Goal: Task Accomplishment & Management: Manage account settings

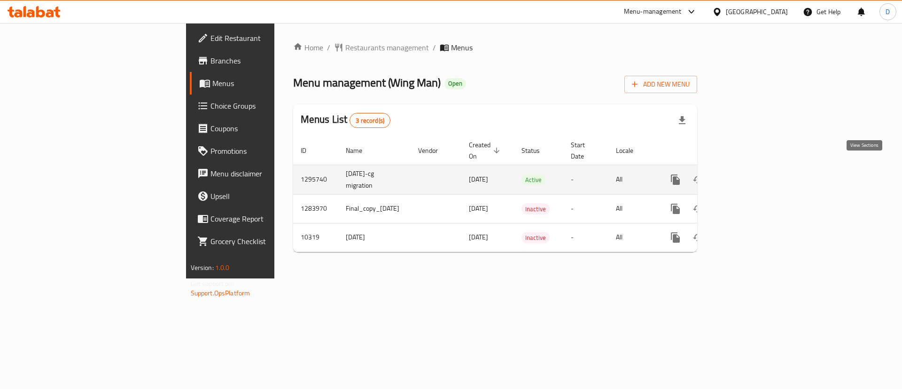
click at [747, 175] on icon "enhanced table" at bounding box center [743, 179] width 8 height 8
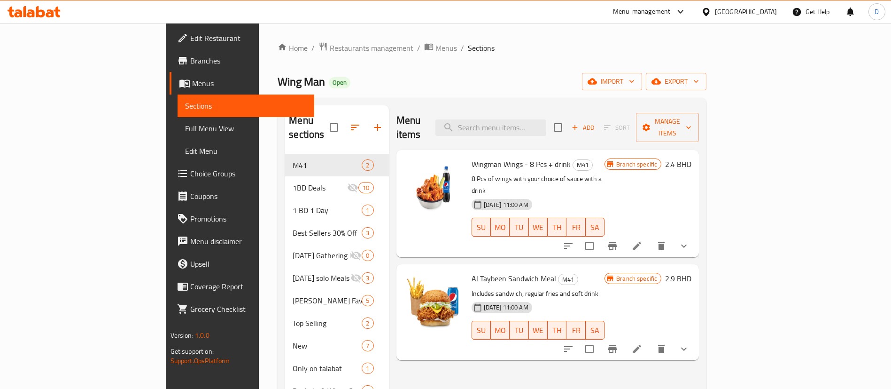
click at [554, 109] on div "Menu items Add Sort Manage items" at bounding box center [548, 127] width 303 height 45
click at [546, 119] on input "search" at bounding box center [491, 127] width 111 height 16
paste input "Taco & Wings combo"
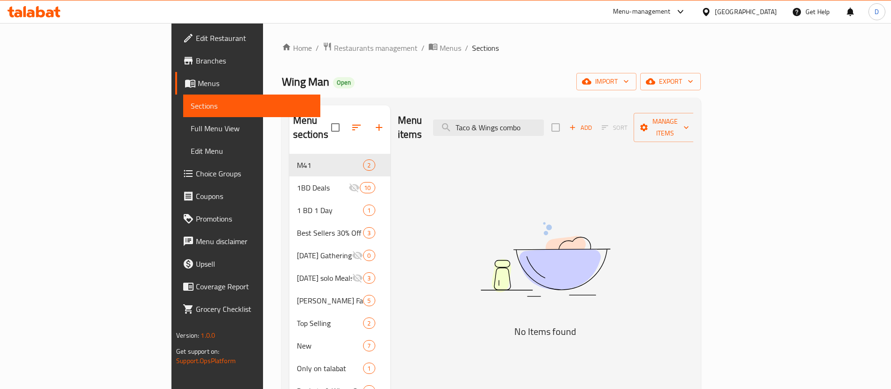
drag, startPoint x: 559, startPoint y: 115, endPoint x: 629, endPoint y: 115, distance: 70.5
click at [629, 115] on div "Menu items Taco & Wings combo Add Sort Manage items" at bounding box center [546, 127] width 296 height 45
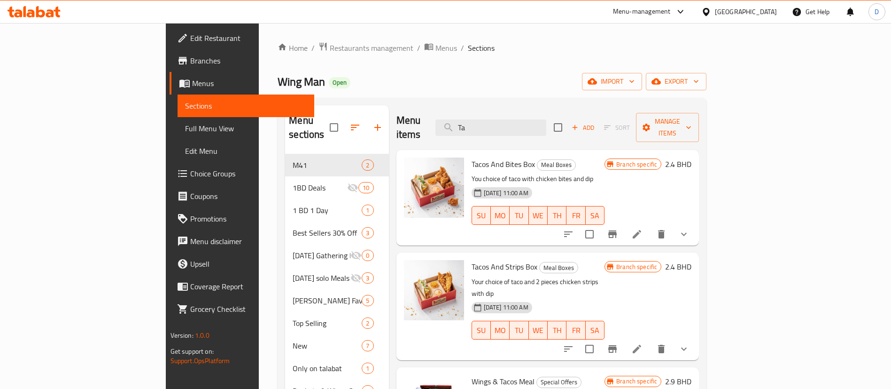
type input "T"
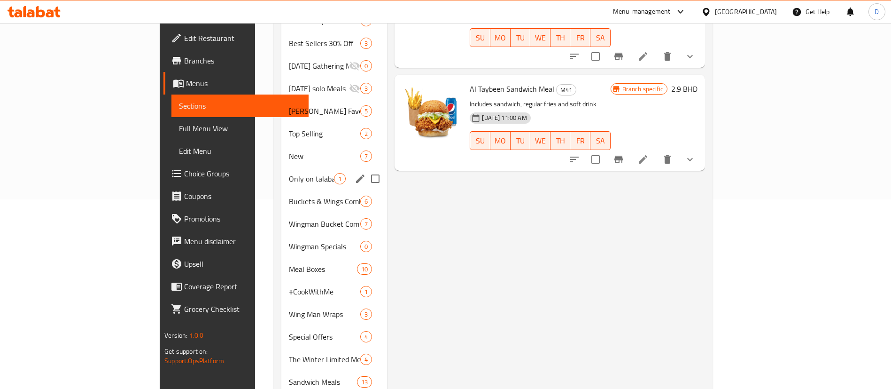
scroll to position [211, 0]
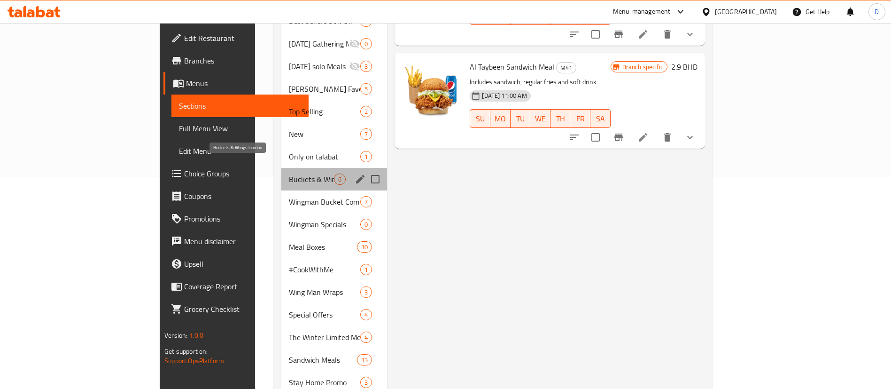
click at [289, 173] on span "Buckets & Wings Combo" at bounding box center [311, 178] width 45 height 11
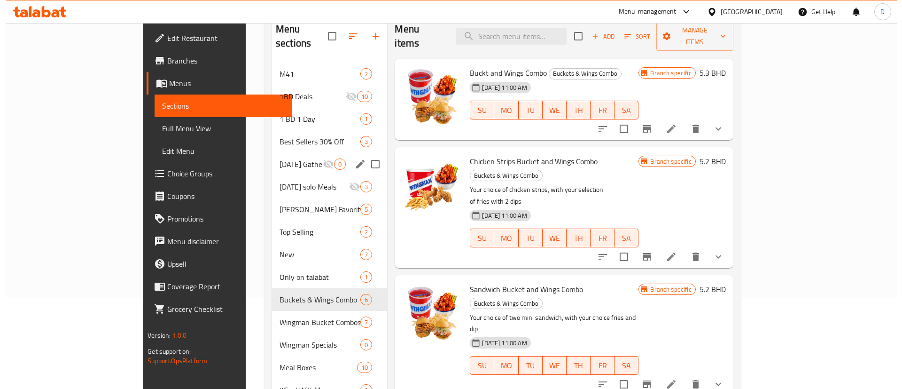
scroll to position [70, 0]
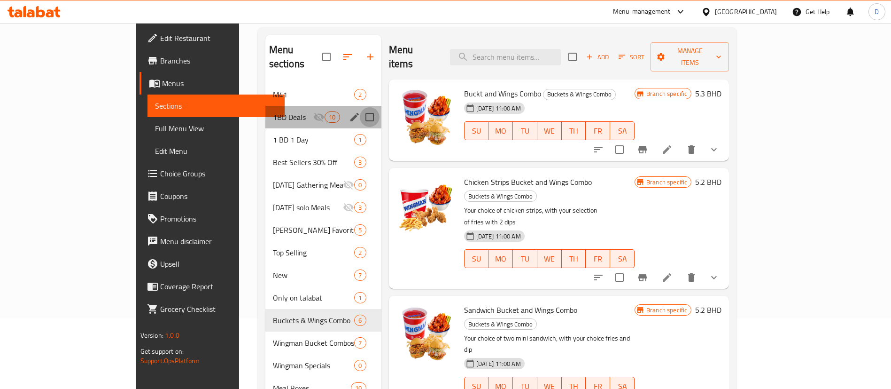
click at [360, 107] on input "Menu sections" at bounding box center [370, 117] width 20 height 20
checkbox input "true"
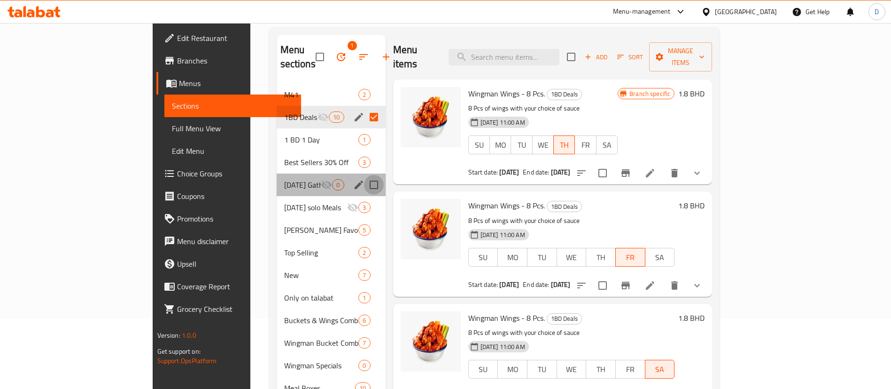
click at [364, 175] on input "Menu sections" at bounding box center [374, 185] width 20 height 20
checkbox input "true"
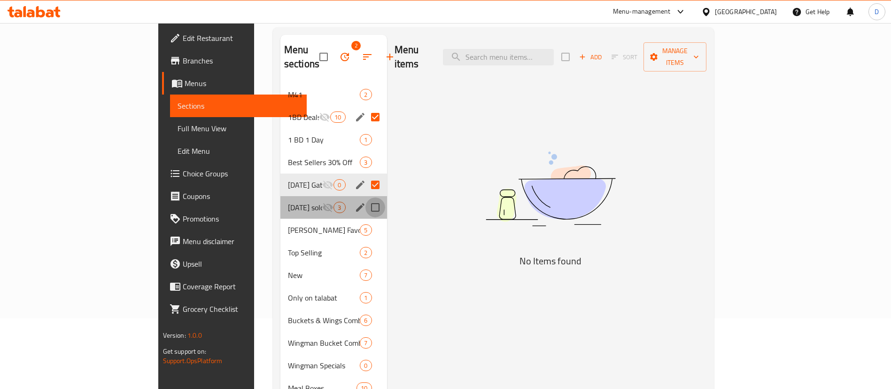
click at [366, 197] on input "Menu sections" at bounding box center [376, 207] width 20 height 20
checkbox input "true"
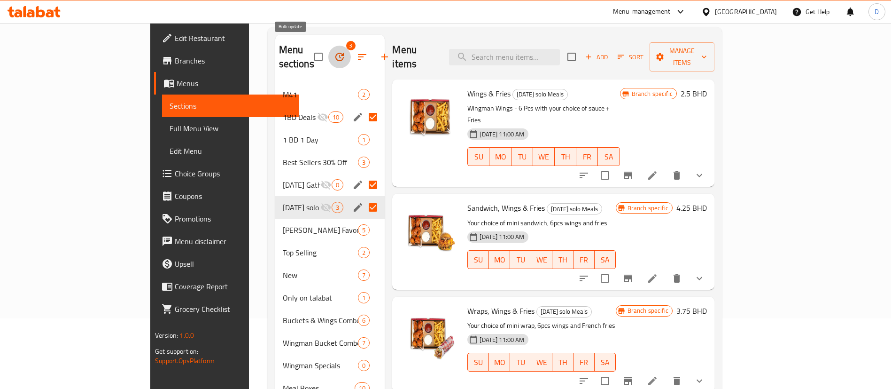
click at [334, 51] on icon "button" at bounding box center [339, 56] width 11 height 11
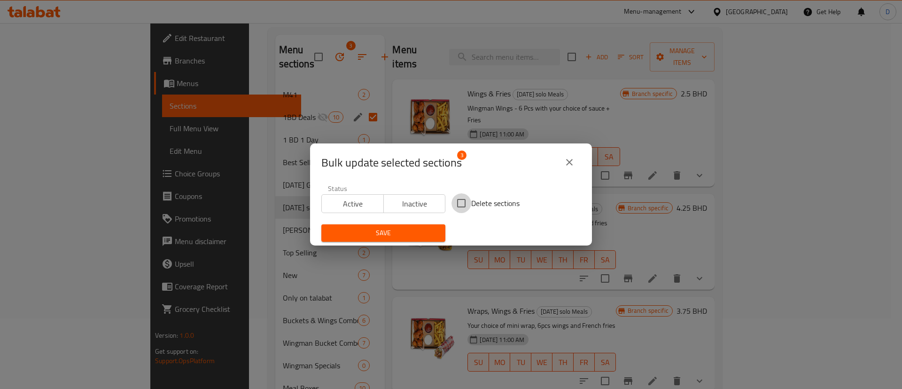
click at [456, 204] on input "Delete sections" at bounding box center [462, 203] width 20 height 20
checkbox input "true"
click at [409, 236] on span "Save" at bounding box center [383, 233] width 109 height 12
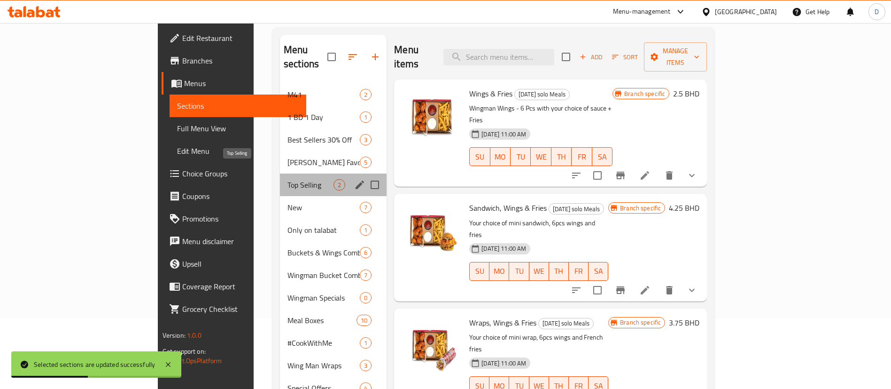
click at [288, 179] on span "Top Selling" at bounding box center [311, 184] width 46 height 11
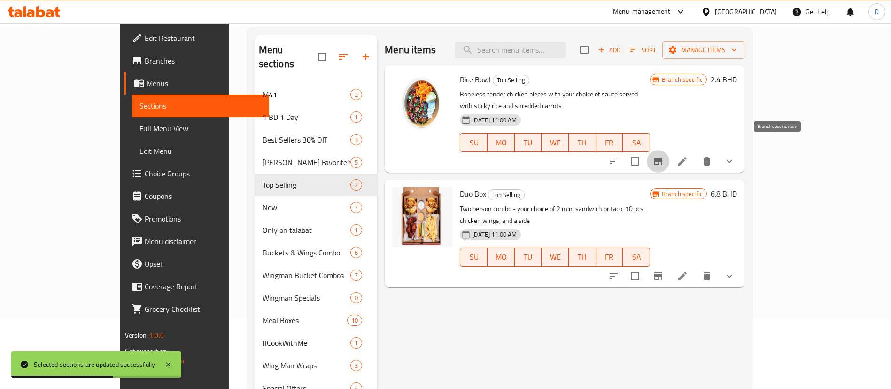
click at [662, 157] on icon "Branch-specific-item" at bounding box center [658, 161] width 8 height 8
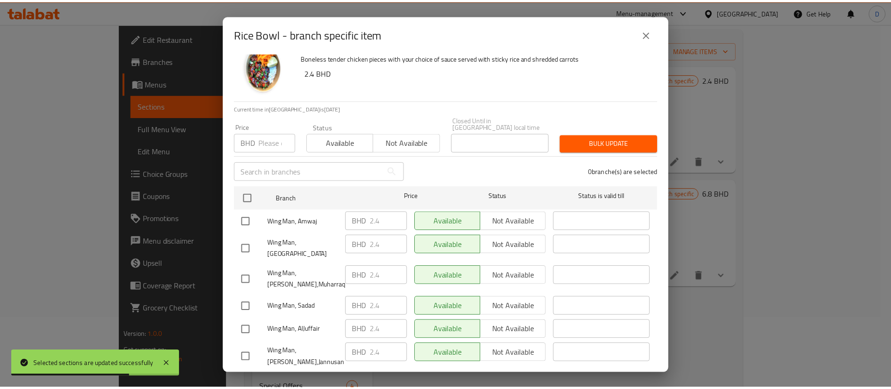
scroll to position [31, 0]
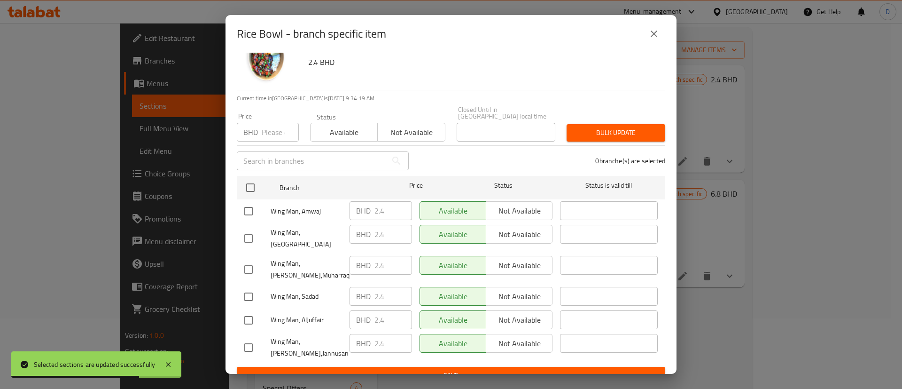
click at [653, 31] on icon "close" at bounding box center [653, 33] width 11 height 11
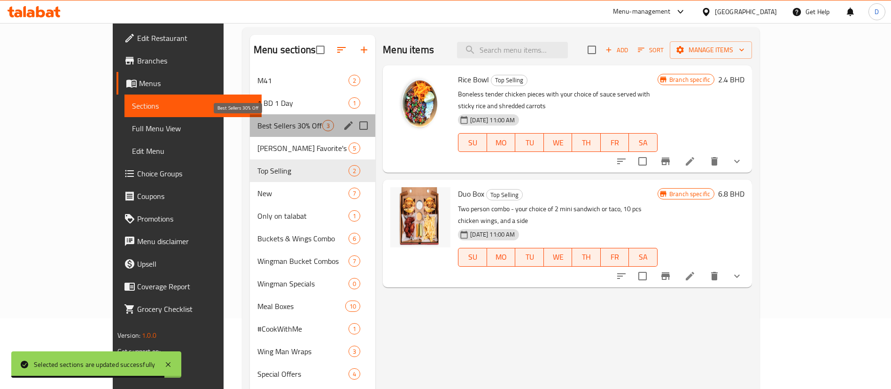
click at [258, 124] on span "Best Sellers 30% Off" at bounding box center [289, 125] width 65 height 11
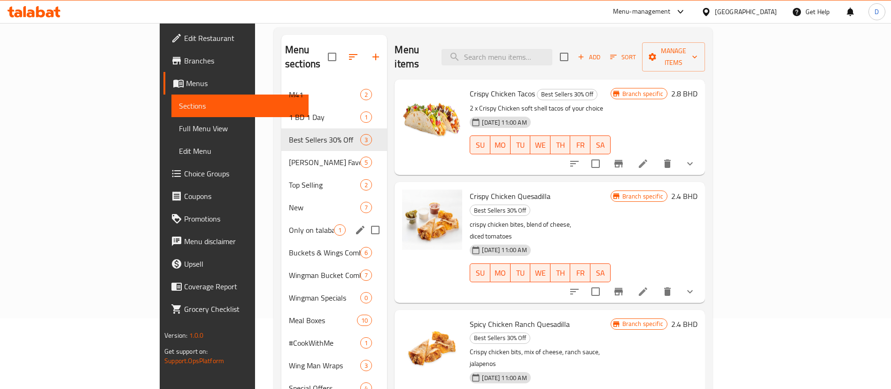
click at [289, 202] on span "New" at bounding box center [311, 207] width 45 height 11
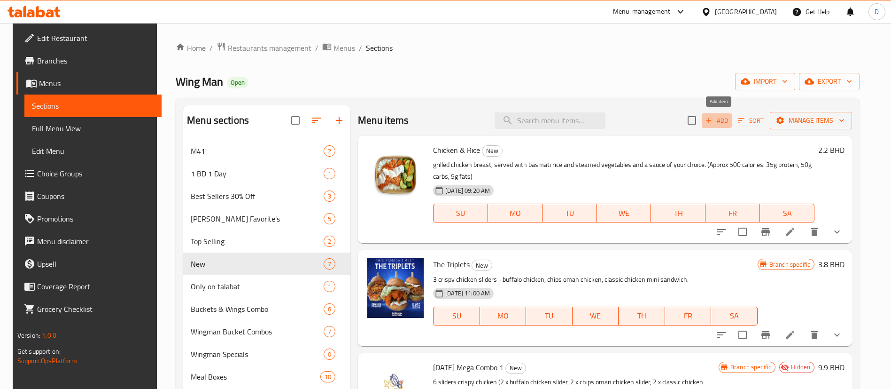
click at [711, 121] on icon "button" at bounding box center [709, 120] width 5 height 5
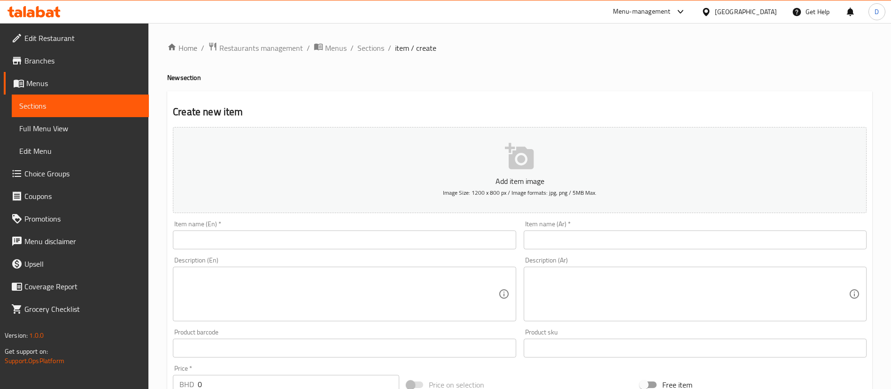
drag, startPoint x: 202, startPoint y: 246, endPoint x: 198, endPoint y: 241, distance: 6.8
click at [198, 241] on input "text" at bounding box center [344, 239] width 343 height 19
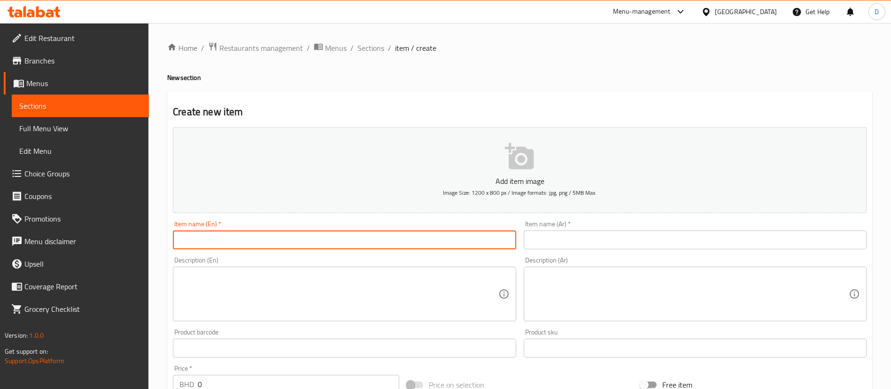
paste input "Taco & Wings combo"
type input "Taco & Wings combo"
click at [585, 244] on input "text" at bounding box center [695, 239] width 343 height 19
paste input "وجبة تاكو وأجنحة"
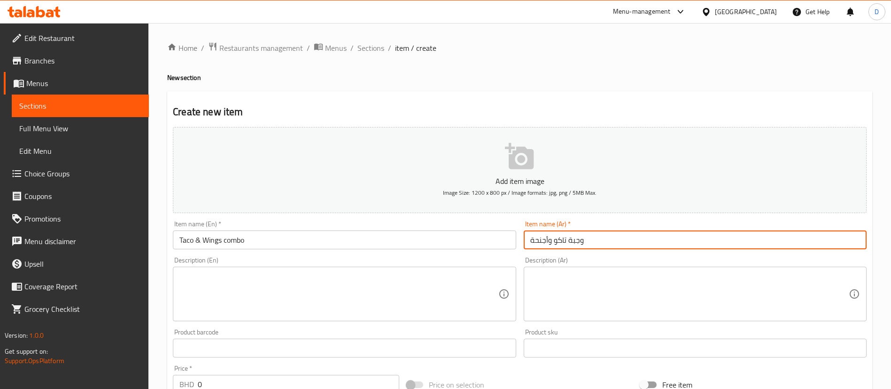
type input "وجبة تاكو وأجنحة"
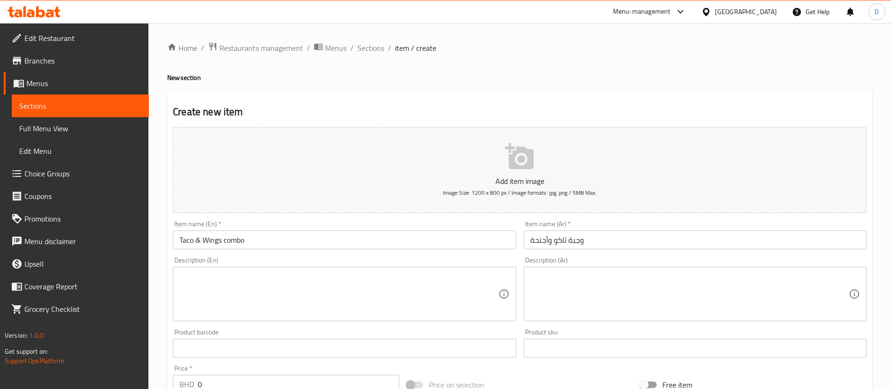
click at [355, 116] on h2 "Create new item" at bounding box center [520, 112] width 694 height 14
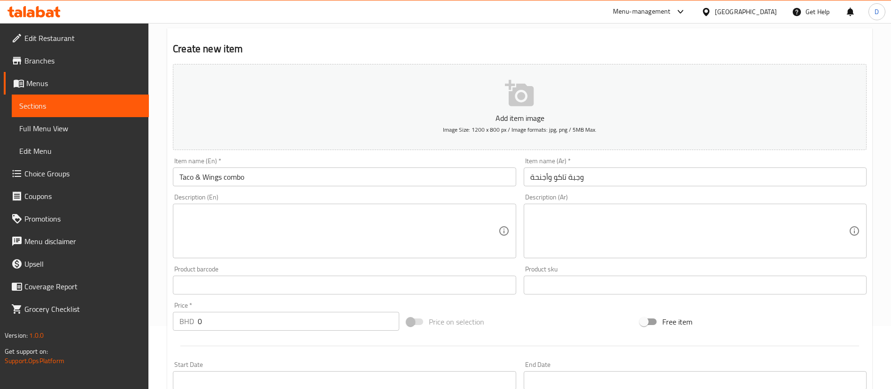
scroll to position [141, 0]
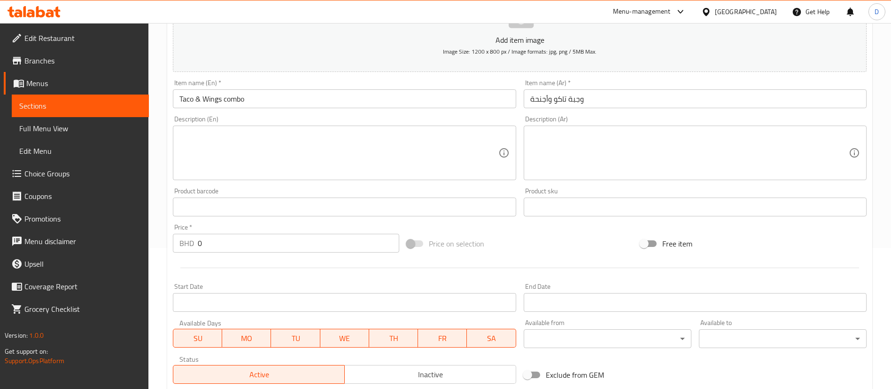
click at [246, 154] on textarea at bounding box center [338, 153] width 319 height 45
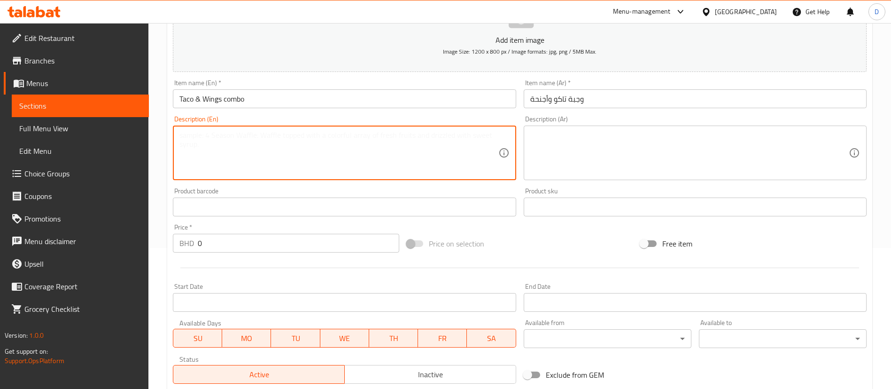
paste textarea "Your choice of Crispy chicken Taco with 6pcs of Chicken wings"
type textarea "Your choice of Crispy chicken Taco with 6pcs of Chicken wings"
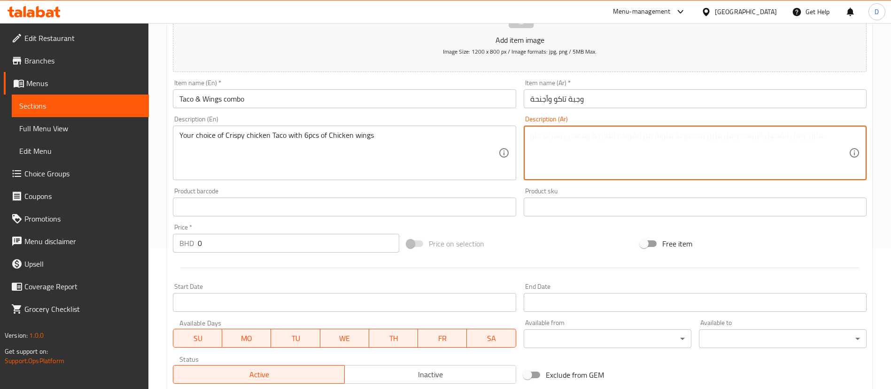
drag, startPoint x: 590, startPoint y: 150, endPoint x: 504, endPoint y: 163, distance: 86.4
click at [590, 150] on textarea at bounding box center [689, 153] width 319 height 45
paste textarea "اختيارك من تاكو الدجاج المقرمش مع 6 قطع من أجنحة الدجاج"
type textarea "اختيارك من تاكو الدجاج المقرمش مع 6 قطع من أجنحة الدجاج"
drag, startPoint x: 261, startPoint y: 239, endPoint x: 59, endPoint y: 247, distance: 202.2
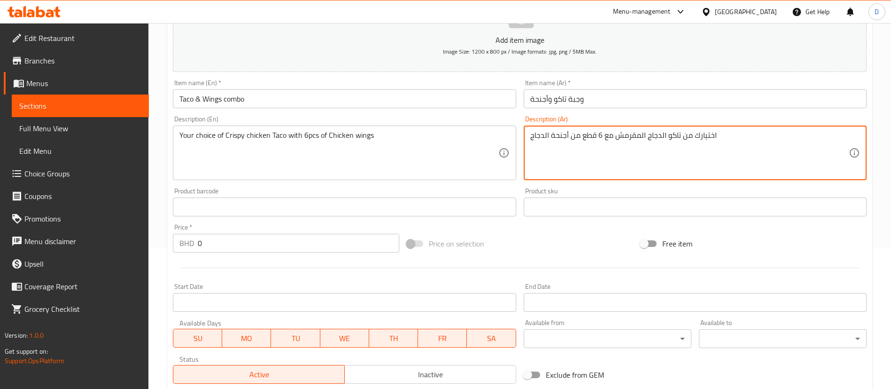
click at [57, 247] on div "Edit Restaurant Branches Menus Sections Full Menu View Edit Menu Choice Groups …" at bounding box center [445, 202] width 891 height 641
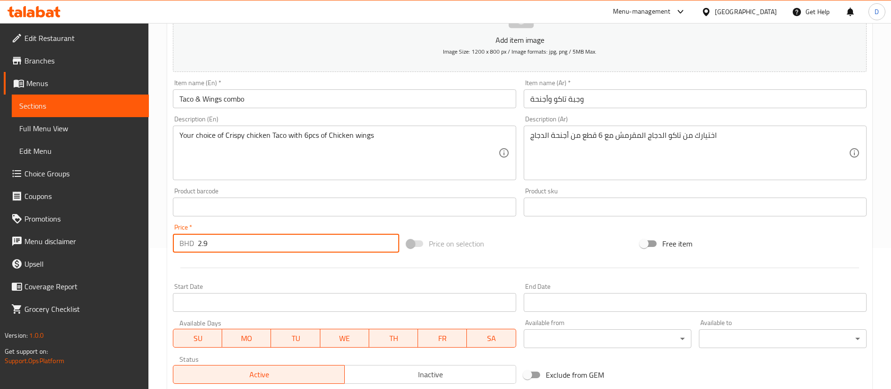
type input "2.9"
click at [157, 254] on div "Home / Restaurants management / Menus / Sections / item / create New section Cr…" at bounding box center [519, 202] width 743 height 641
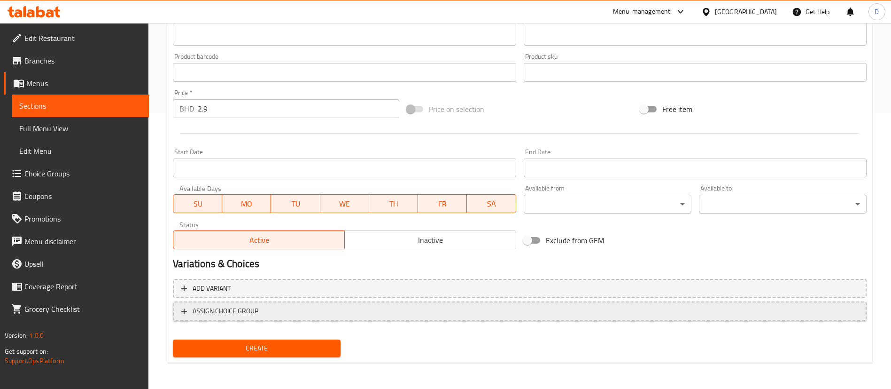
click at [265, 308] on span "ASSIGN CHOICE GROUP" at bounding box center [519, 311] width 677 height 12
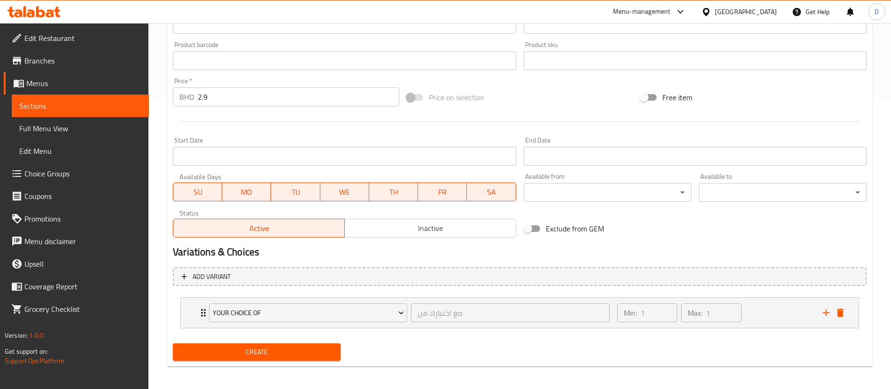
scroll to position [291, 0]
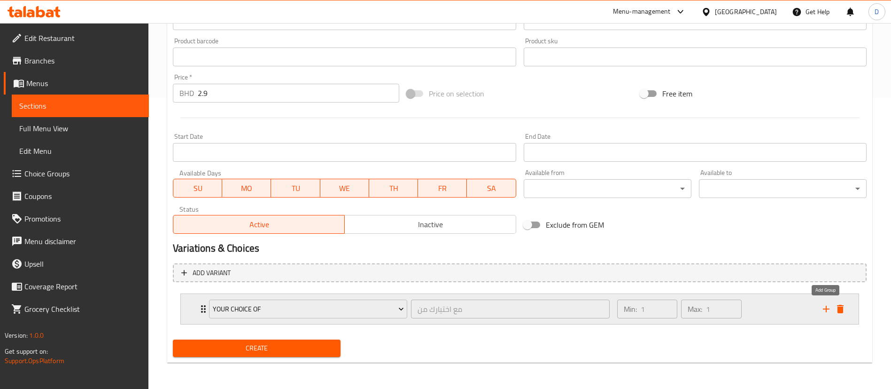
click at [827, 306] on icon "add" at bounding box center [826, 308] width 11 height 11
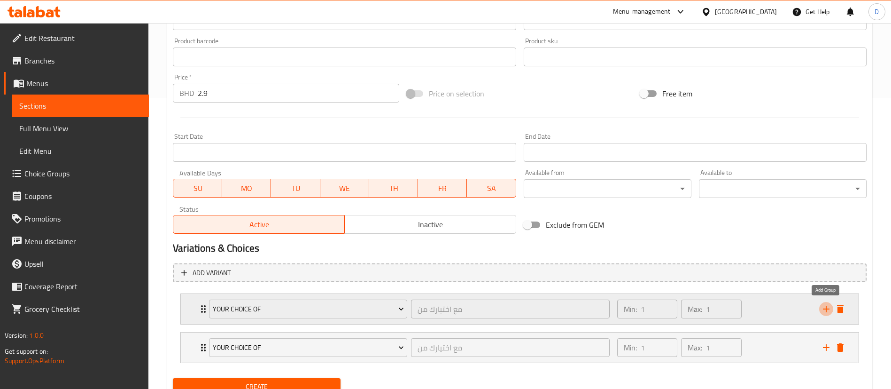
click at [827, 307] on icon "add" at bounding box center [826, 308] width 11 height 11
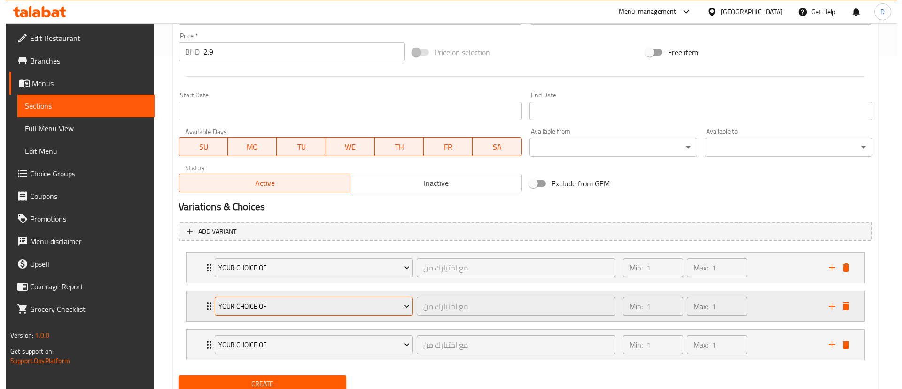
scroll to position [368, 0]
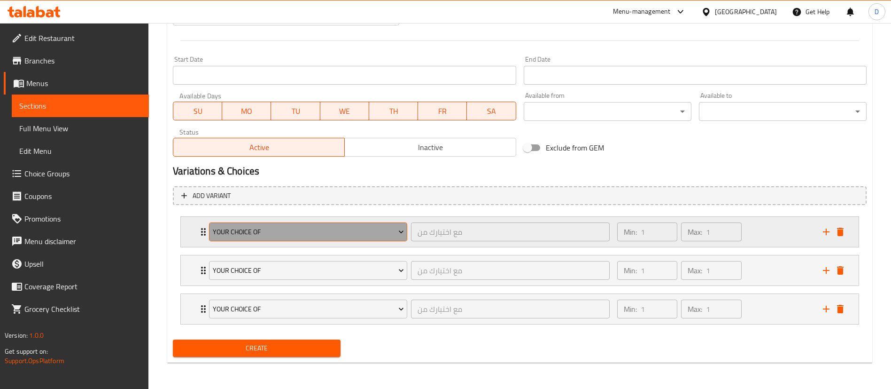
click at [245, 235] on span "Your Choice Of" at bounding box center [308, 232] width 191 height 12
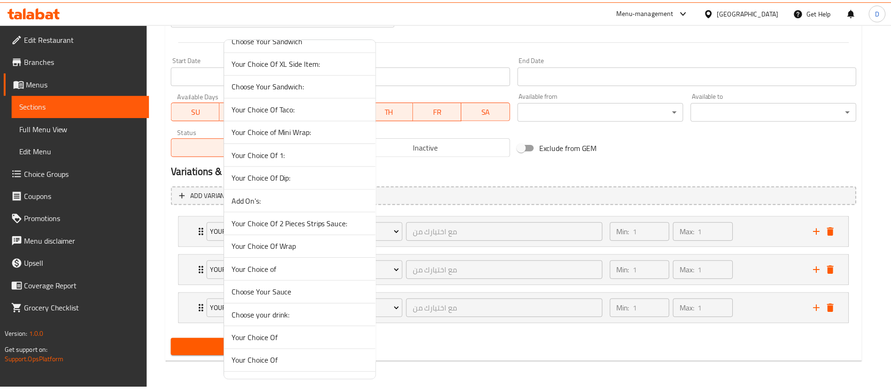
scroll to position [512, 0]
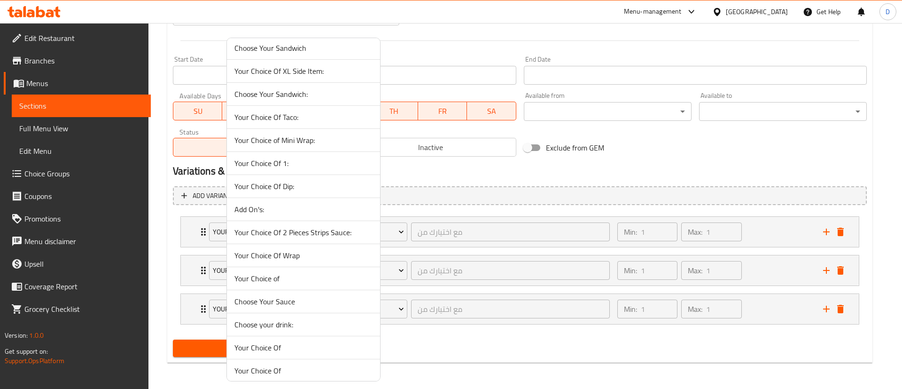
click at [302, 122] on span "Your Choice Of Taco:" at bounding box center [303, 116] width 138 height 11
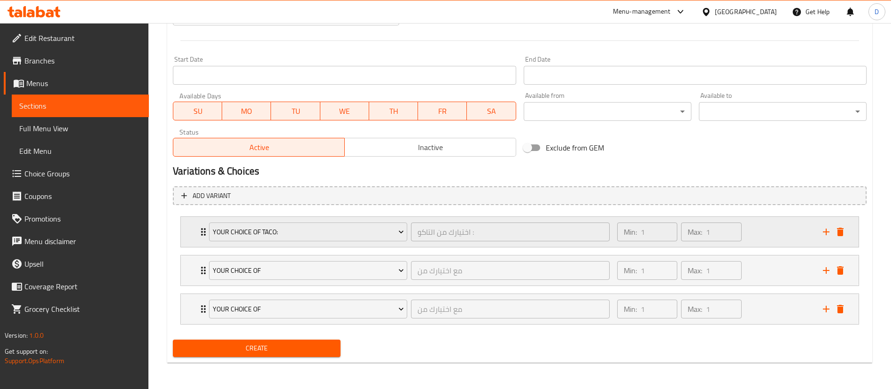
click at [202, 232] on icon "Expand" at bounding box center [203, 232] width 5 height 8
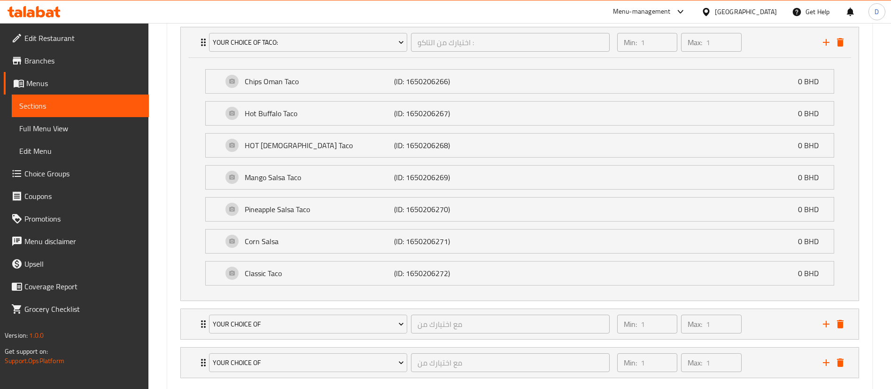
scroll to position [579, 0]
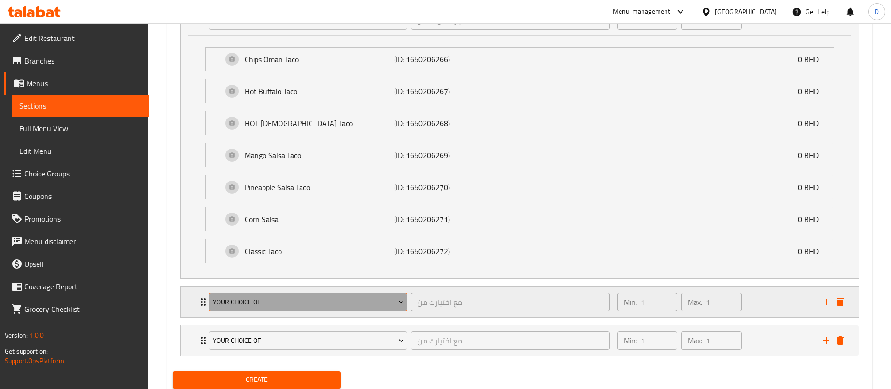
click at [304, 292] on button "Your Choice Of" at bounding box center [308, 301] width 198 height 19
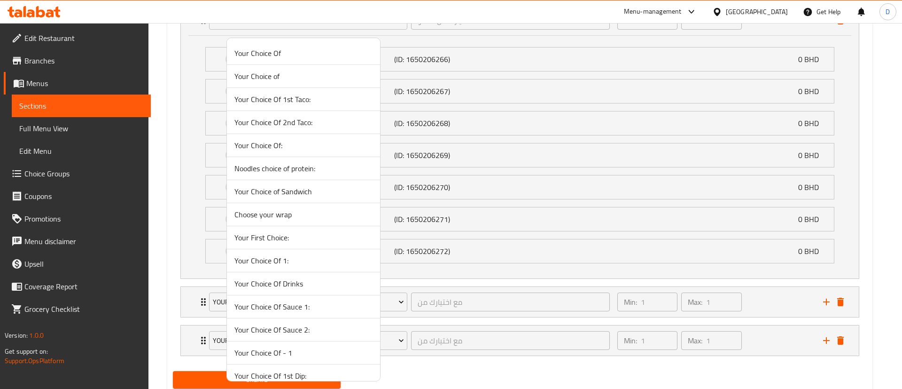
click at [273, 52] on span "Your Choice Of" at bounding box center [303, 52] width 138 height 11
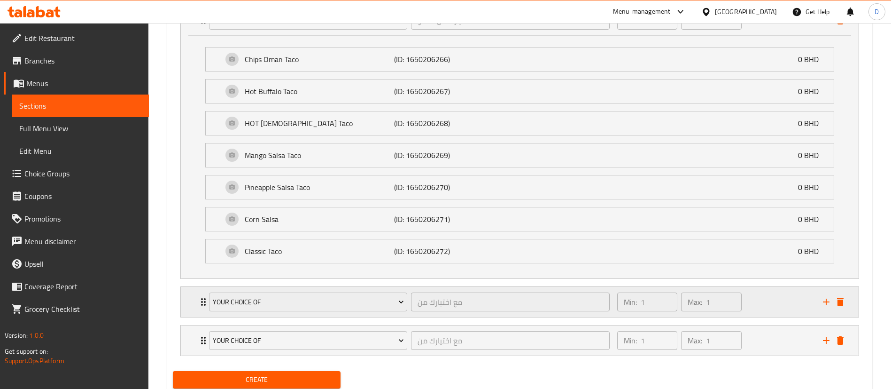
click at [196, 299] on div "Your Choice Of مع اختيارك من ​ Min: 1 ​ Max: 1 ​" at bounding box center [520, 302] width 678 height 30
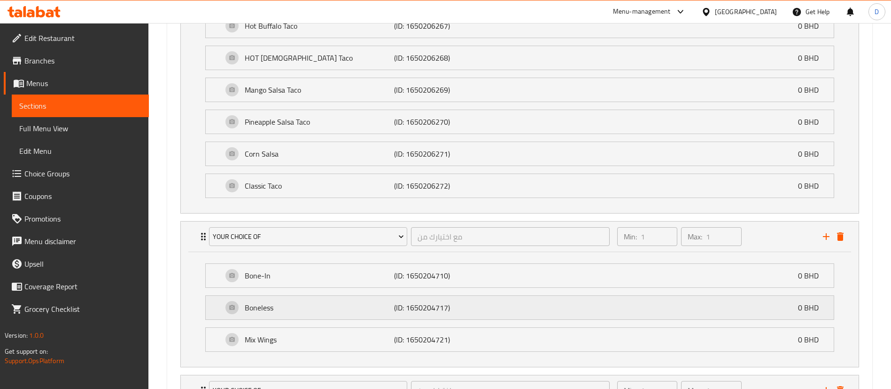
scroll to position [720, 0]
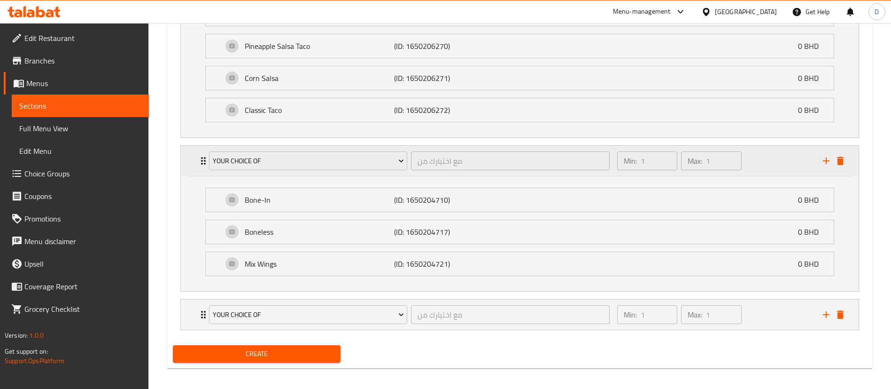
click at [201, 160] on icon "Expand" at bounding box center [203, 160] width 11 height 11
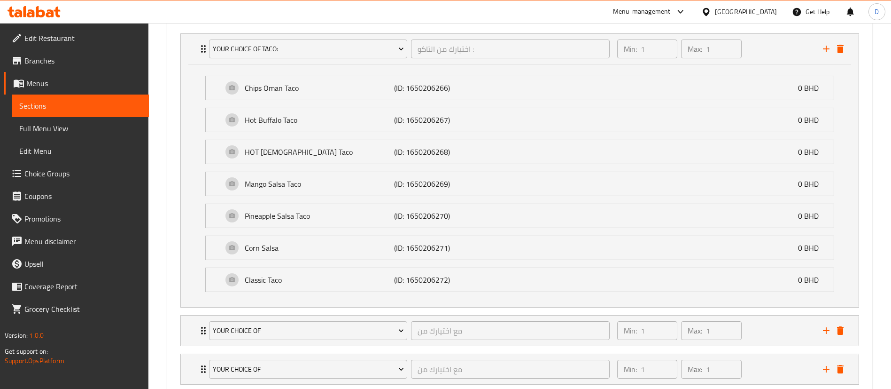
scroll to position [470, 0]
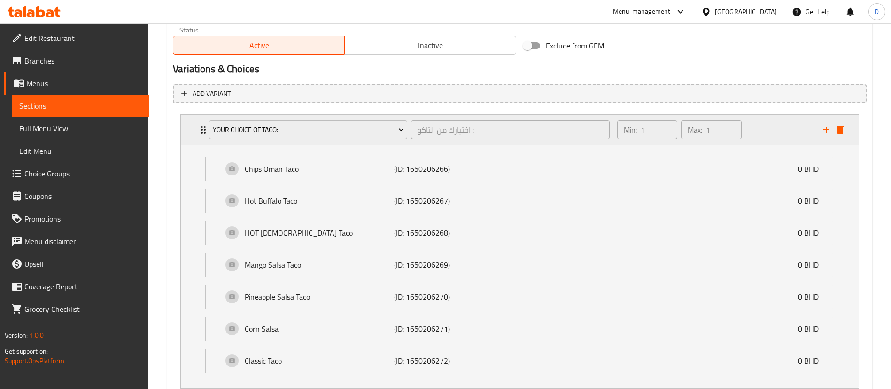
click at [197, 122] on div "Your Choice Of Taco: اختيارك من التاكو : ​ Min: 1 ​ Max: 1 ​" at bounding box center [520, 130] width 678 height 30
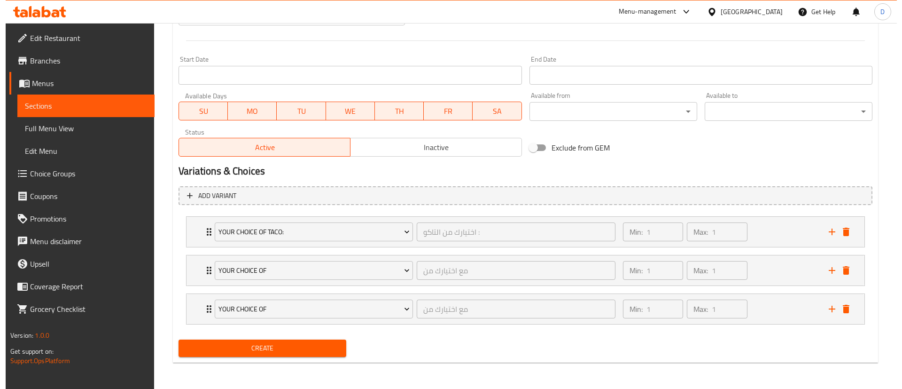
scroll to position [368, 0]
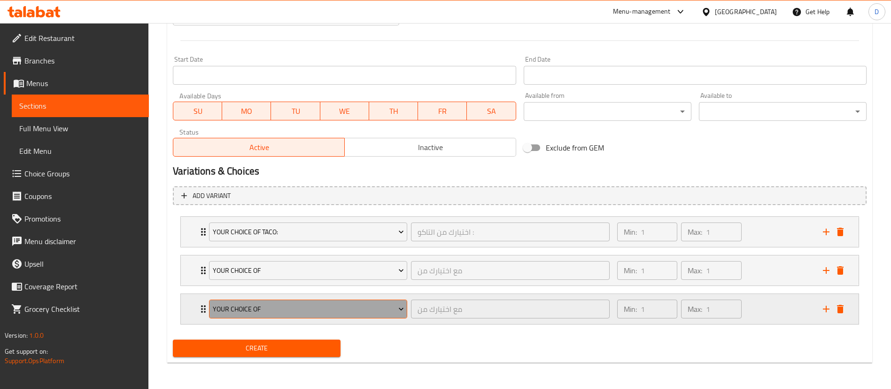
click at [251, 308] on span "Your Choice Of" at bounding box center [308, 309] width 191 height 12
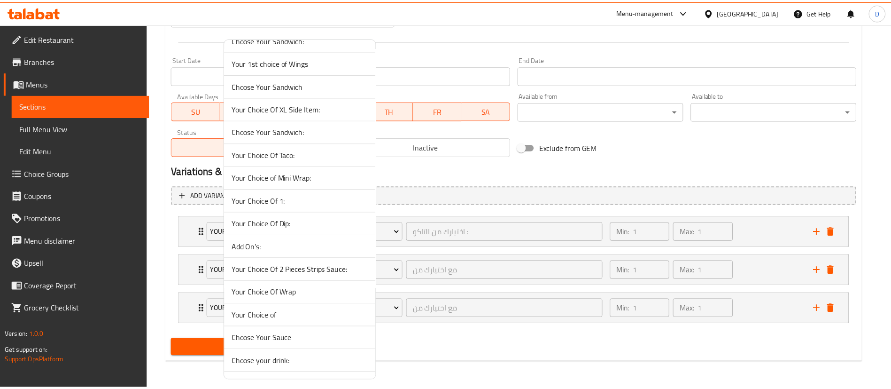
scroll to position [564, 0]
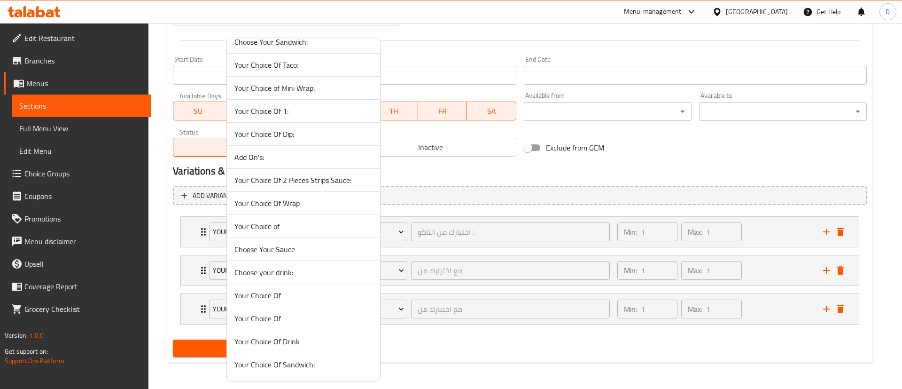
click at [286, 250] on span "Choose Your Sauce" at bounding box center [303, 248] width 138 height 11
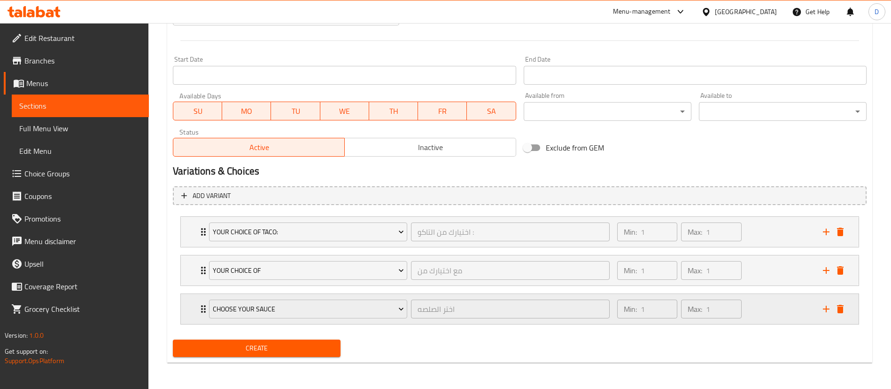
click at [193, 315] on div "Choose Your Sauce اختر الصلصه ​ Min: 1 ​ Max: 1 ​" at bounding box center [520, 309] width 678 height 30
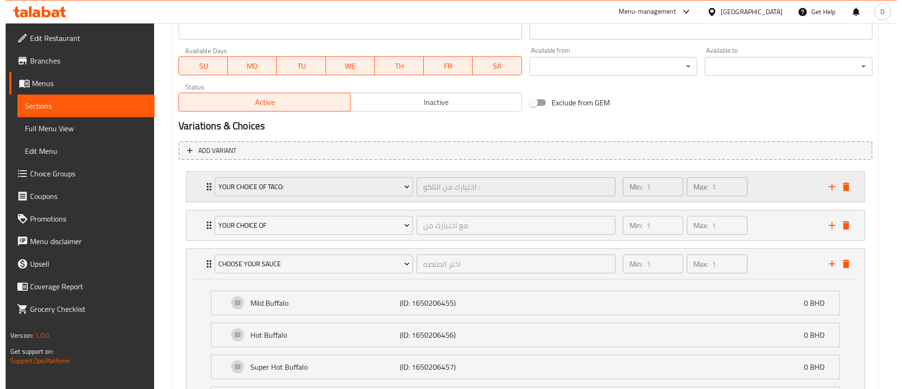
scroll to position [482, 0]
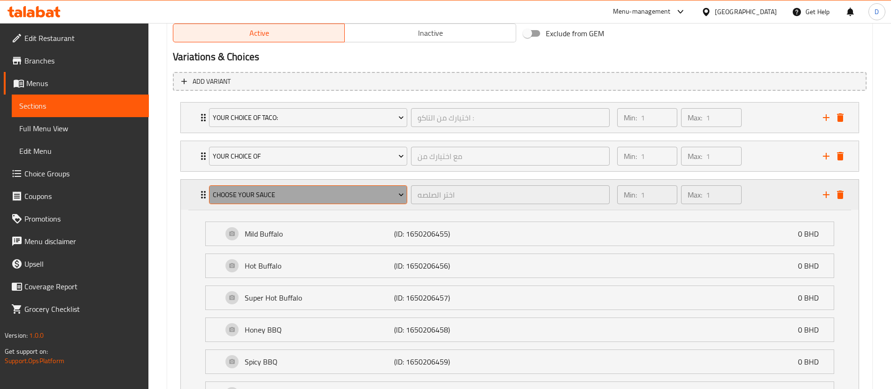
click at [230, 198] on span "Choose Your Sauce" at bounding box center [308, 195] width 191 height 12
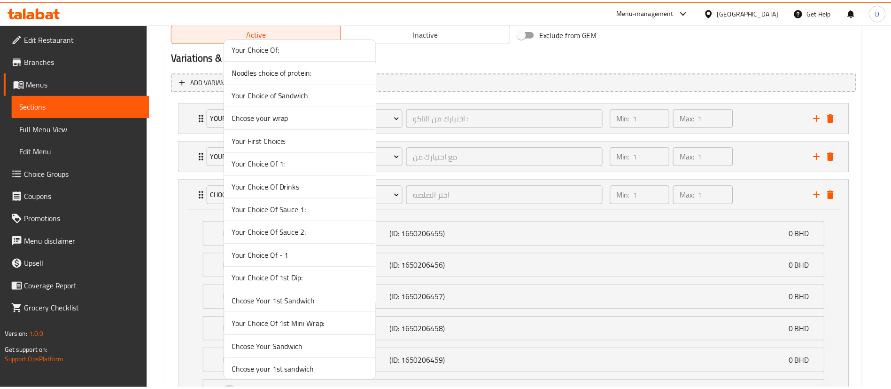
scroll to position [535, 0]
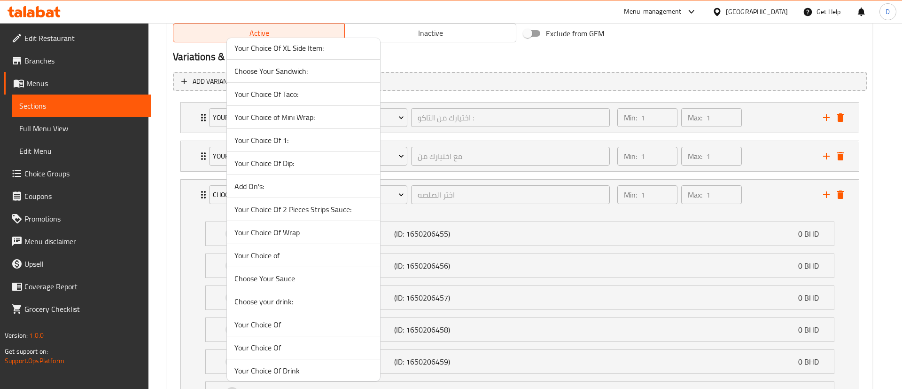
click at [287, 278] on span "Choose Your Sauce" at bounding box center [303, 278] width 138 height 11
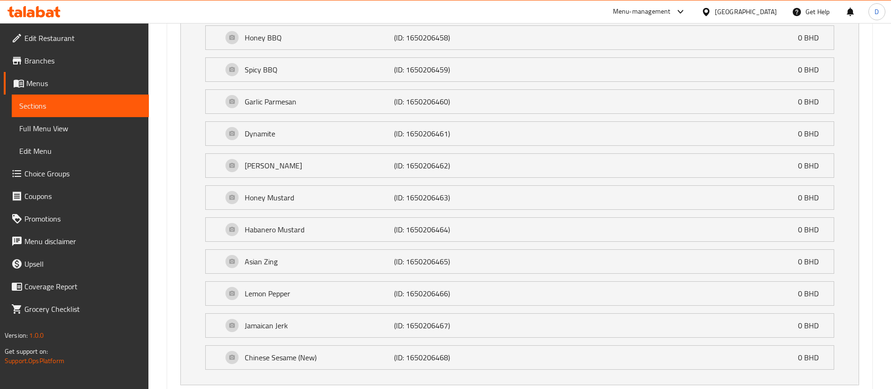
scroll to position [834, 0]
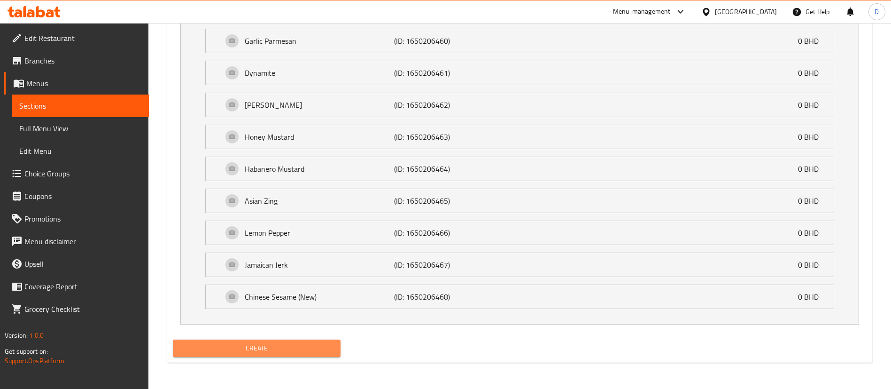
click at [270, 352] on span "Create" at bounding box center [256, 348] width 153 height 12
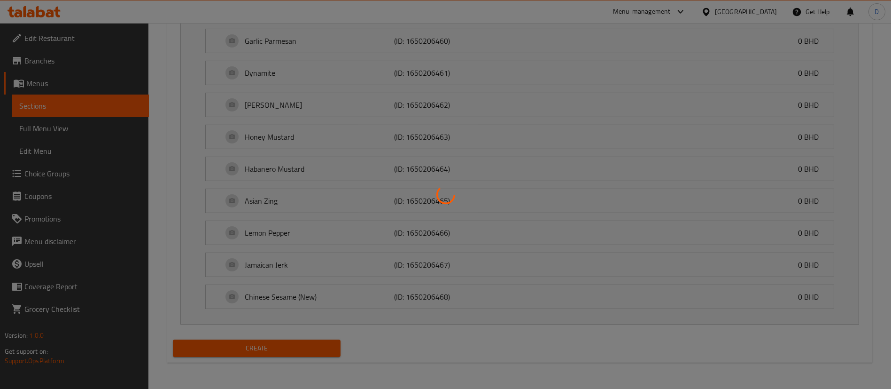
type input "0"
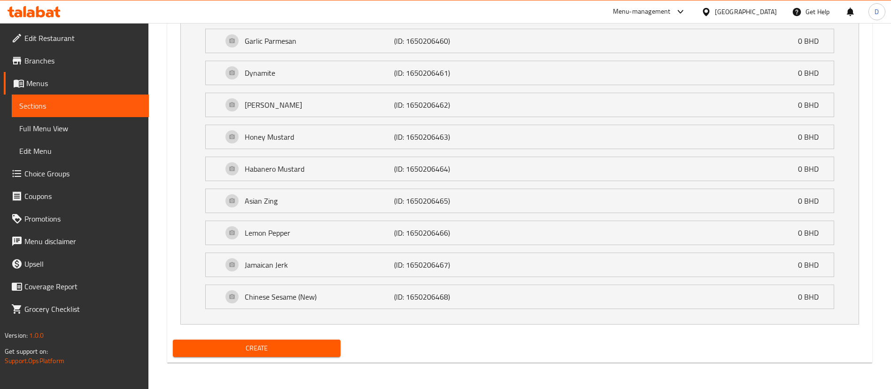
click at [268, 343] on span "Create" at bounding box center [256, 348] width 153 height 12
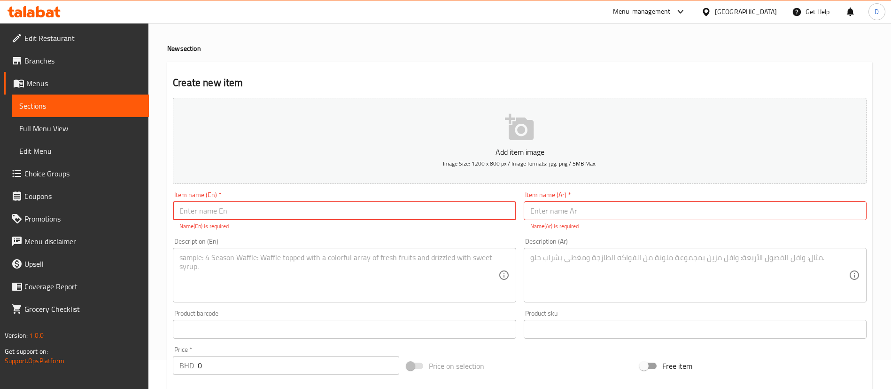
scroll to position [0, 0]
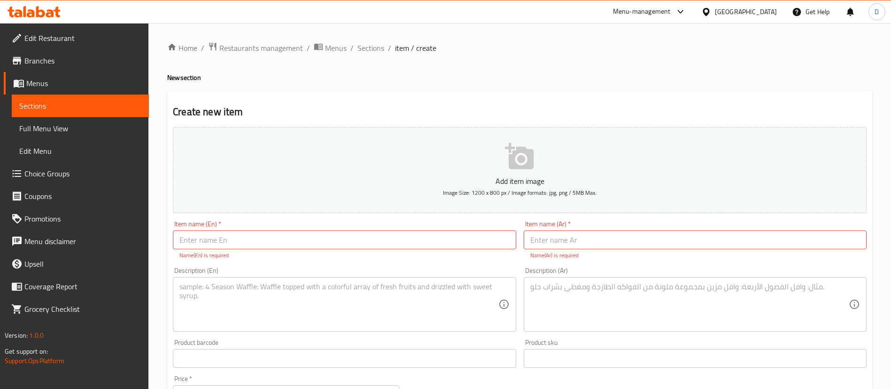
drag, startPoint x: 371, startPoint y: 38, endPoint x: 371, endPoint y: 43, distance: 4.7
click at [371, 45] on span "Sections" at bounding box center [371, 47] width 27 height 11
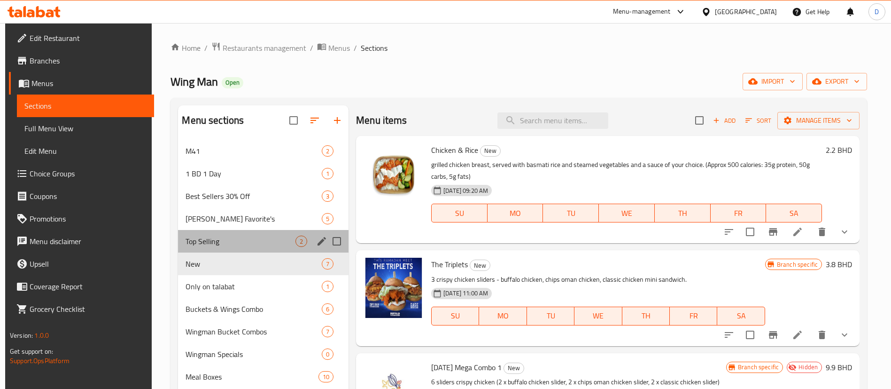
click at [234, 242] on span "Top Selling" at bounding box center [241, 240] width 110 height 11
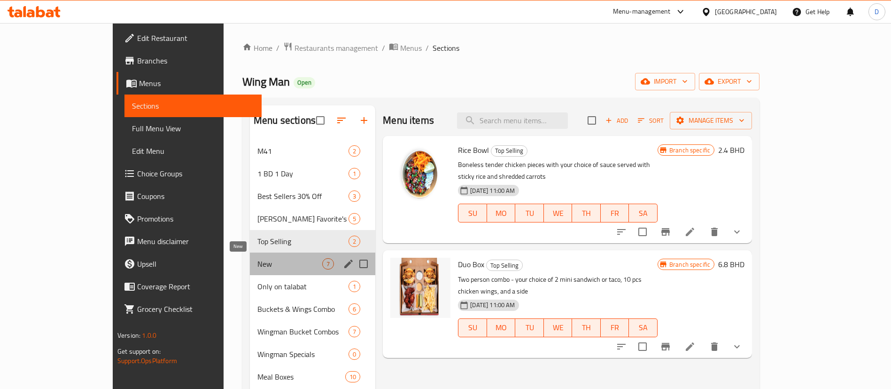
click at [257, 261] on span "New" at bounding box center [289, 263] width 65 height 11
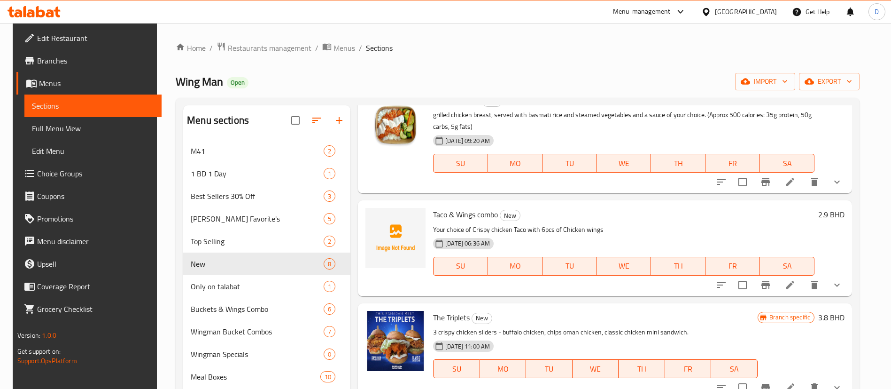
scroll to position [70, 0]
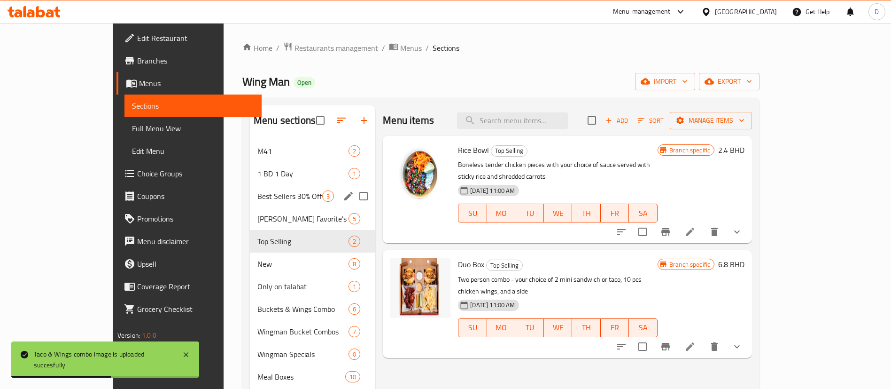
drag, startPoint x: 245, startPoint y: 205, endPoint x: 247, endPoint y: 227, distance: 22.2
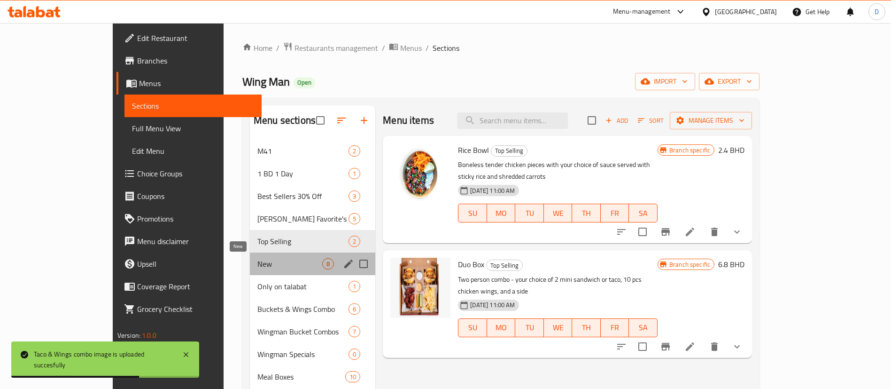
click at [257, 258] on span "New" at bounding box center [289, 263] width 65 height 11
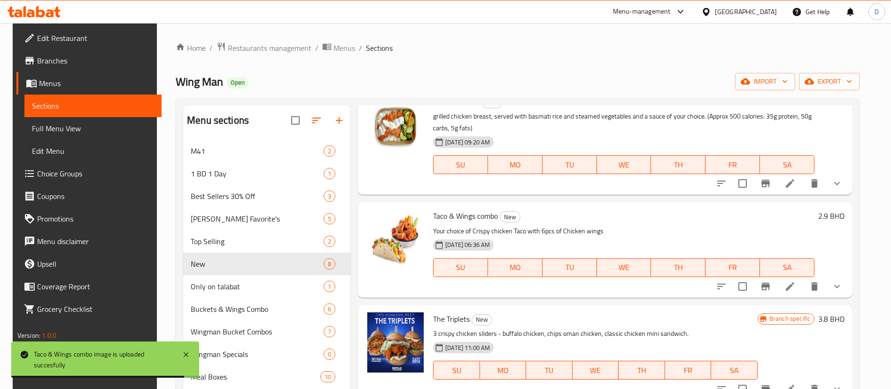
scroll to position [70, 0]
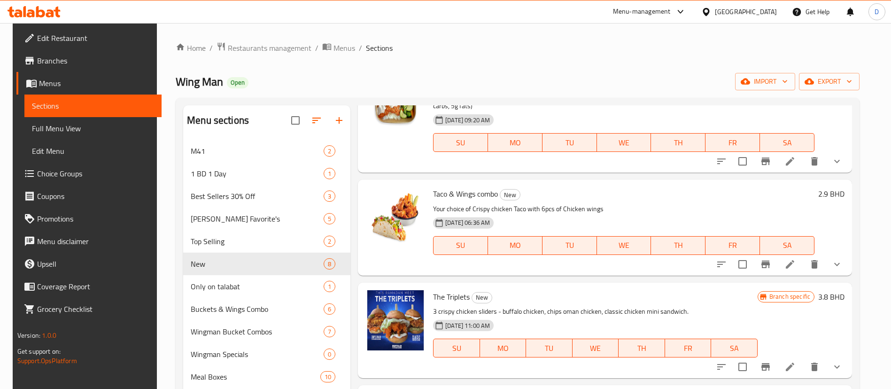
click at [45, 173] on span "Choice Groups" at bounding box center [95, 173] width 117 height 11
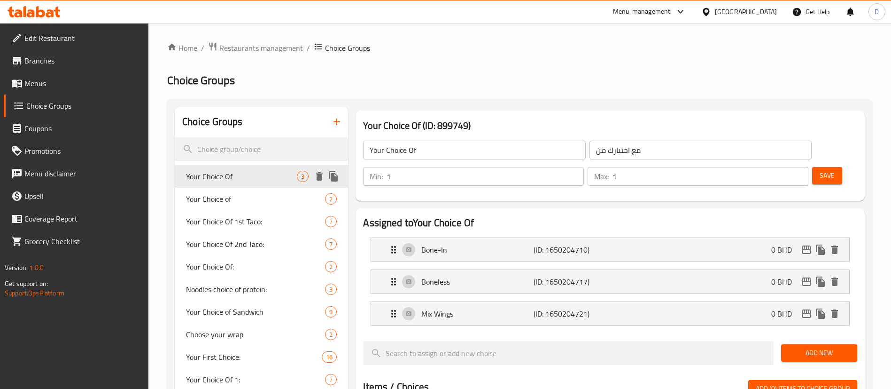
click at [254, 175] on span "Your Choice Of" at bounding box center [241, 176] width 111 height 11
click at [256, 140] on input "search" at bounding box center [261, 149] width 173 height 24
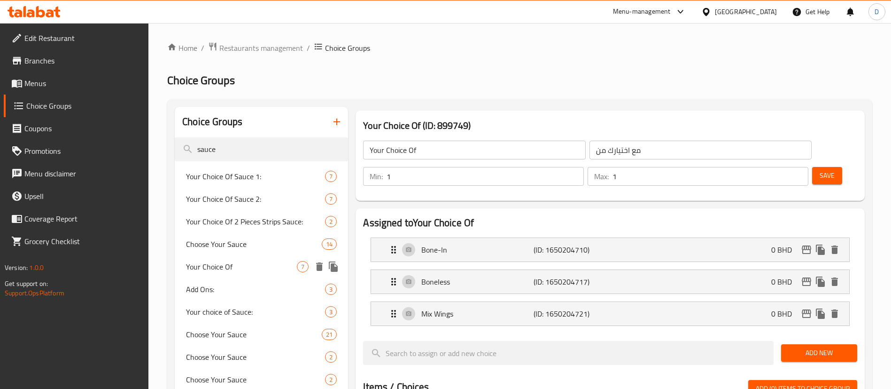
type input "sauce"
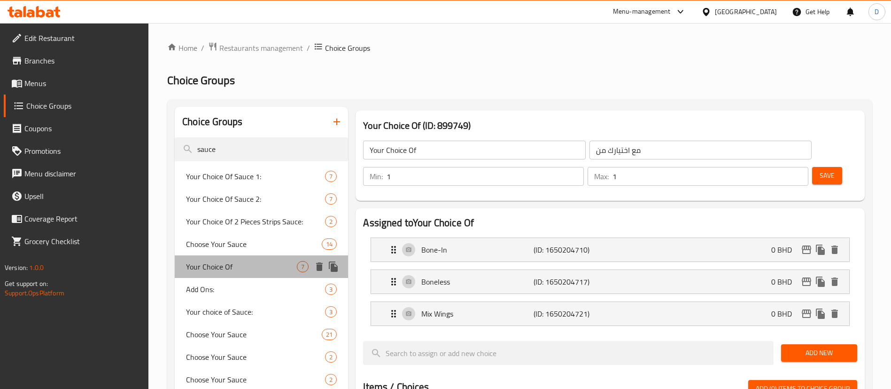
click at [243, 258] on div "Your Choice Of 7" at bounding box center [261, 266] width 173 height 23
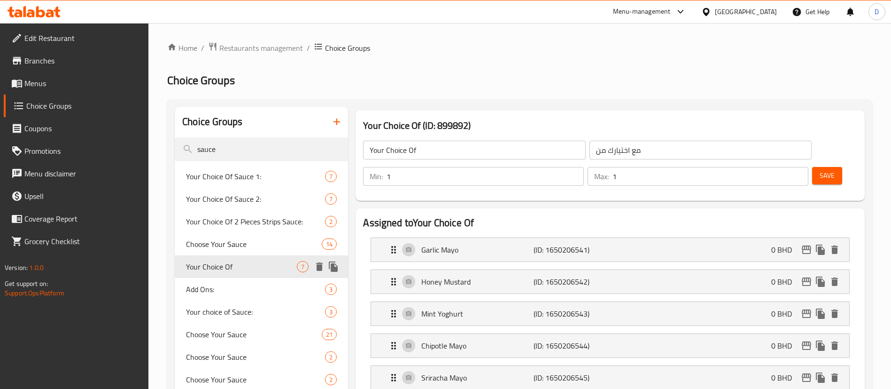
type input "Your Choice Of"
type input "اختيارك من"
click at [225, 245] on span "Choose Your Sauce" at bounding box center [240, 243] width 108 height 11
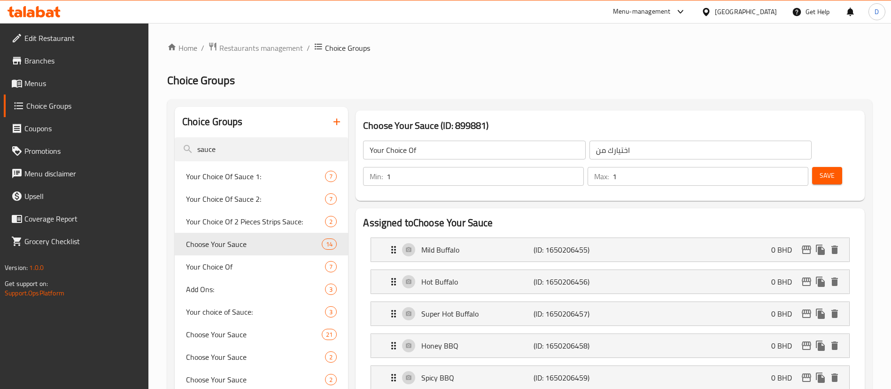
type input "Choose Your Sauce"
type input "اختر الصلصه"
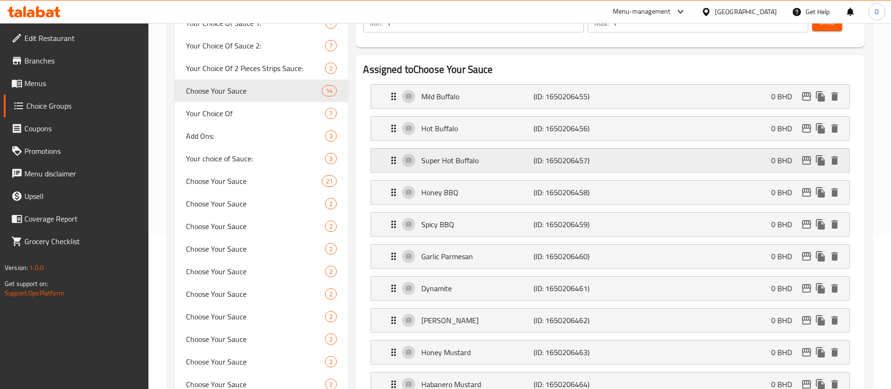
scroll to position [352, 0]
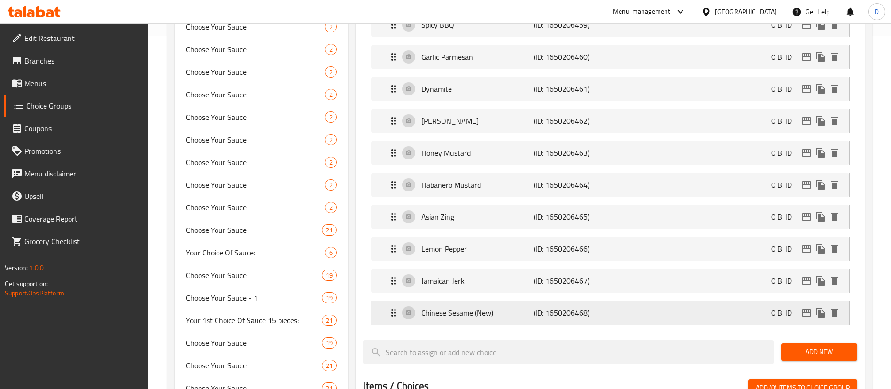
click at [640, 301] on div "Chinese Sesame (New) (ID: 1650206468) 0 BHD" at bounding box center [613, 312] width 450 height 23
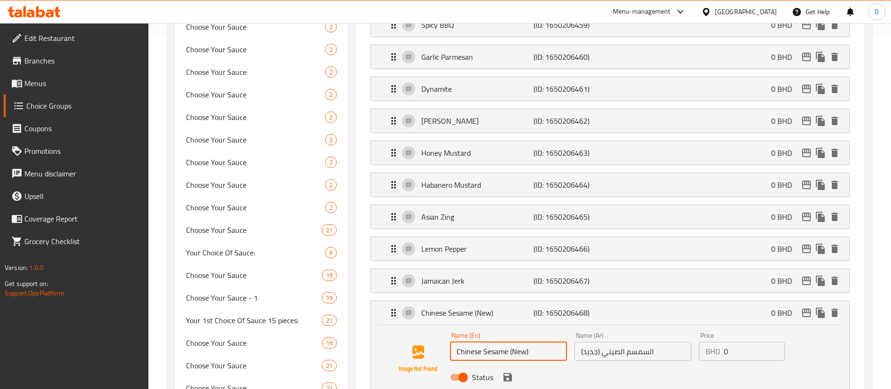
drag, startPoint x: 540, startPoint y: 326, endPoint x: 511, endPoint y: 325, distance: 29.6
click at [511, 342] on input "Chinese Sesame (New)" at bounding box center [508, 351] width 117 height 19
type input "Chinese Sesame"
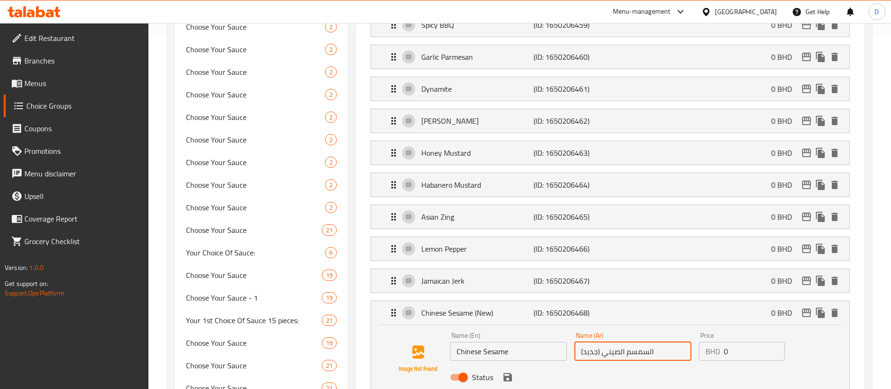
drag, startPoint x: 599, startPoint y: 326, endPoint x: 565, endPoint y: 327, distance: 33.8
click at [565, 328] on div "Name (En) Chinese Sesame Name (En) Name (Ar) السمسم الصيني (جديد) Name (Ar) Pri…" at bounding box center [633, 359] width 374 height 62
drag, startPoint x: 511, startPoint y: 355, endPoint x: 494, endPoint y: 336, distance: 25.3
click at [510, 371] on icon "save" at bounding box center [507, 376] width 11 height 11
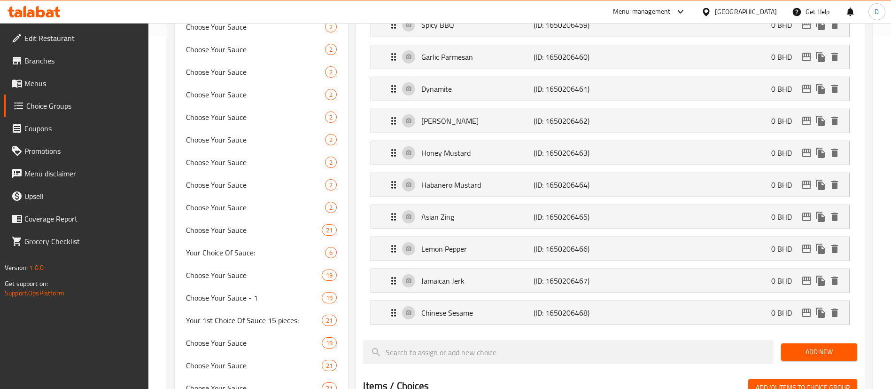
type input "السمسم الصيني"
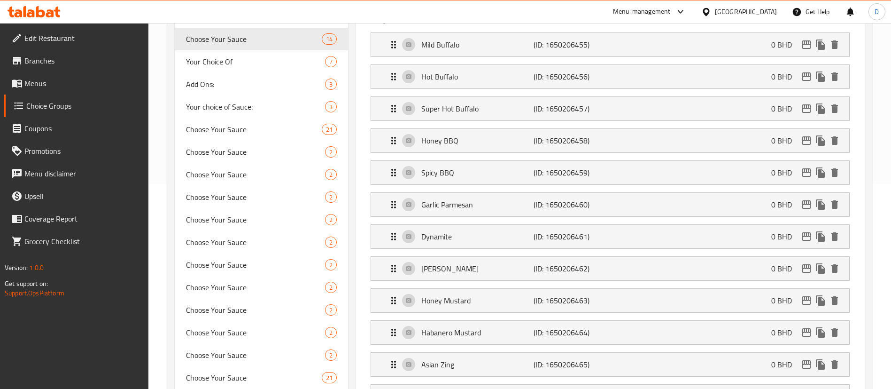
scroll to position [0, 0]
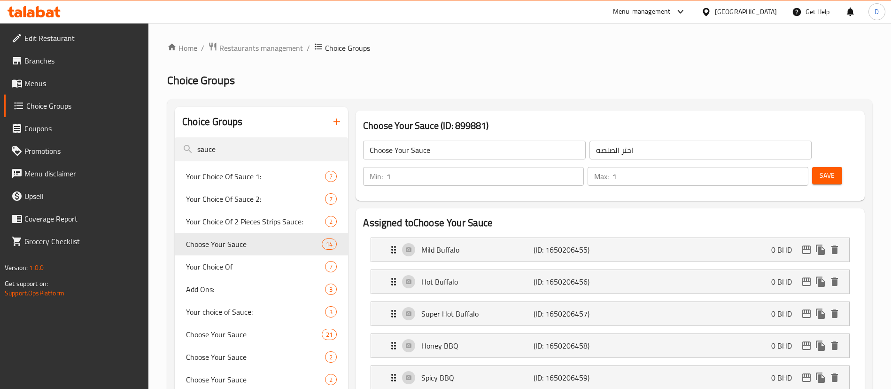
click at [820, 170] on span "Save" at bounding box center [827, 176] width 15 height 12
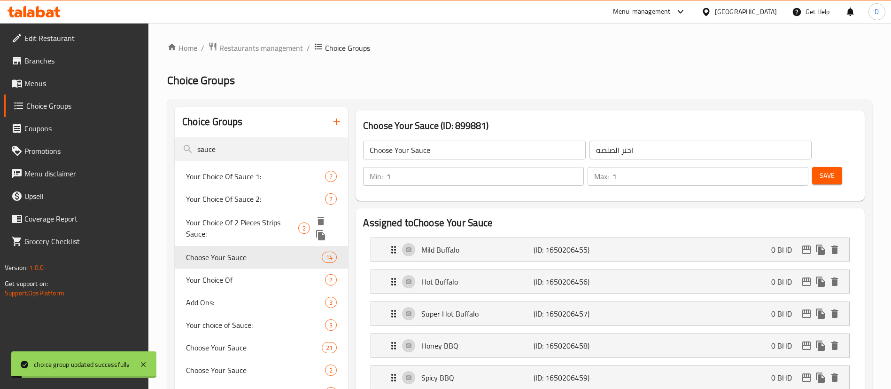
scroll to position [70, 0]
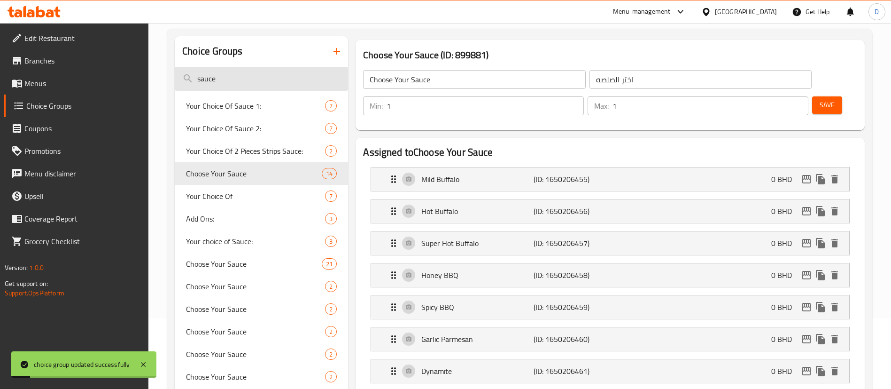
drag, startPoint x: 246, startPoint y: 77, endPoint x: 176, endPoint y: 82, distance: 70.7
click at [176, 82] on input "sauce" at bounding box center [261, 79] width 173 height 24
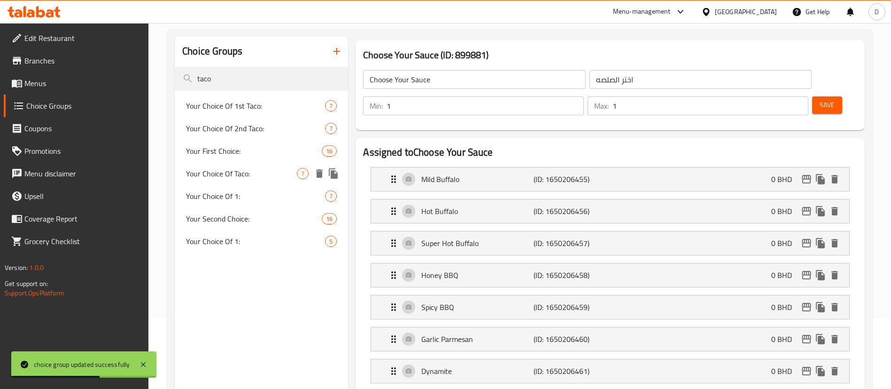
type input "taco"
click at [237, 178] on span "Your Choice Of Taco:" at bounding box center [241, 173] width 111 height 11
type input "Your Choice Of Taco:"
type input "اختيارك من التاكو :"
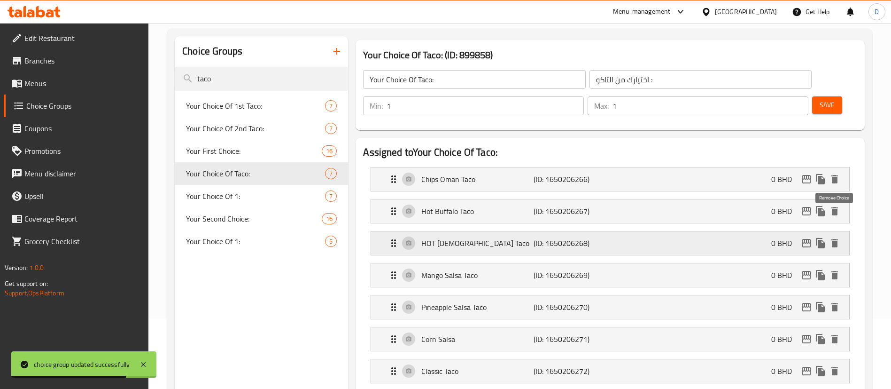
click at [833, 239] on icon "delete" at bounding box center [835, 243] width 7 height 8
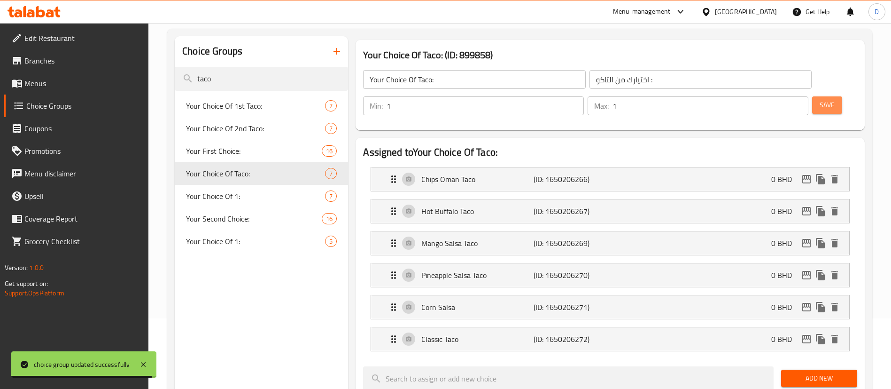
click at [820, 99] on span "Save" at bounding box center [827, 105] width 15 height 12
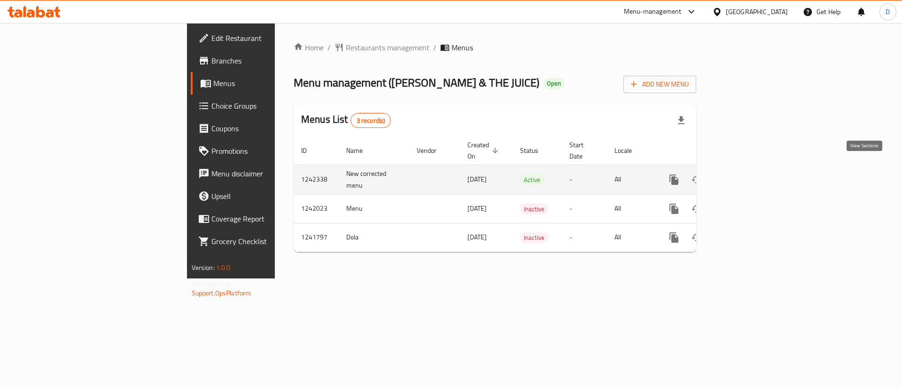
click at [746, 175] on icon "enhanced table" at bounding box center [742, 179] width 8 height 8
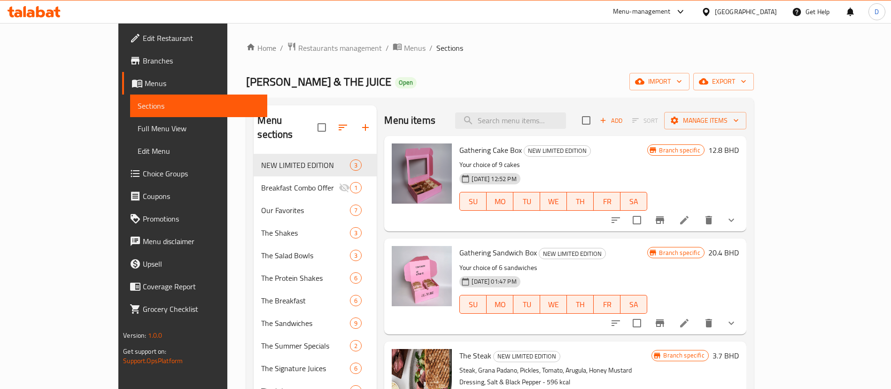
click at [571, 110] on div "Menu items Add Sort Manage items" at bounding box center [565, 120] width 362 height 31
click at [566, 119] on input "search" at bounding box center [510, 120] width 111 height 16
paste input "Tunacado & Power Shake"
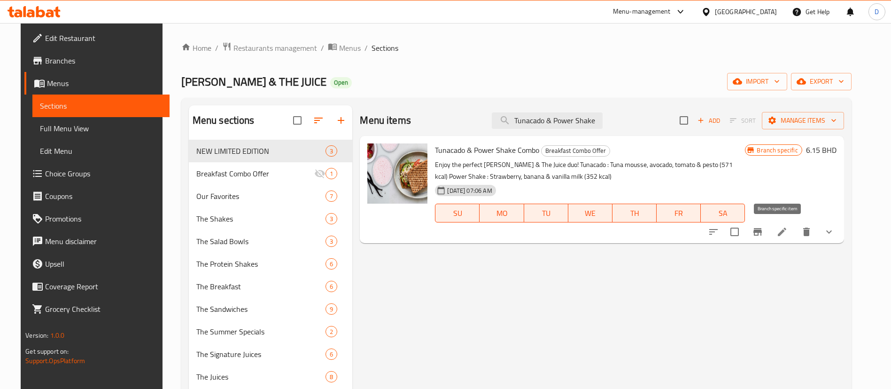
type input "Tunacado & Power Shake"
click at [763, 226] on icon "Branch-specific-item" at bounding box center [757, 231] width 11 height 11
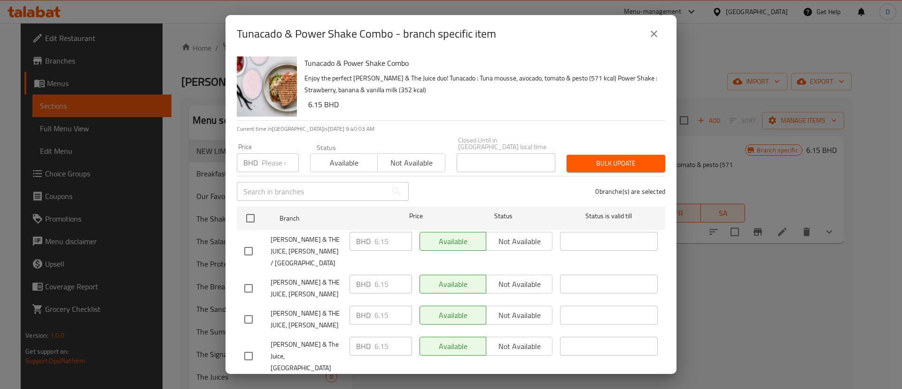
click at [662, 37] on button "close" at bounding box center [654, 34] width 23 height 23
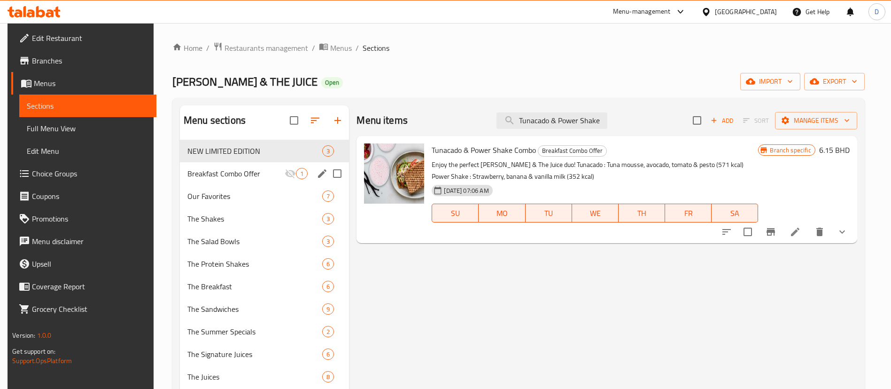
click at [226, 172] on span "Breakfast Combo Offer" at bounding box center [235, 173] width 97 height 11
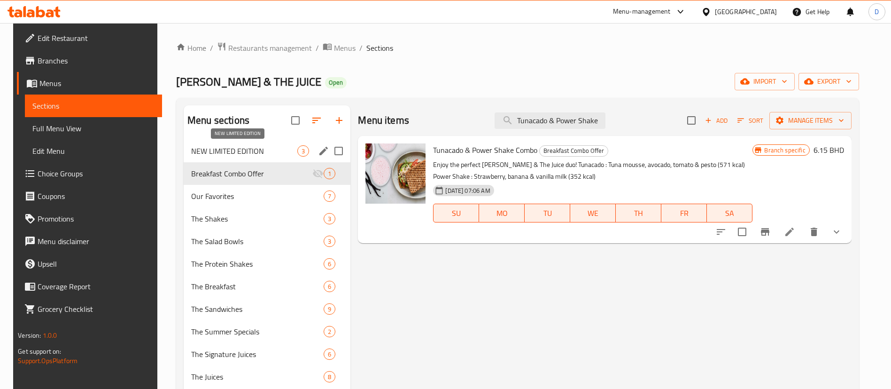
click at [275, 145] on span "NEW LIMITED EDITION" at bounding box center [244, 150] width 106 height 11
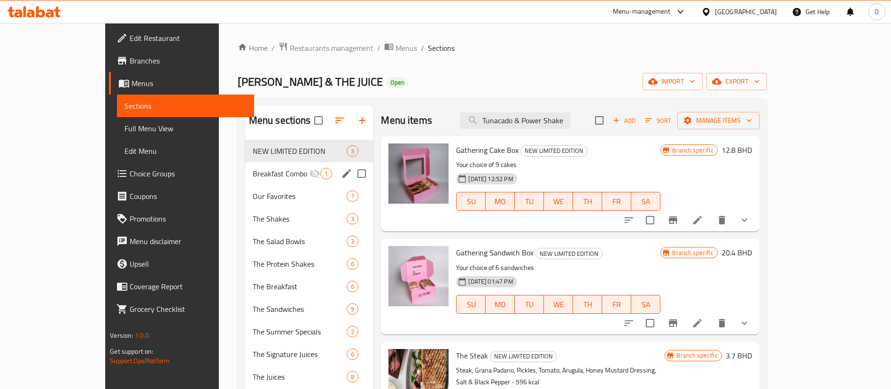
click at [281, 171] on span "Breakfast Combo Offer" at bounding box center [281, 173] width 57 height 11
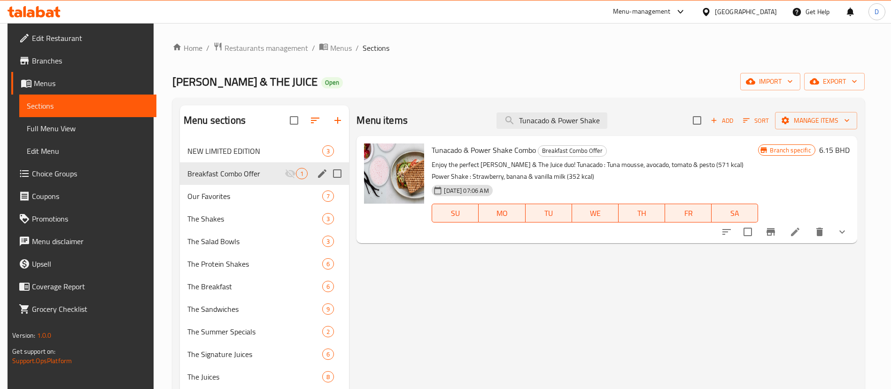
click at [336, 173] on input "Menu sections" at bounding box center [337, 174] width 20 height 20
checkbox input "true"
click at [292, 125] on icon "button" at bounding box center [292, 120] width 11 height 11
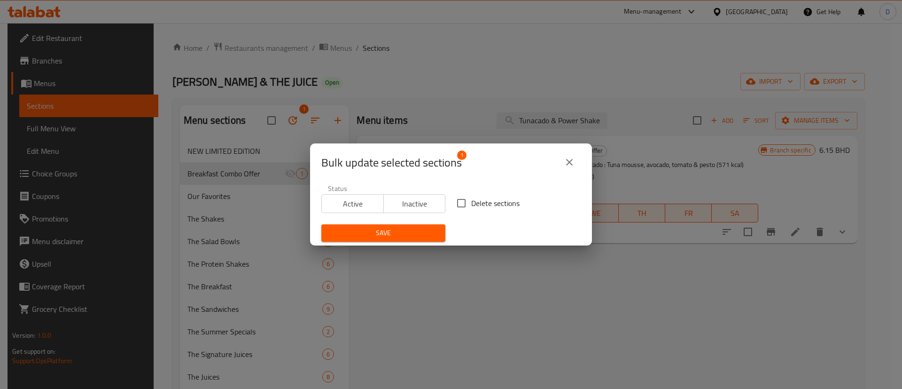
drag, startPoint x: 356, startPoint y: 202, endPoint x: 364, endPoint y: 209, distance: 10.7
click at [356, 203] on span "Active" at bounding box center [353, 204] width 55 height 14
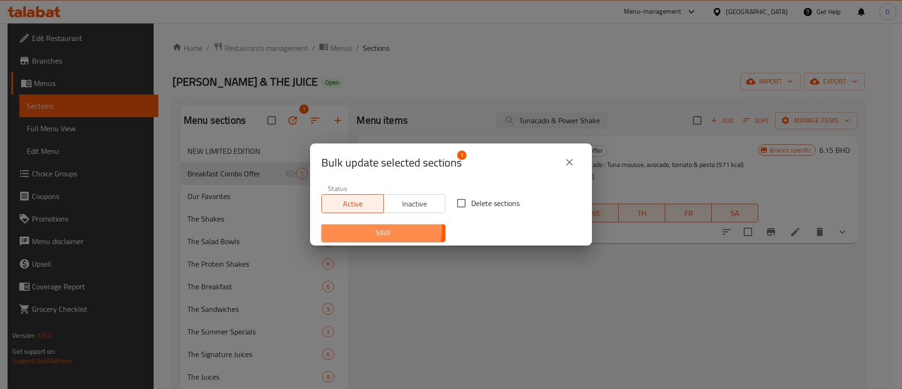
click at [378, 228] on span "Save" at bounding box center [383, 233] width 109 height 12
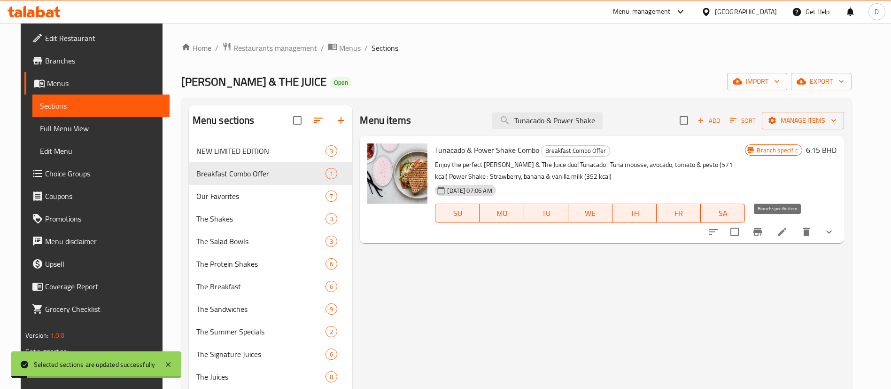
click at [763, 226] on icon "Branch-specific-item" at bounding box center [757, 231] width 11 height 11
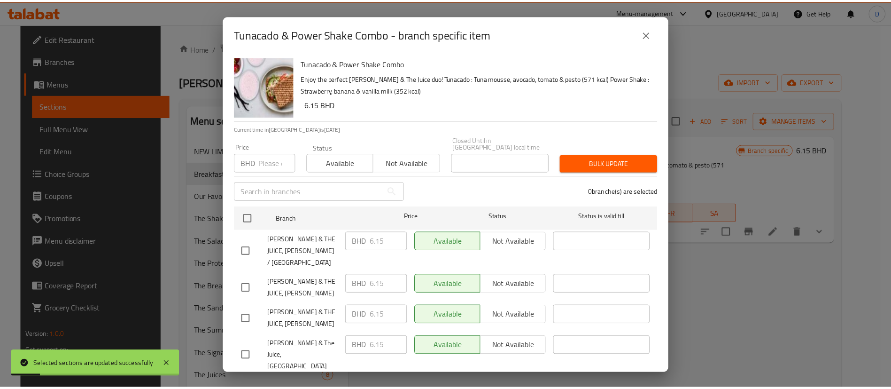
scroll to position [46, 0]
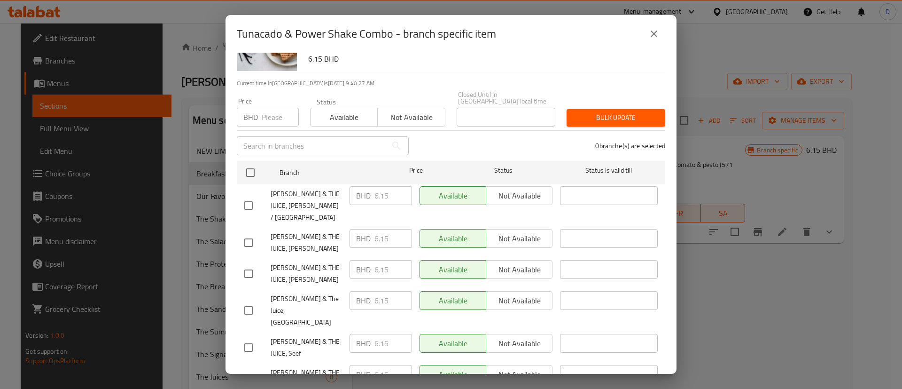
click at [656, 37] on icon "close" at bounding box center [653, 33] width 11 height 11
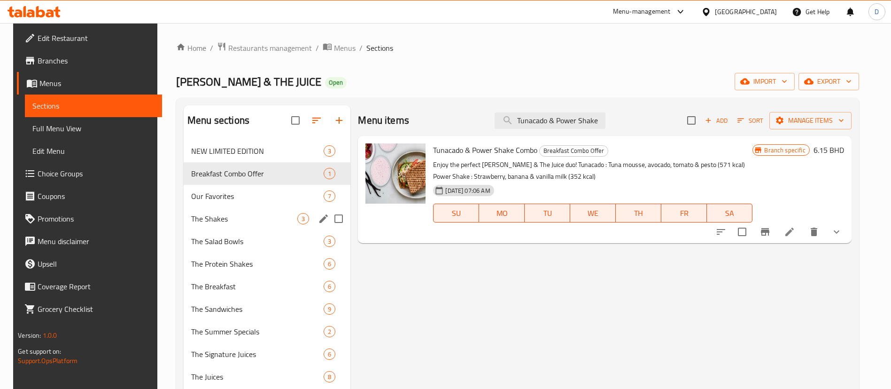
click at [223, 199] on span "Our Favorites" at bounding box center [257, 195] width 132 height 11
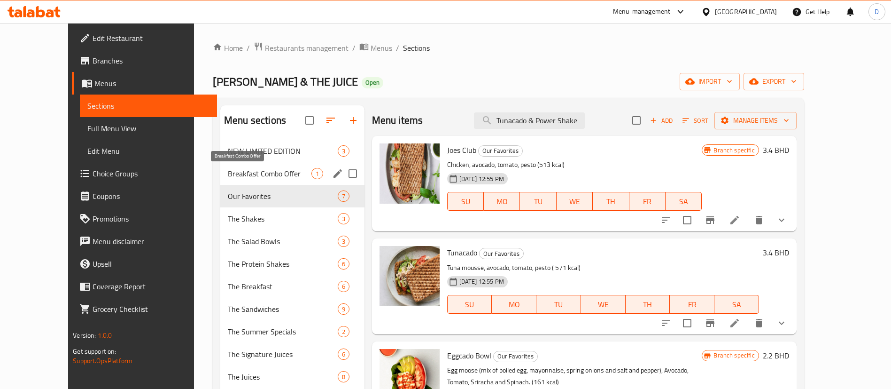
click at [231, 177] on span "Breakfast Combo Offer" at bounding box center [270, 173] width 84 height 11
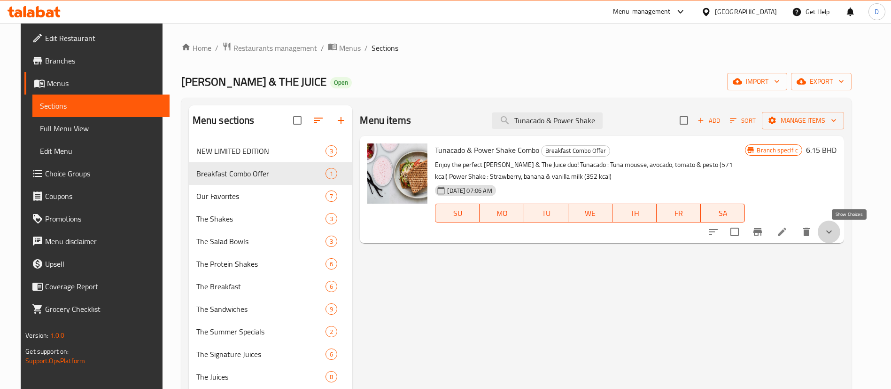
drag, startPoint x: 849, startPoint y: 229, endPoint x: 545, endPoint y: 172, distance: 309.2
click at [835, 229] on icon "show more" at bounding box center [829, 231] width 11 height 11
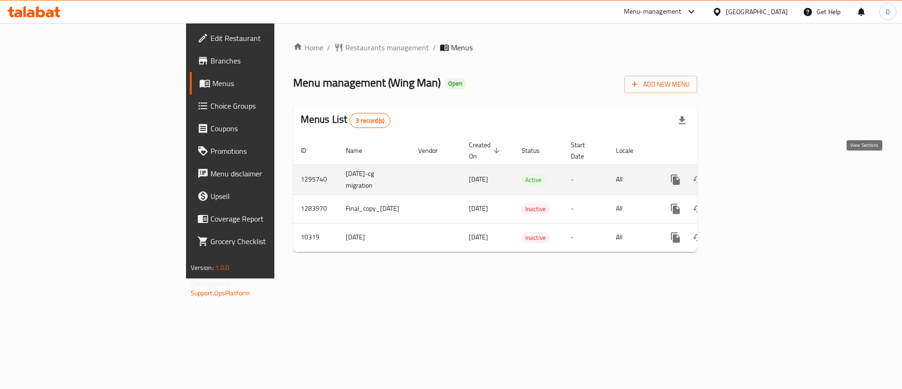
click at [747, 175] on icon "enhanced table" at bounding box center [743, 179] width 8 height 8
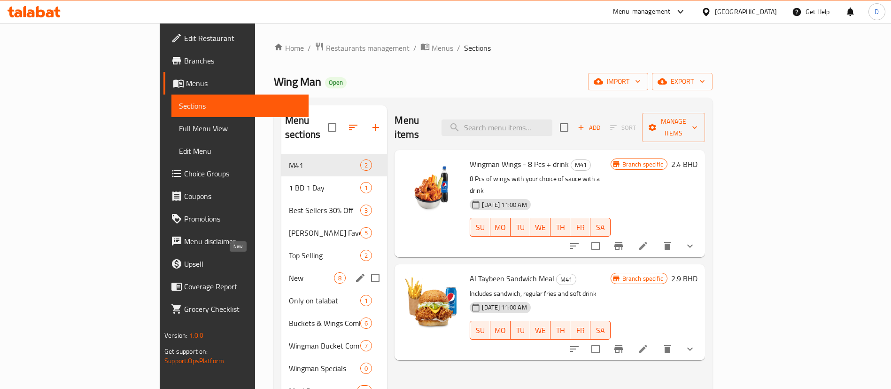
drag, startPoint x: 214, startPoint y: 264, endPoint x: 249, endPoint y: 253, distance: 37.2
click at [289, 272] on span "New" at bounding box center [311, 277] width 45 height 11
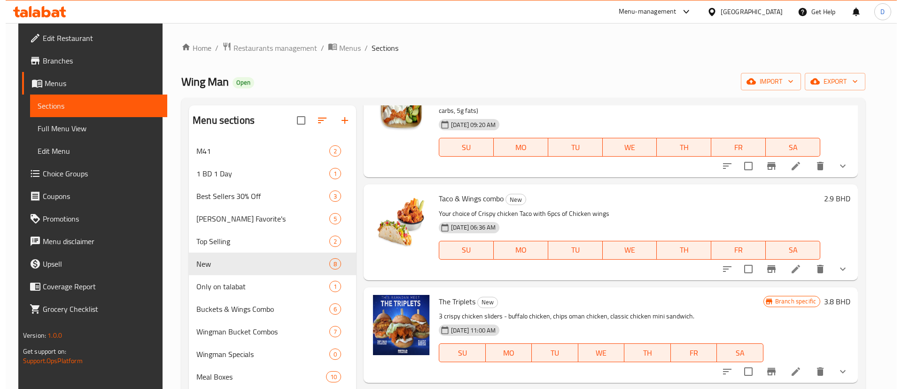
scroll to position [141, 0]
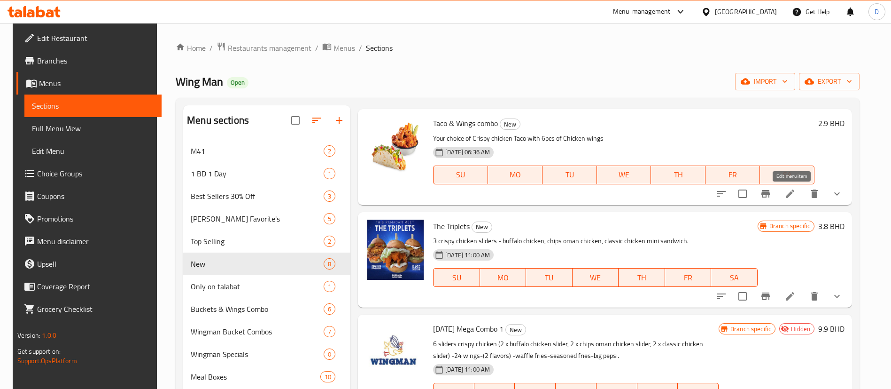
click at [794, 195] on icon at bounding box center [790, 193] width 11 height 11
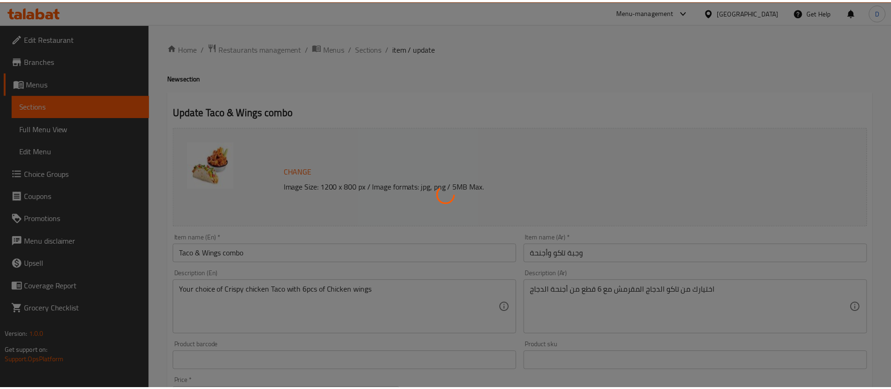
scroll to position [382, 0]
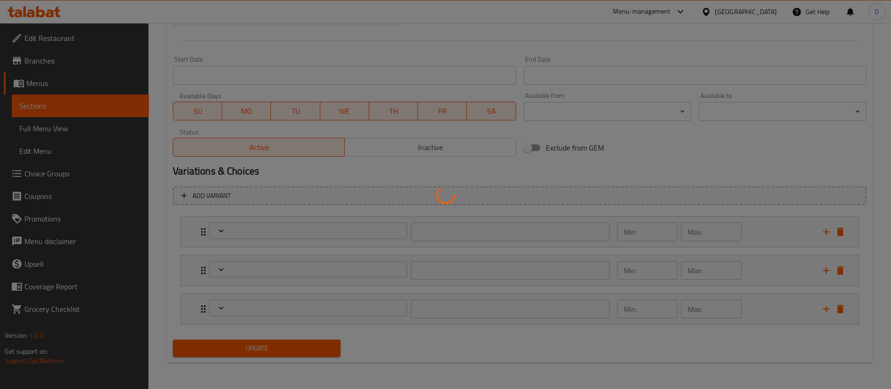
type input "اختيارك من التاكو :"
type input "1"
type input "مع اختيارك من"
type input "1"
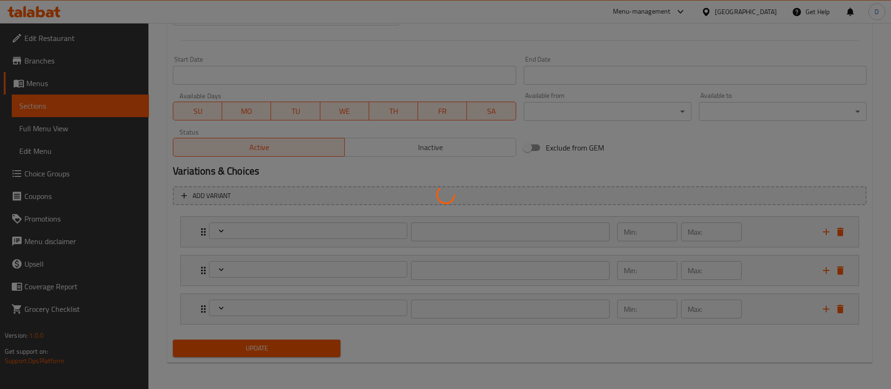
type input "1"
type input "اختر الصلصه"
type input "1"
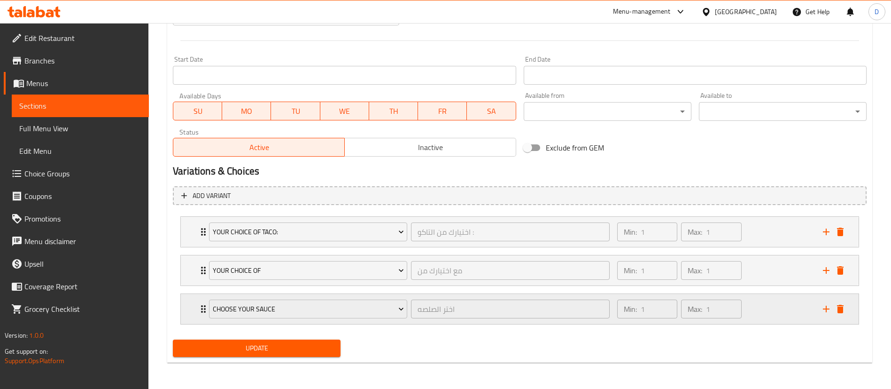
click at [193, 311] on div "Choose Your Sauce اختر الصلصه ​ Min: 1 ​ Max: 1 ​" at bounding box center [520, 309] width 678 height 30
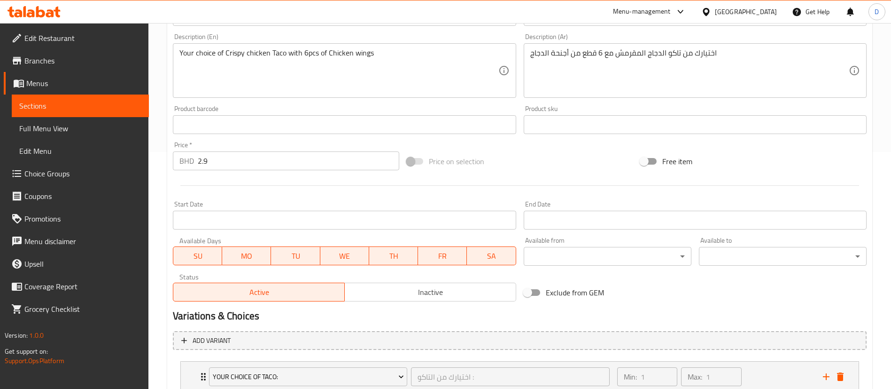
scroll to position [143, 0]
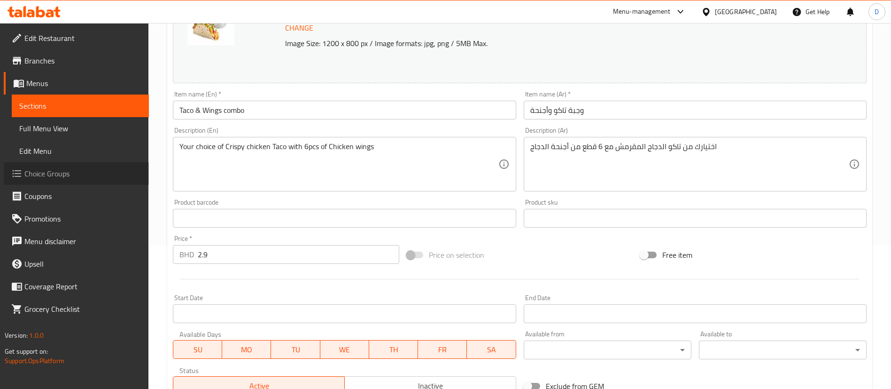
click at [52, 177] on span "Choice Groups" at bounding box center [82, 173] width 117 height 11
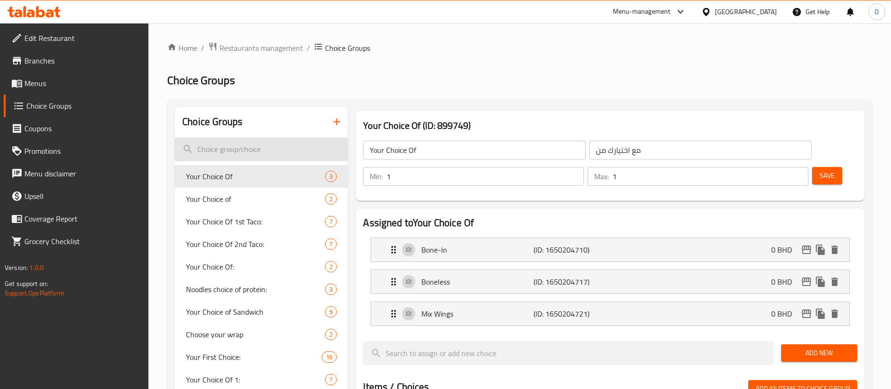
click at [268, 137] on input "search" at bounding box center [261, 149] width 173 height 24
click at [262, 137] on input "search" at bounding box center [261, 149] width 173 height 24
click at [253, 137] on input "search" at bounding box center [261, 149] width 173 height 24
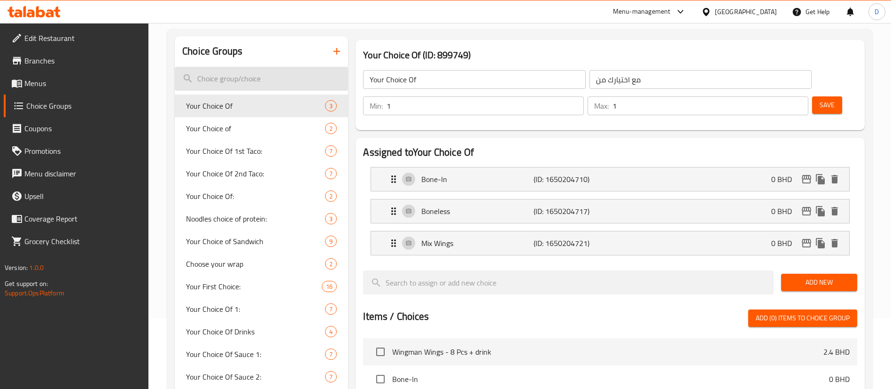
click at [250, 78] on input "search" at bounding box center [261, 79] width 173 height 24
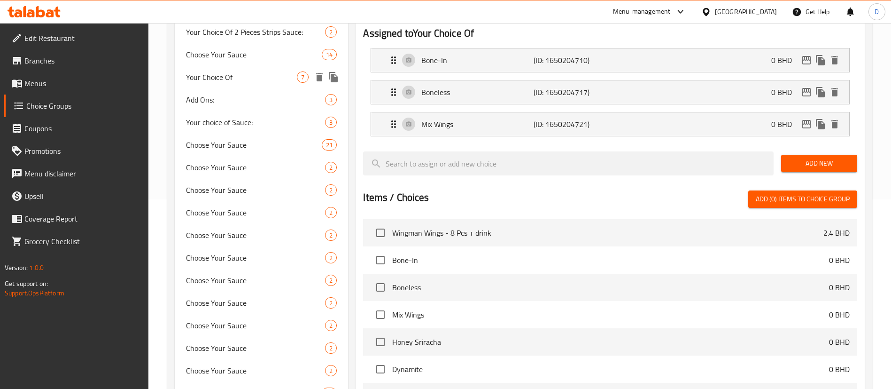
scroll to position [211, 0]
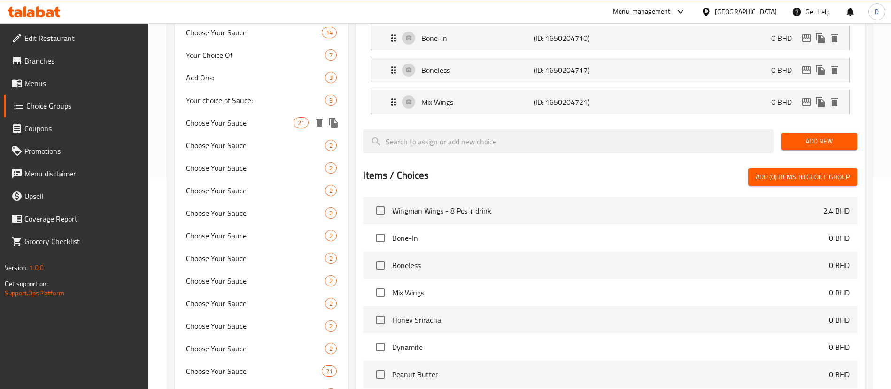
type input "sauce"
click at [225, 122] on span "Choose Your Sauce" at bounding box center [240, 122] width 108 height 11
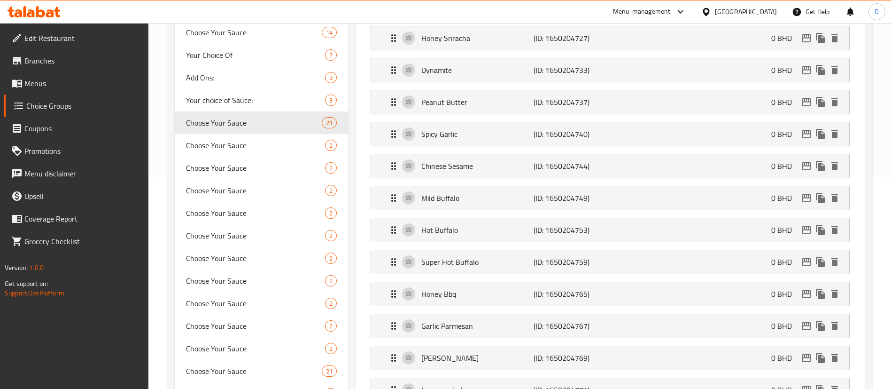
type input "Choose Your Sauce"
type input "اختيارك من الصلصة"
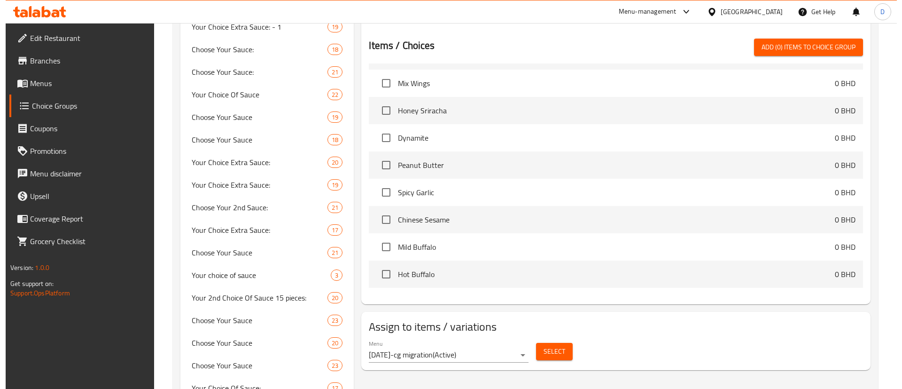
scroll to position [141, 0]
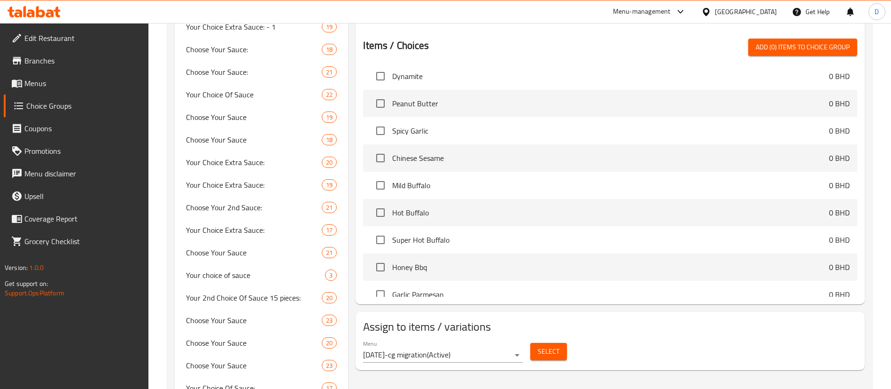
click at [538, 343] on button "Select" at bounding box center [548, 351] width 37 height 17
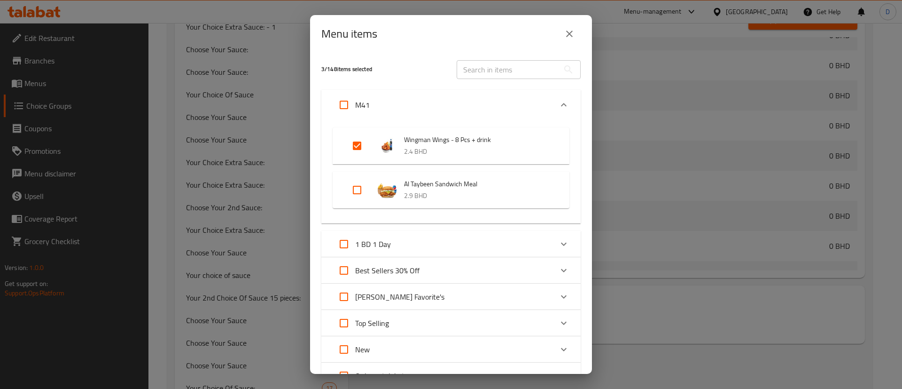
scroll to position [70, 0]
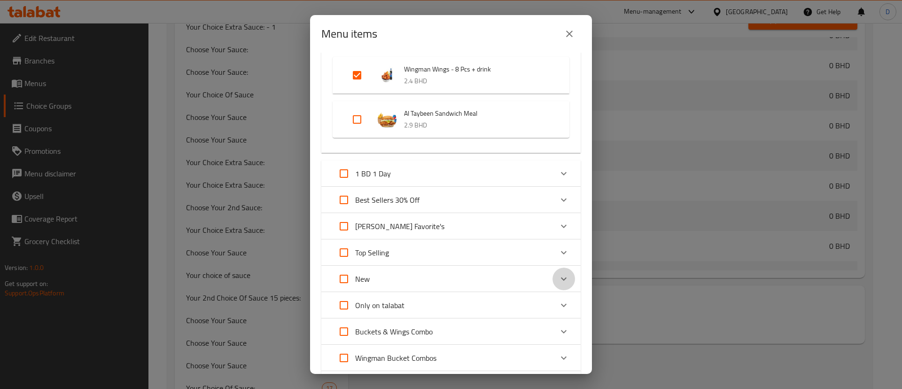
click at [558, 276] on icon "Expand" at bounding box center [563, 278] width 11 height 11
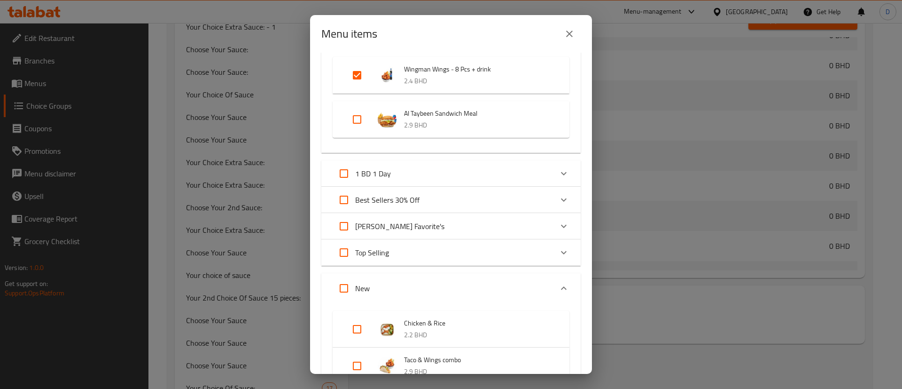
scroll to position [211, 0]
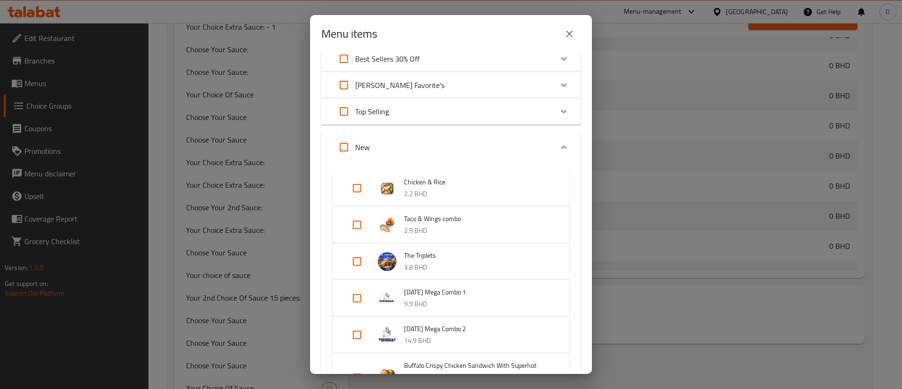
click at [357, 218] on input "Expand" at bounding box center [357, 224] width 23 height 23
checkbox input "true"
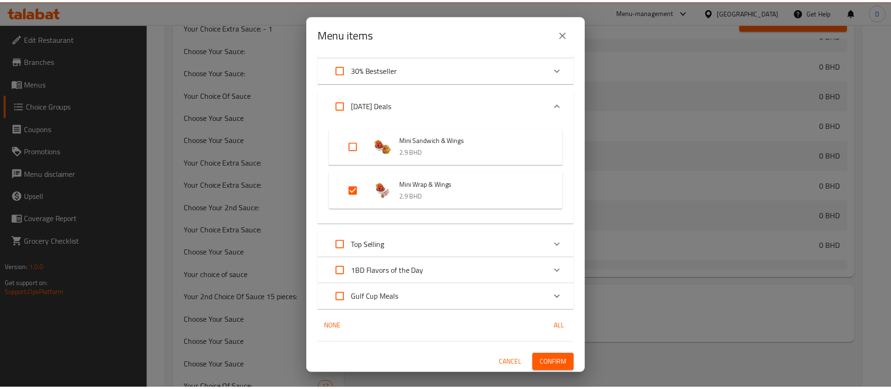
scroll to position [1476, 0]
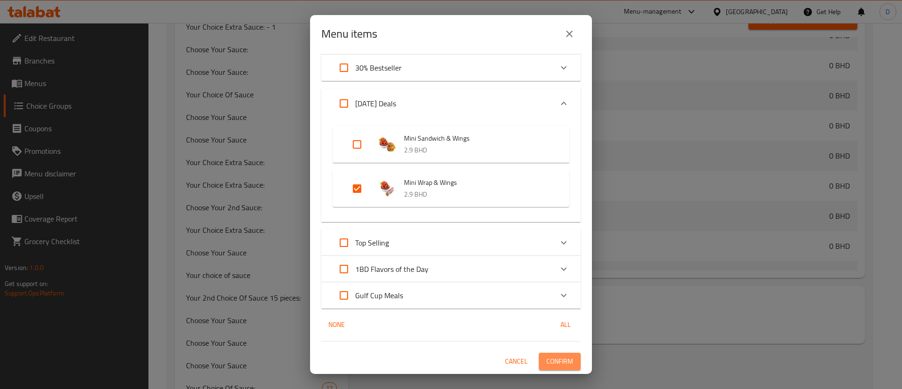
click at [548, 353] on button "Confirm" at bounding box center [560, 360] width 42 height 17
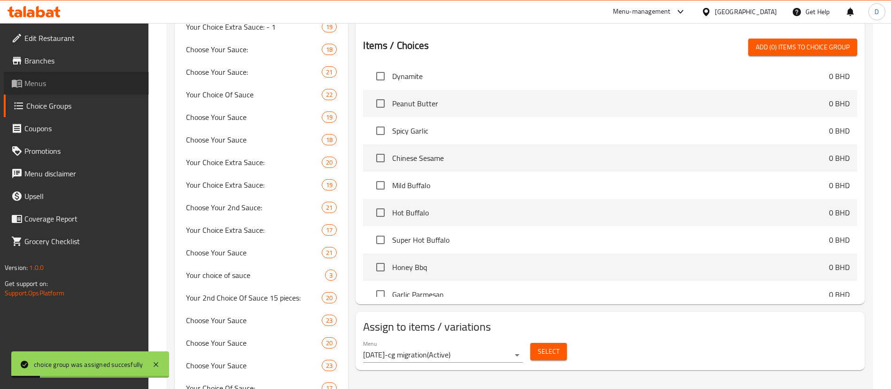
click at [52, 87] on span "Menus" at bounding box center [82, 83] width 117 height 11
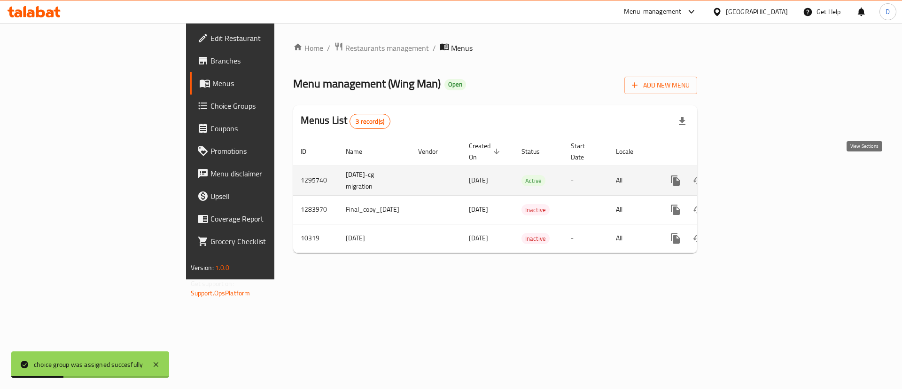
click at [749, 175] on icon "enhanced table" at bounding box center [743, 180] width 11 height 11
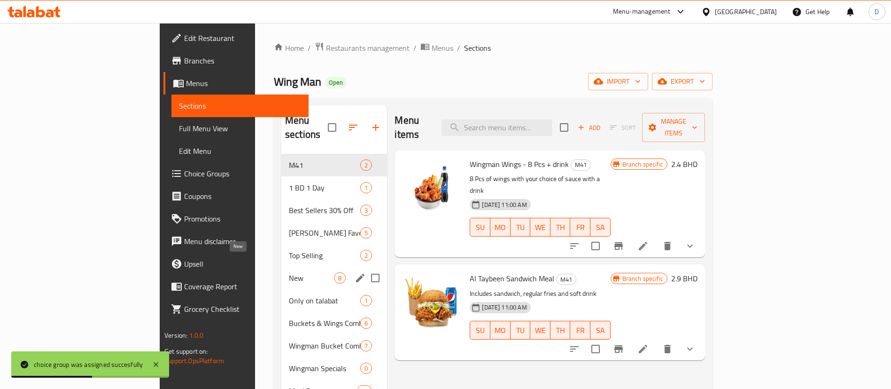
click at [289, 272] on span "New" at bounding box center [311, 277] width 45 height 11
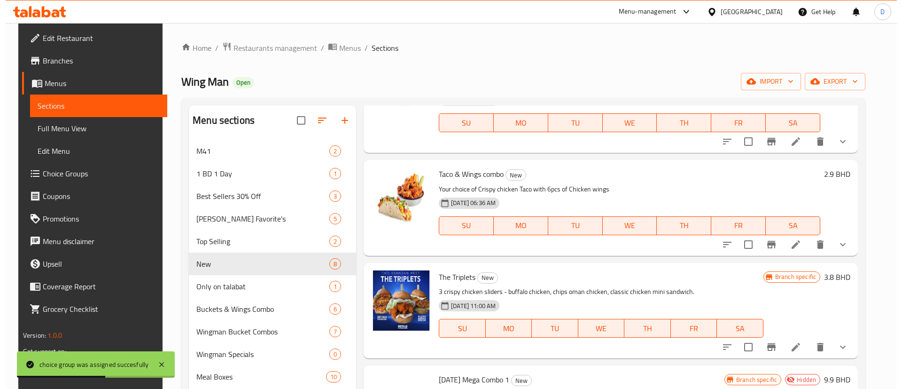
scroll to position [141, 0]
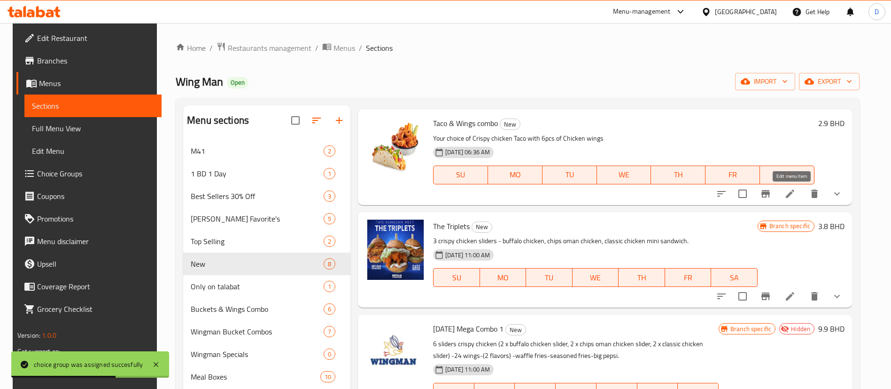
click at [795, 194] on icon at bounding box center [790, 193] width 11 height 11
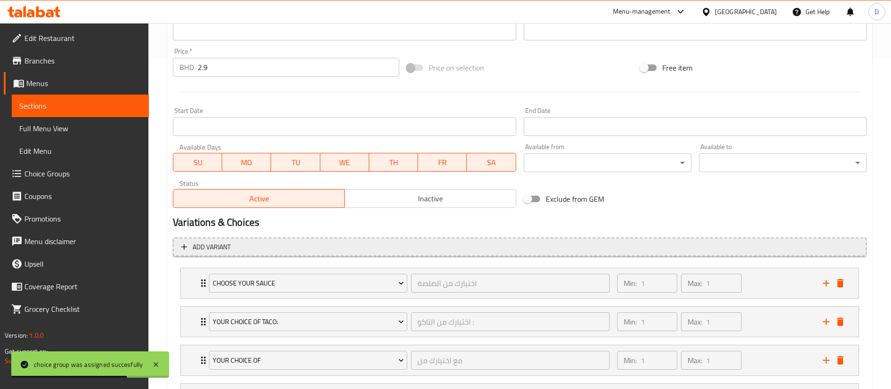
scroll to position [420, 0]
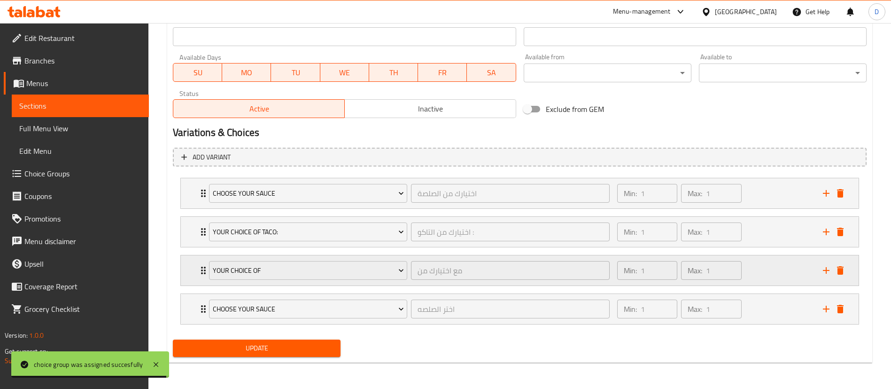
click at [195, 262] on div "Your Choice Of مع اختيارك من ​ Min: 1 ​ Max: 1 ​" at bounding box center [520, 270] width 678 height 30
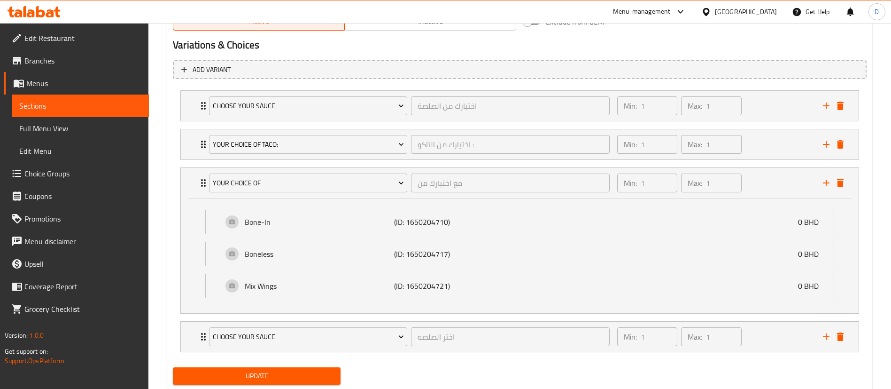
scroll to position [465, 0]
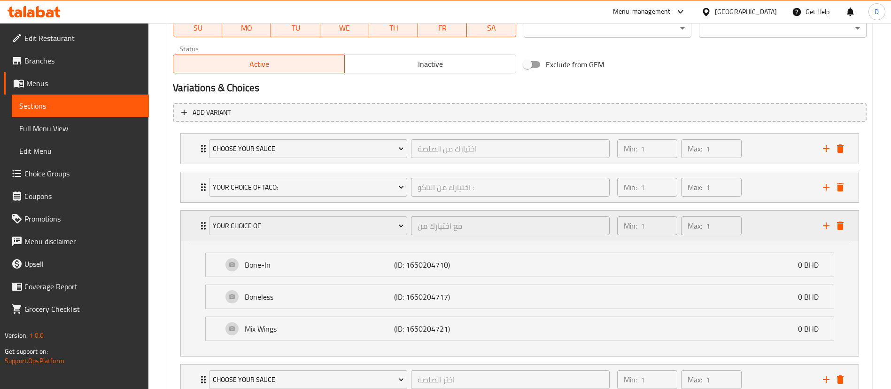
click at [204, 230] on div "Your Choice Of مع اختيارك من ​" at bounding box center [409, 225] width 412 height 30
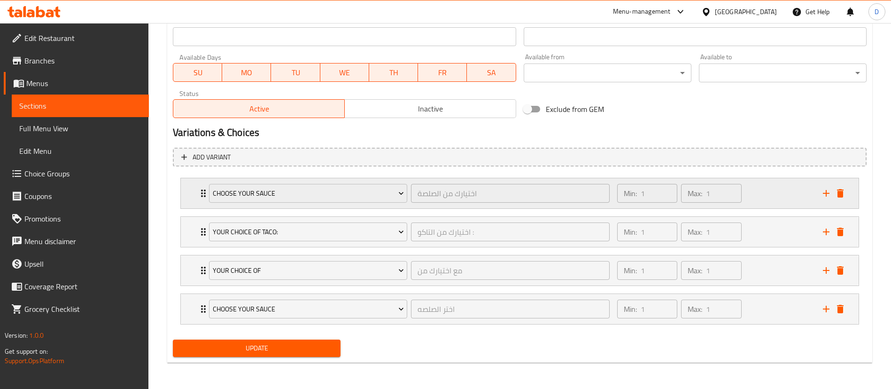
scroll to position [420, 0]
click at [197, 198] on div "Choose Your Sauce اختيارك من الصلصة ​ Min: 1 ​ Max: 1 ​" at bounding box center [520, 193] width 678 height 30
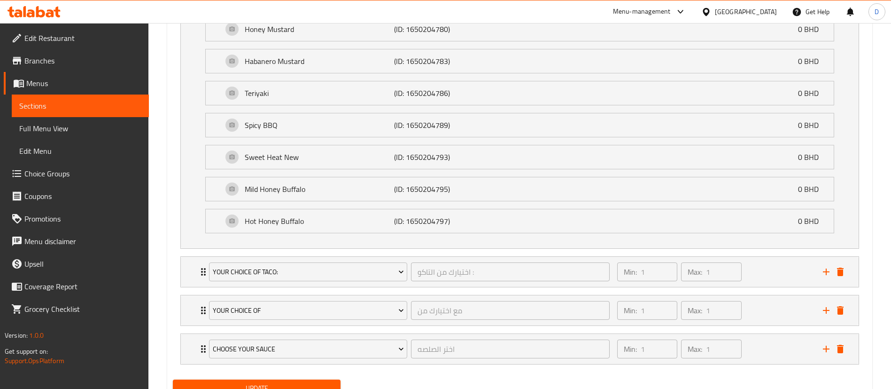
scroll to position [1099, 0]
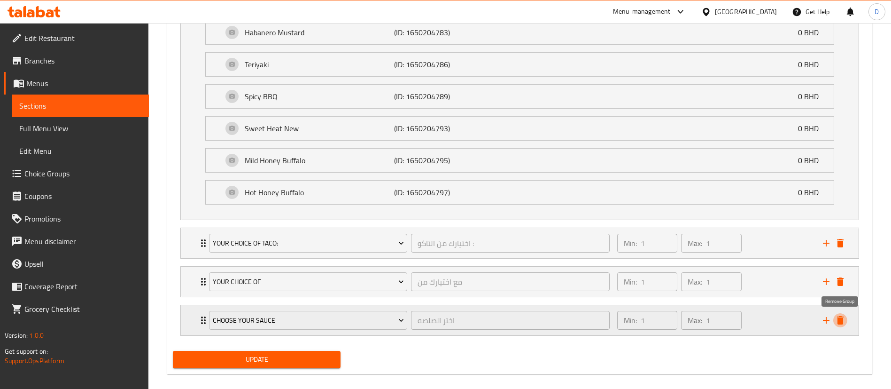
click at [841, 321] on icon "delete" at bounding box center [840, 320] width 7 height 8
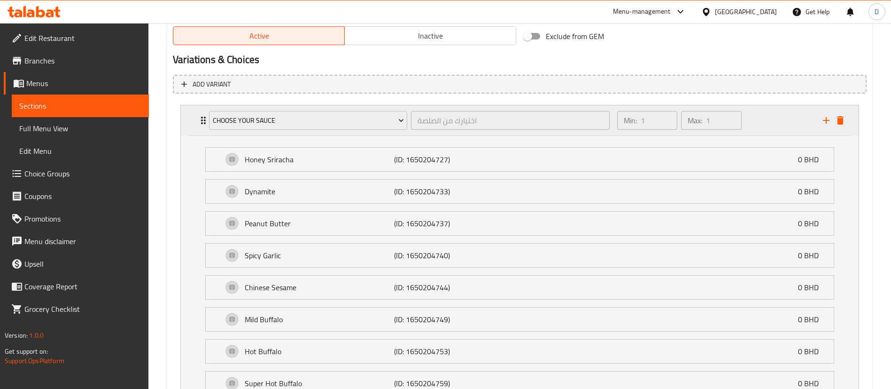
scroll to position [367, 0]
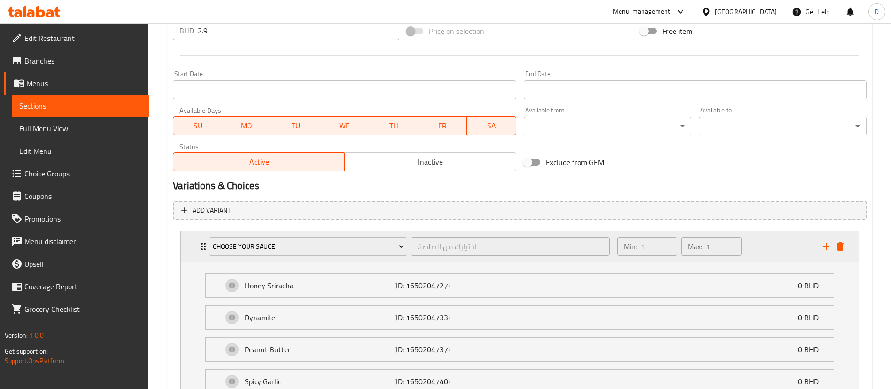
click at [200, 249] on icon "Expand" at bounding box center [203, 246] width 11 height 11
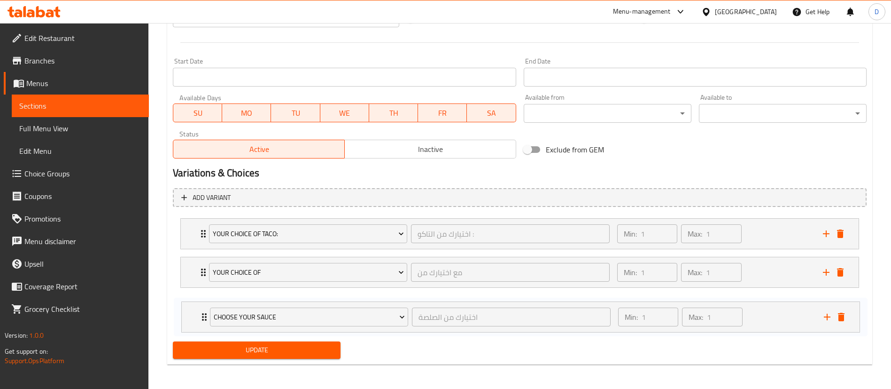
drag, startPoint x: 202, startPoint y: 245, endPoint x: 201, endPoint y: 319, distance: 73.3
click at [201, 319] on div "Choose Your Sauce اختيارك من الصلصة ​ Min: 1 ​ Max: 1 ​ Honey Sriracha (ID: 165…" at bounding box center [520, 272] width 694 height 116
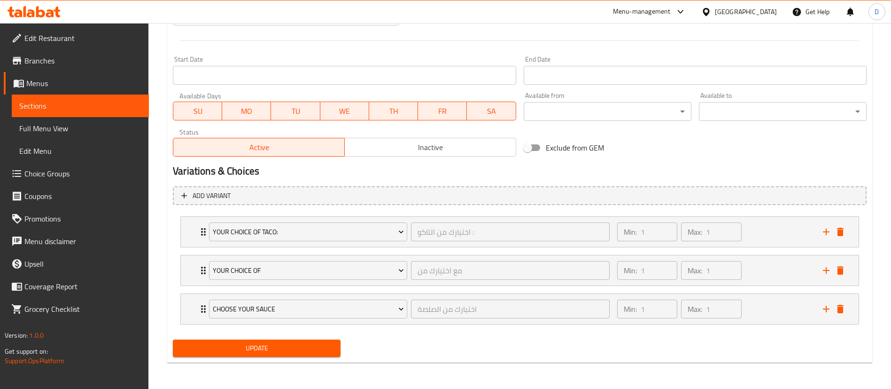
click at [247, 341] on button "Update" at bounding box center [257, 347] width 168 height 17
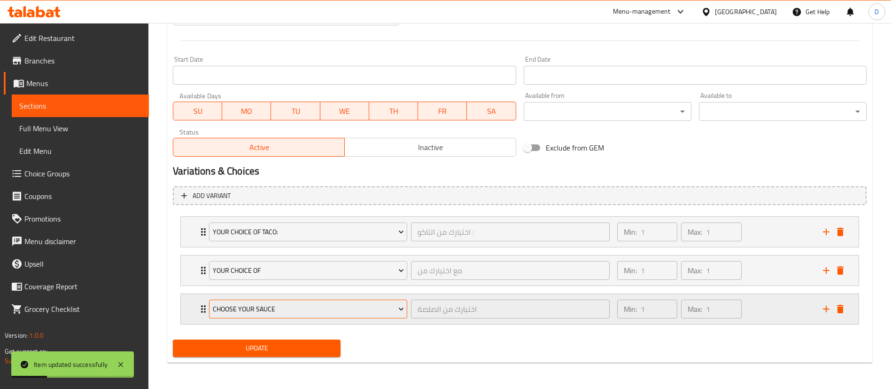
click at [346, 307] on span "Choose Your Sauce" at bounding box center [308, 309] width 191 height 12
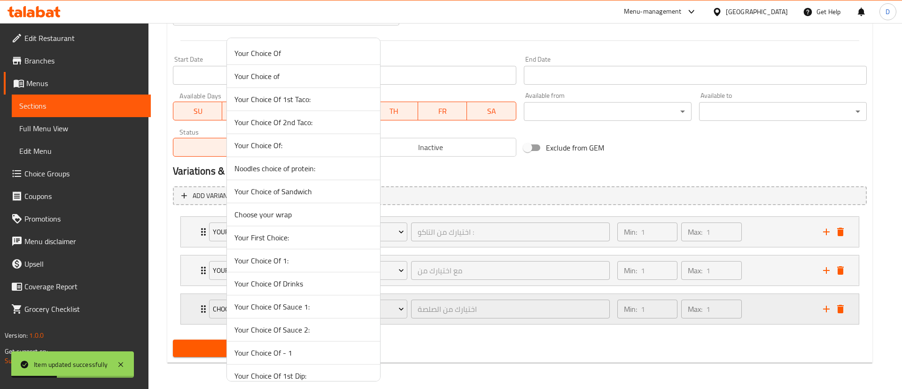
click at [200, 306] on div at bounding box center [451, 194] width 902 height 389
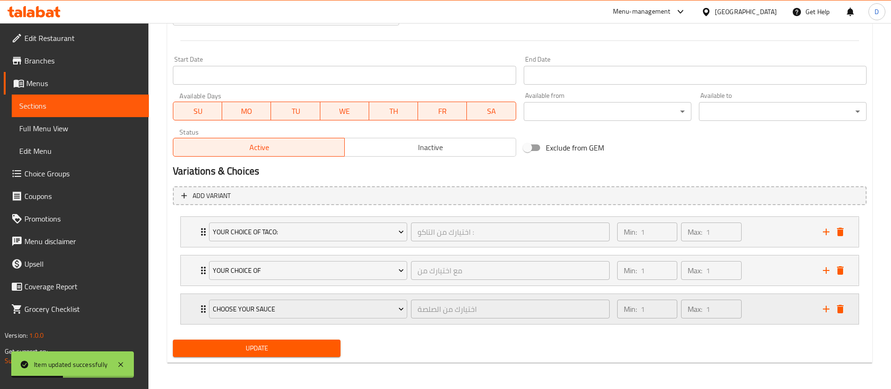
click at [199, 306] on icon "Expand" at bounding box center [203, 308] width 11 height 11
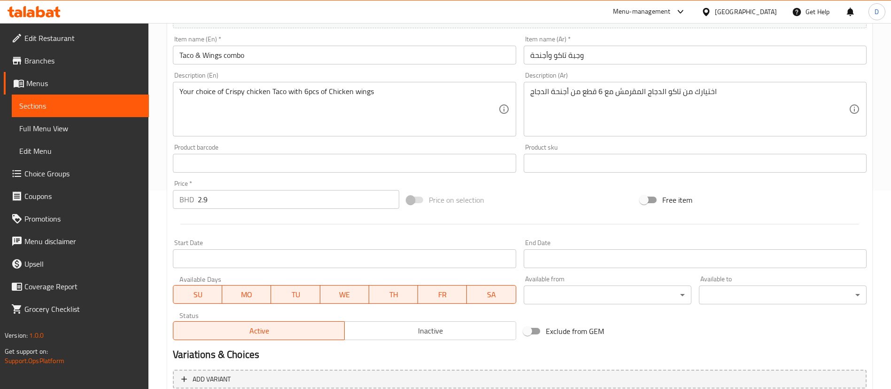
scroll to position [0, 0]
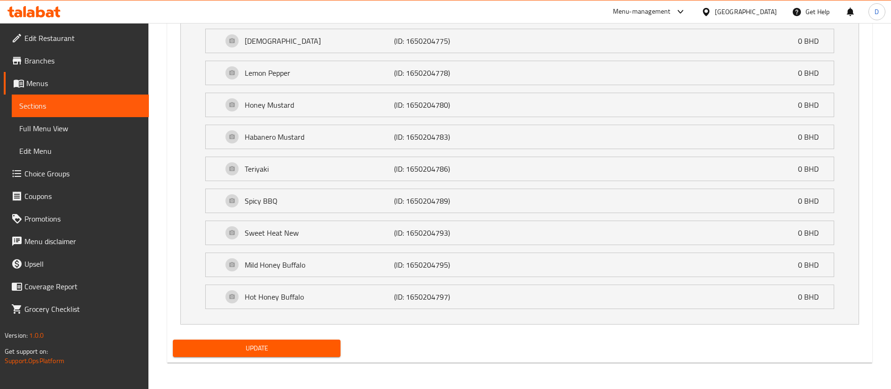
drag, startPoint x: 328, startPoint y: 349, endPoint x: 321, endPoint y: 318, distance: 31.8
click at [327, 349] on span "Update" at bounding box center [256, 348] width 153 height 12
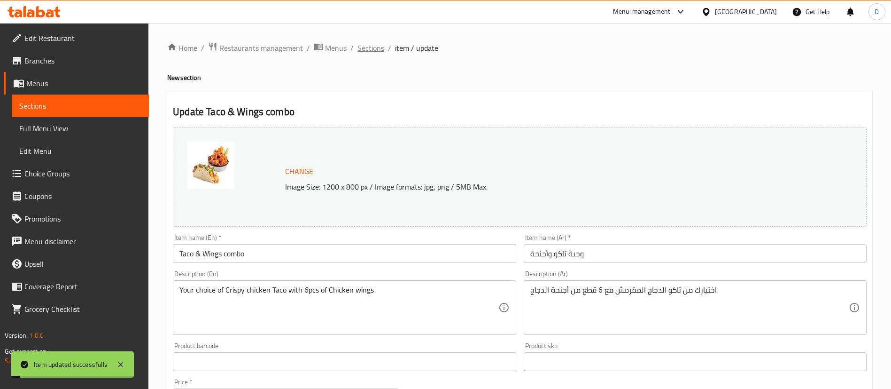
click at [366, 50] on span "Sections" at bounding box center [371, 47] width 27 height 11
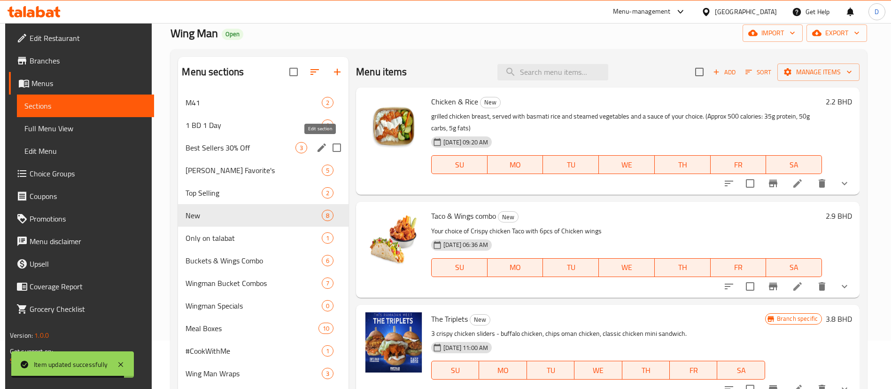
scroll to position [70, 0]
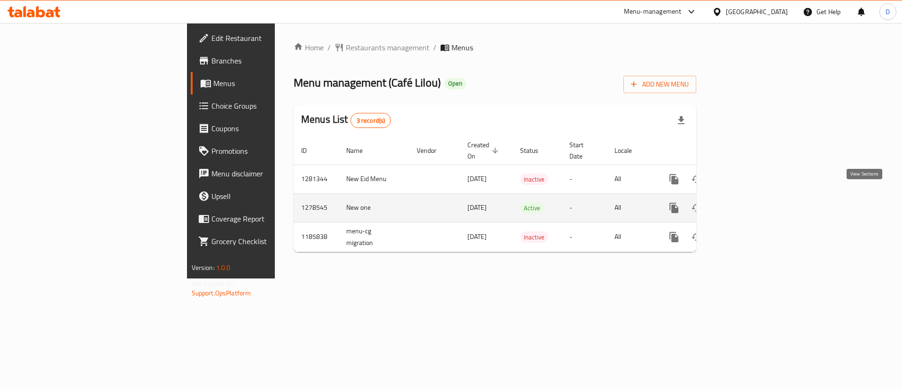
click at [747, 202] on icon "enhanced table" at bounding box center [741, 207] width 11 height 11
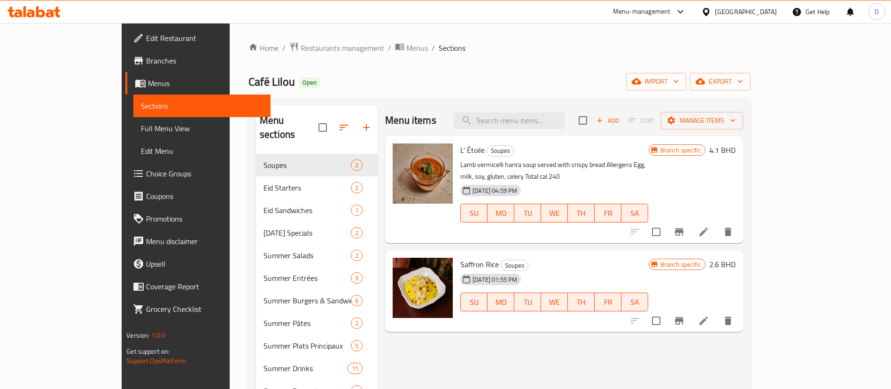
click at [538, 130] on div "Menu items Add Sort Manage items" at bounding box center [564, 120] width 358 height 31
paste input "Assiete en fete"
click at [540, 127] on input "search" at bounding box center [509, 120] width 111 height 16
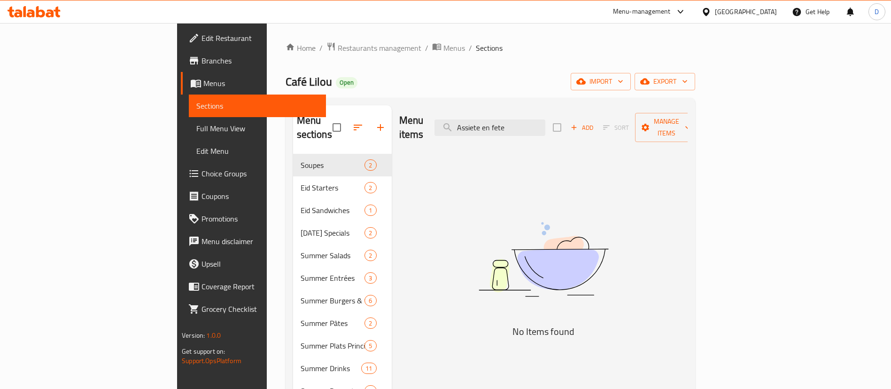
drag, startPoint x: 546, startPoint y: 119, endPoint x: 692, endPoint y: 94, distance: 148.2
click at [688, 107] on div "Menu items Assiete en fete Add Sort Manage items" at bounding box center [543, 127] width 288 height 45
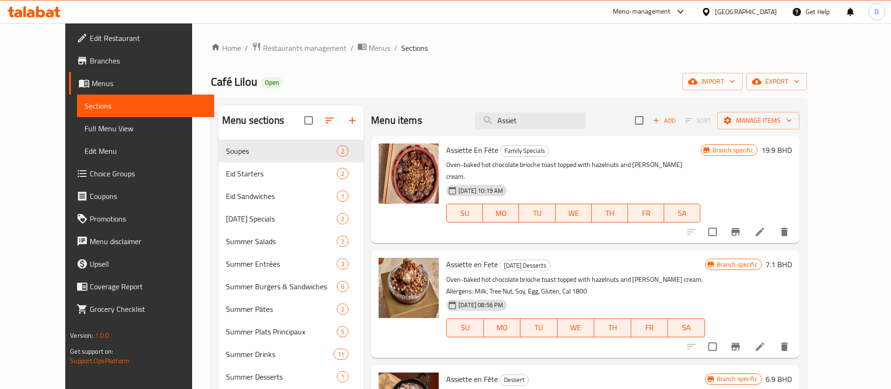
type input "Assiet"
click at [741, 226] on icon "Branch-specific-item" at bounding box center [735, 231] width 11 height 11
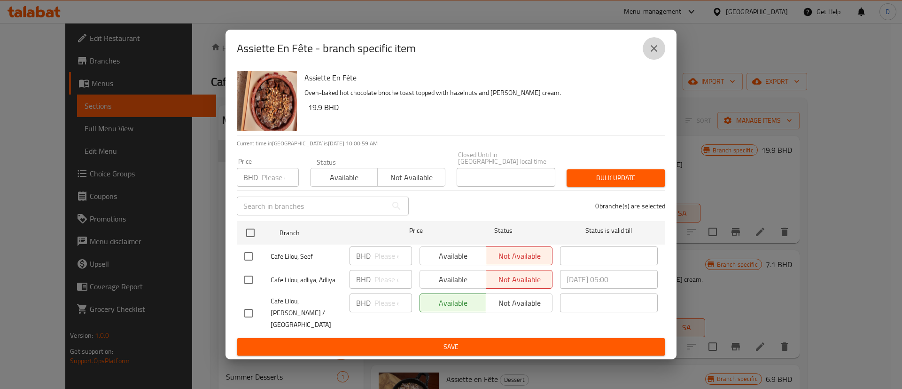
click at [647, 60] on button "close" at bounding box center [654, 48] width 23 height 23
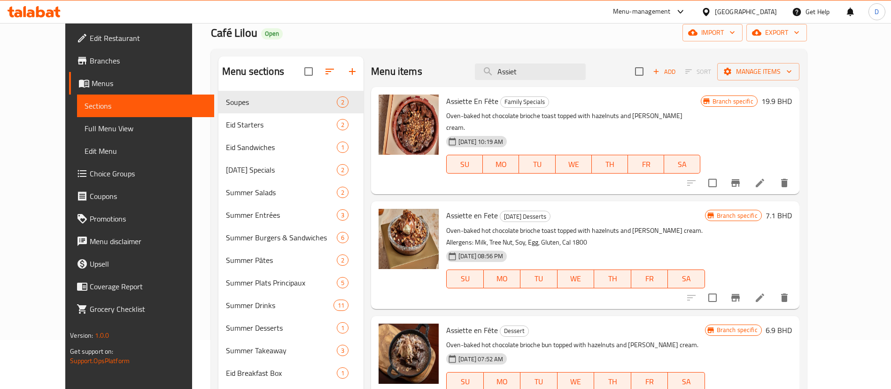
scroll to position [70, 0]
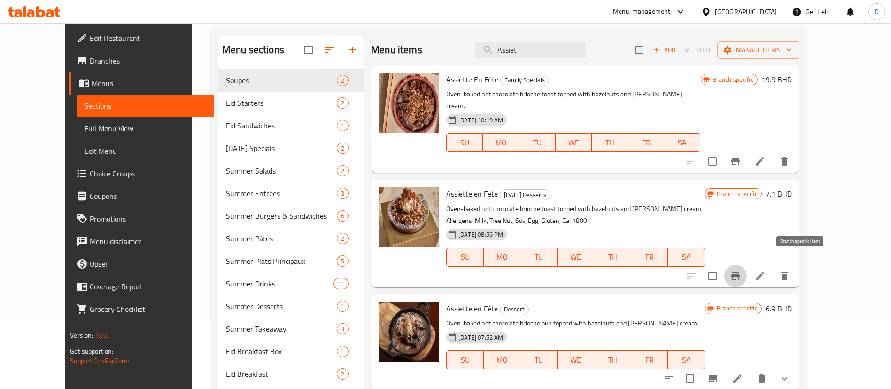
click at [740, 272] on icon "Branch-specific-item" at bounding box center [736, 276] width 8 height 8
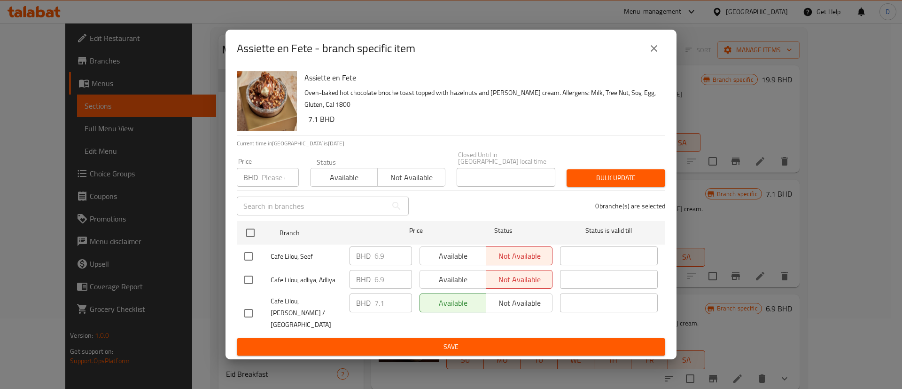
drag, startPoint x: 275, startPoint y: 178, endPoint x: 268, endPoint y: 194, distance: 17.9
click at [274, 178] on input "number" at bounding box center [280, 177] width 37 height 19
paste input "7.500"
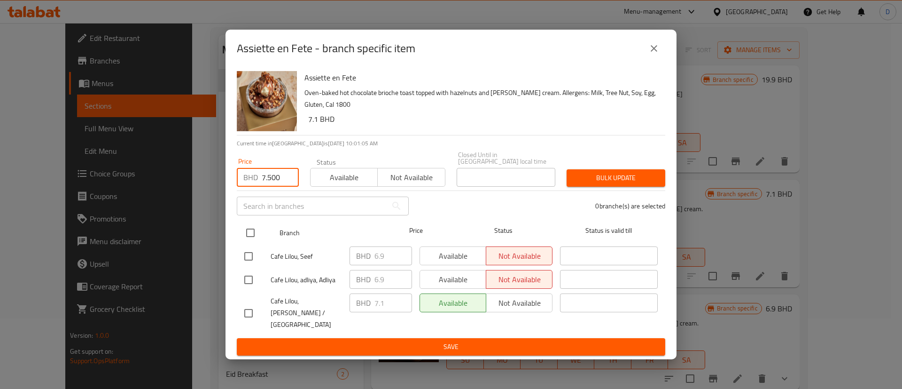
type input "7.500"
click at [251, 226] on input "checkbox" at bounding box center [251, 233] width 20 height 20
checkbox input "true"
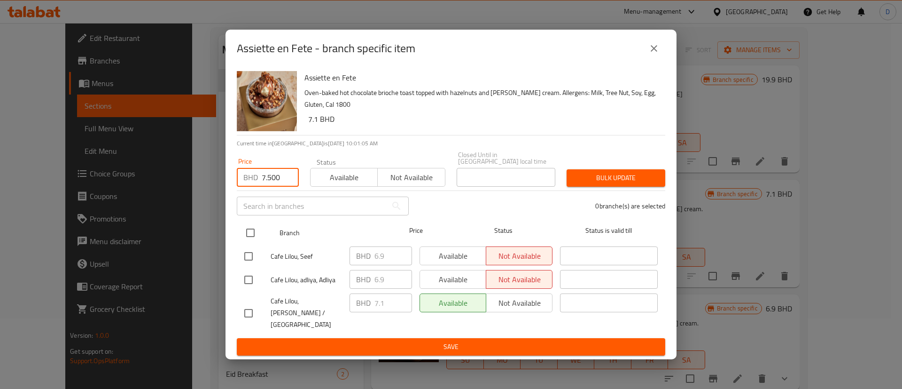
checkbox input "true"
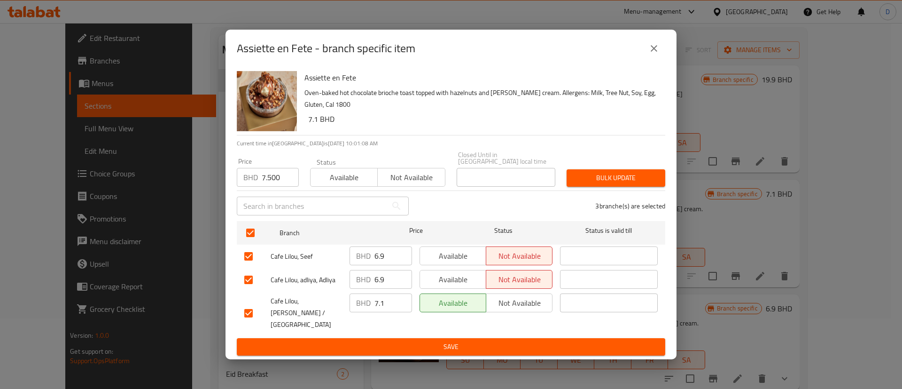
click at [609, 189] on div "Bulk update" at bounding box center [616, 178] width 110 height 29
click at [605, 182] on span "Bulk update" at bounding box center [616, 178] width 84 height 12
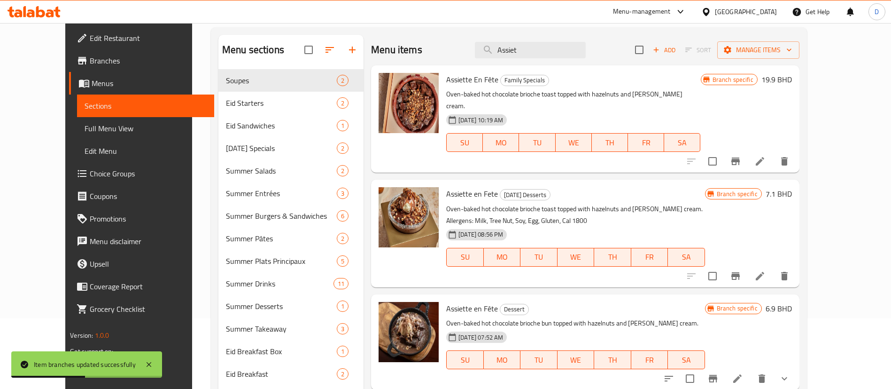
drag, startPoint x: 551, startPoint y: 51, endPoint x: 497, endPoint y: 52, distance: 54.5
click at [497, 52] on div "Menu items Assiet Add Sort Manage items" at bounding box center [585, 50] width 428 height 31
paste input "L ‘ Ecla"
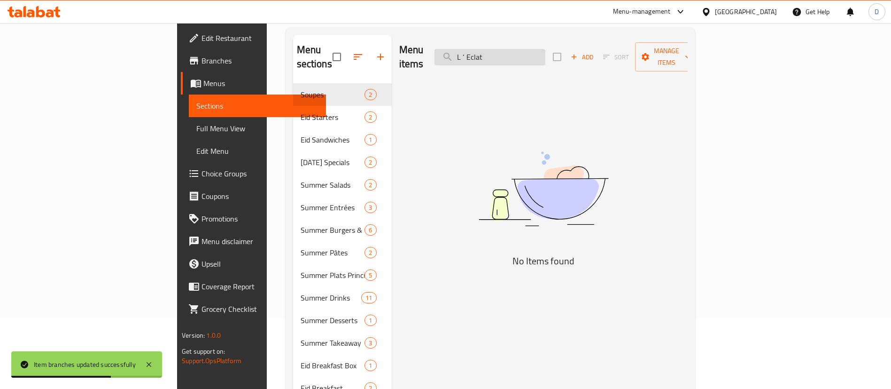
click at [529, 50] on input "L ‘ Eclat" at bounding box center [490, 57] width 111 height 16
click at [534, 53] on input "L ‘ Eclat" at bounding box center [490, 57] width 111 height 16
click at [532, 51] on input "L ‘ Eclat" at bounding box center [490, 57] width 111 height 16
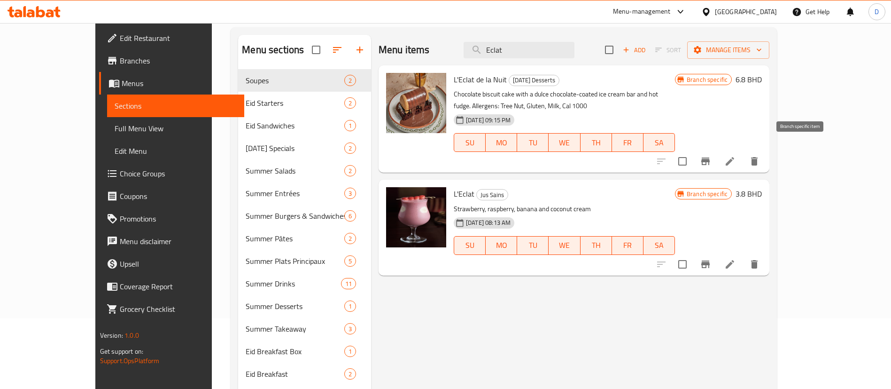
type input "Eclat"
click at [710, 157] on icon "Branch-specific-item" at bounding box center [705, 161] width 8 height 8
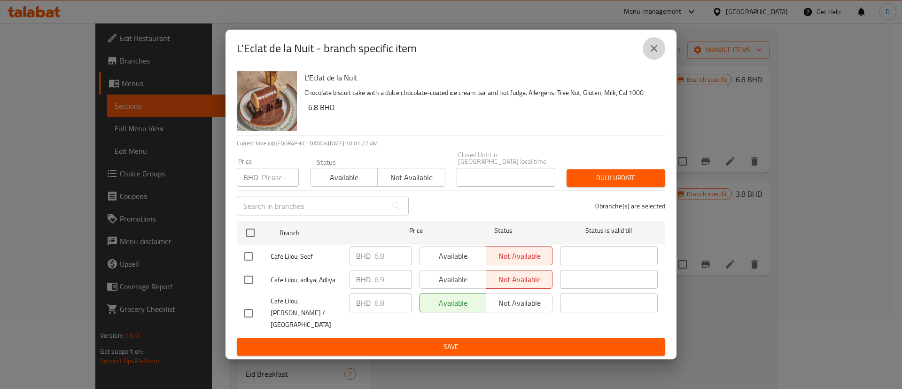
click at [653, 54] on icon "close" at bounding box center [653, 48] width 11 height 11
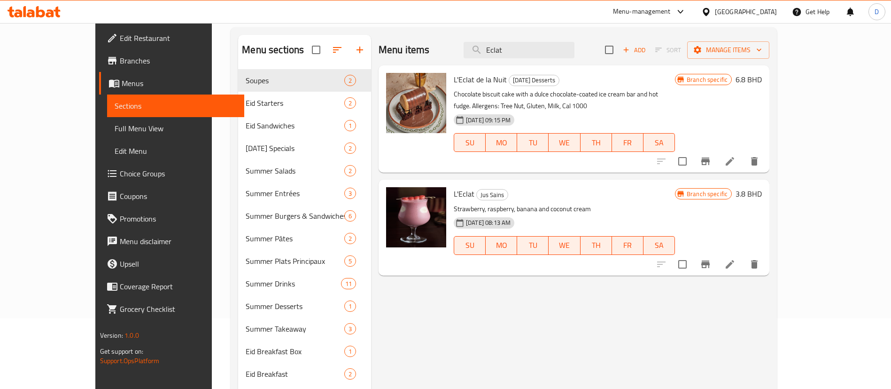
click at [631, 83] on h6 "L'Eclat de la Nuit Ramadan Desserts" at bounding box center [564, 79] width 221 height 13
click at [711, 258] on icon "Branch-specific-item" at bounding box center [705, 263] width 11 height 11
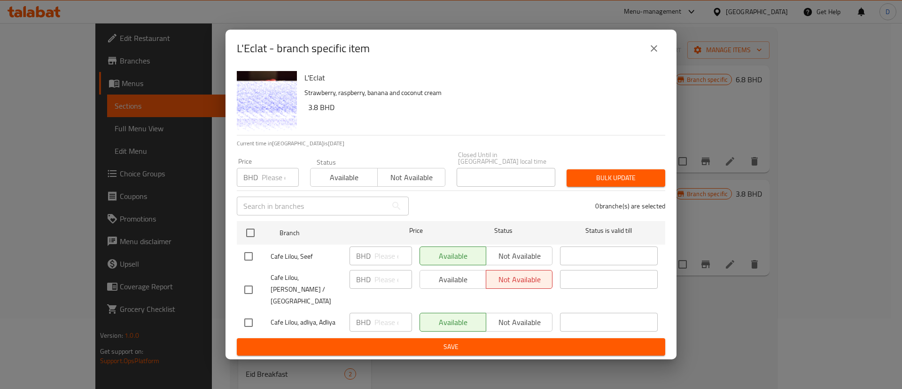
click at [652, 54] on icon "close" at bounding box center [653, 48] width 11 height 11
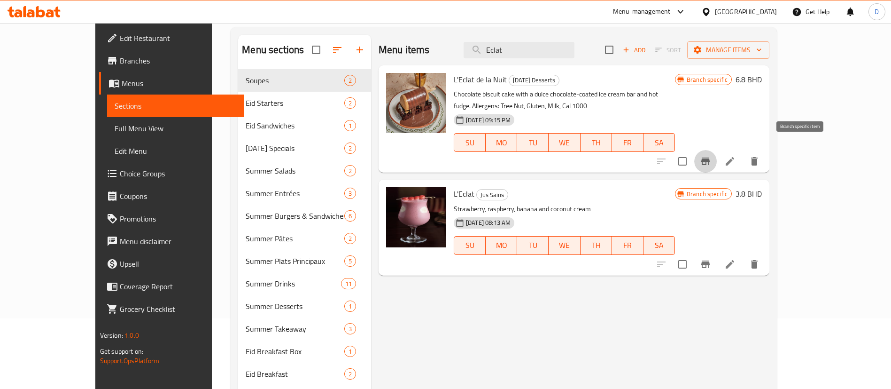
click at [710, 157] on icon "Branch-specific-item" at bounding box center [705, 161] width 8 height 8
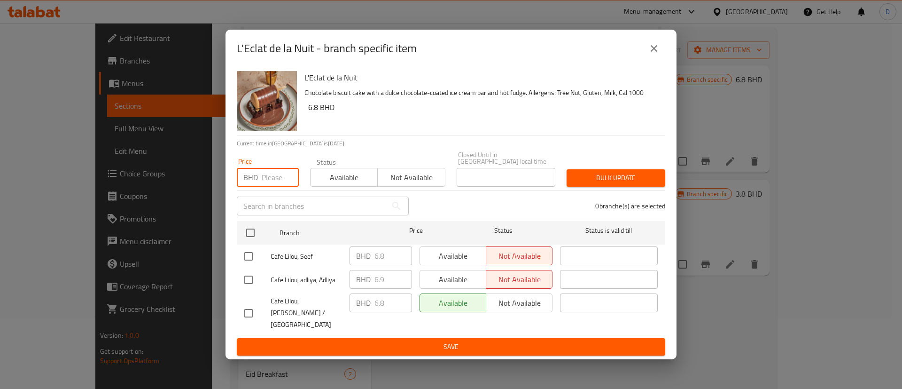
click at [273, 172] on input "number" at bounding box center [280, 177] width 37 height 19
paste input "6.900"
type input "6.900"
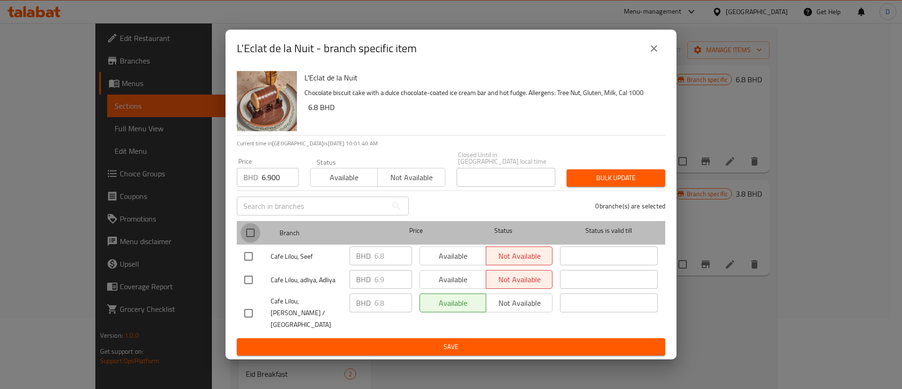
click at [250, 233] on input "checkbox" at bounding box center [251, 233] width 20 height 20
checkbox input "true"
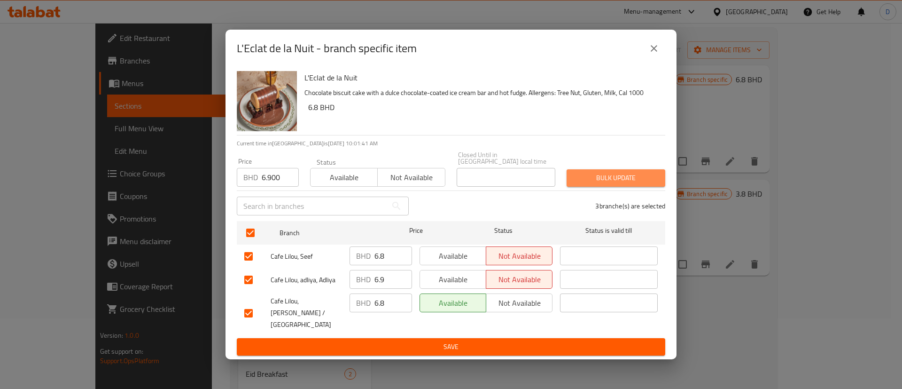
click at [619, 184] on span "Bulk update" at bounding box center [616, 178] width 84 height 12
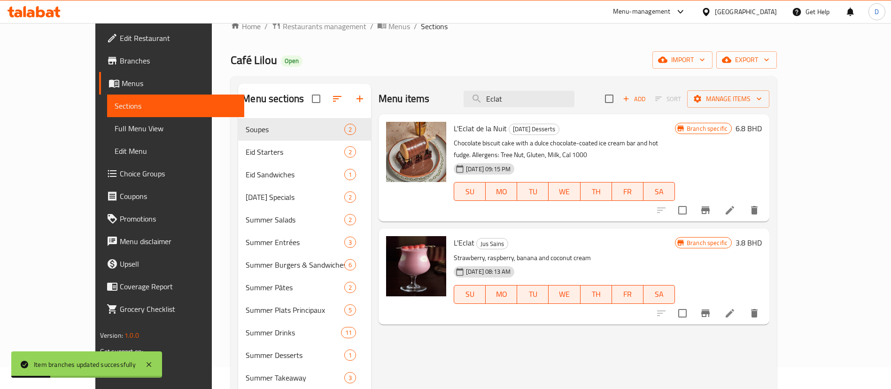
scroll to position [0, 0]
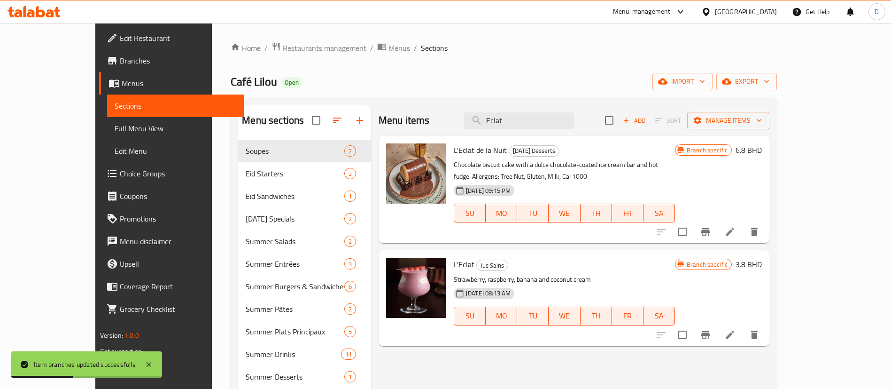
click at [444, 78] on div "Café Lilou Open import export" at bounding box center [504, 81] width 546 height 17
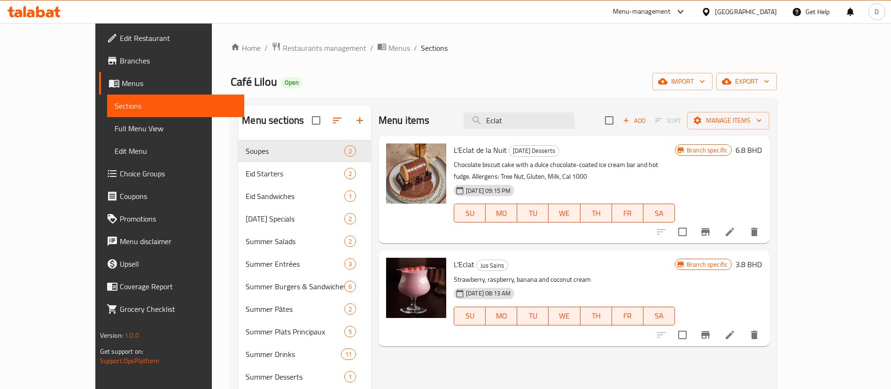
click at [283, 45] on span "Restaurants management" at bounding box center [325, 47] width 84 height 11
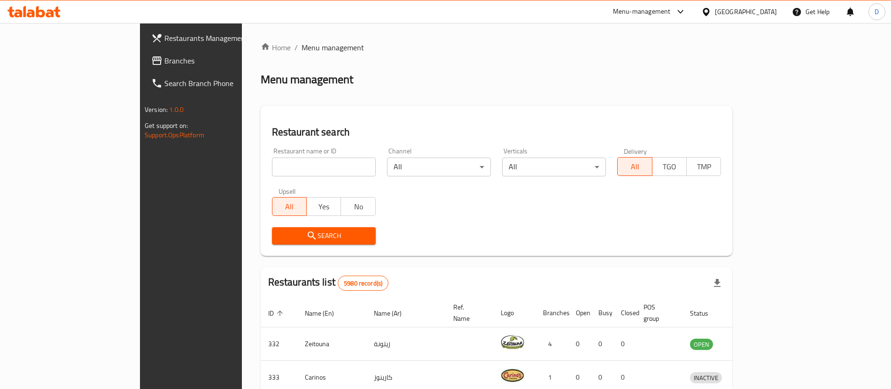
drag, startPoint x: 284, startPoint y: 154, endPoint x: 288, endPoint y: 164, distance: 10.1
click at [286, 155] on div "Home / Menu management Menu management Restaurant search Restaurant name or ID …" at bounding box center [497, 342] width 472 height 601
click at [288, 164] on input "search" at bounding box center [324, 166] width 104 height 19
type input "JOE & THE JUICE"
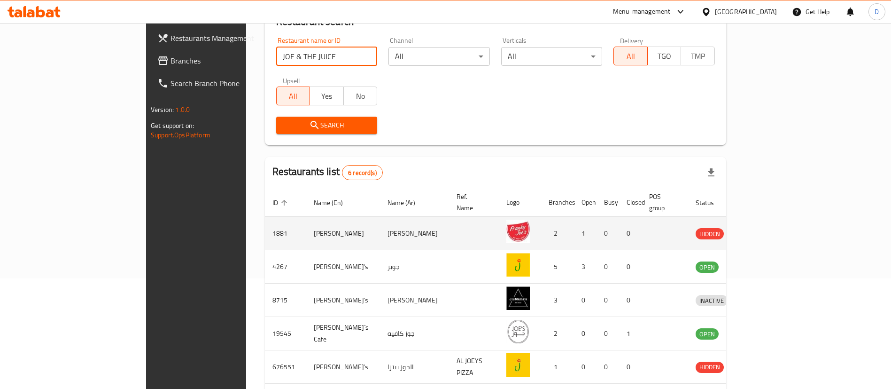
scroll to position [179, 0]
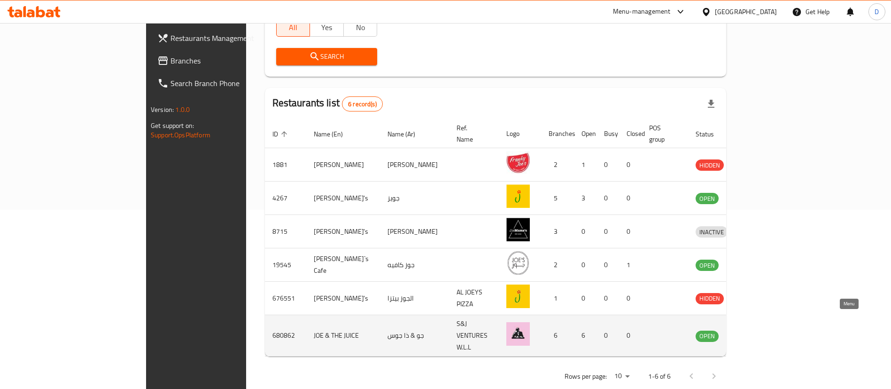
click at [758, 330] on icon "enhanced table" at bounding box center [752, 335] width 11 height 11
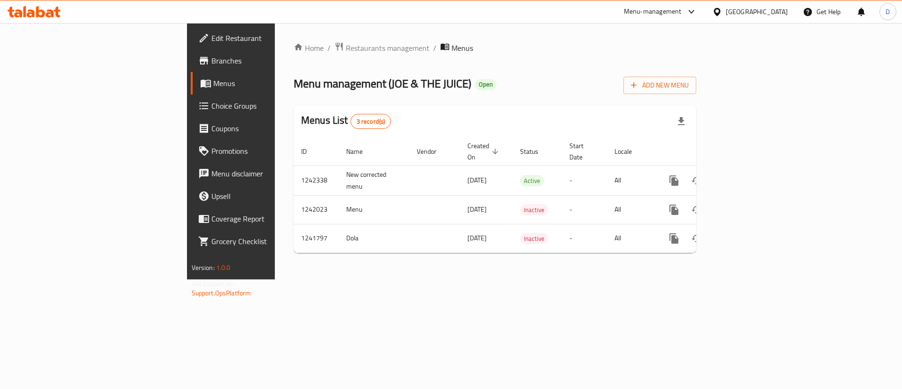
click at [211, 34] on span "Edit Restaurant" at bounding box center [270, 37] width 119 height 11
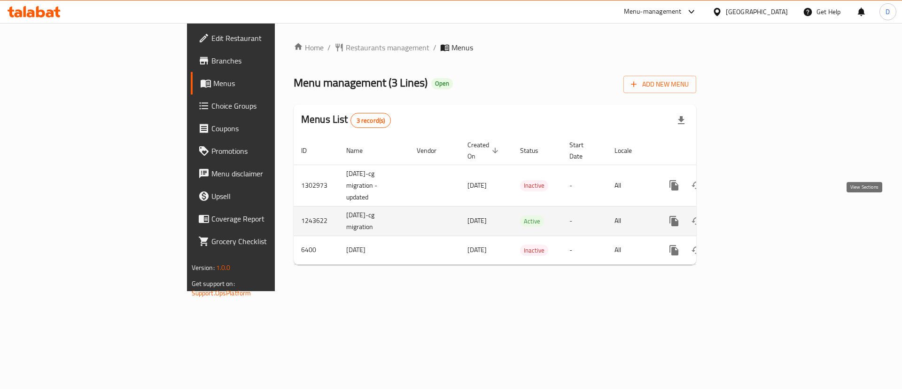
click at [753, 210] on link "enhanced table" at bounding box center [742, 221] width 23 height 23
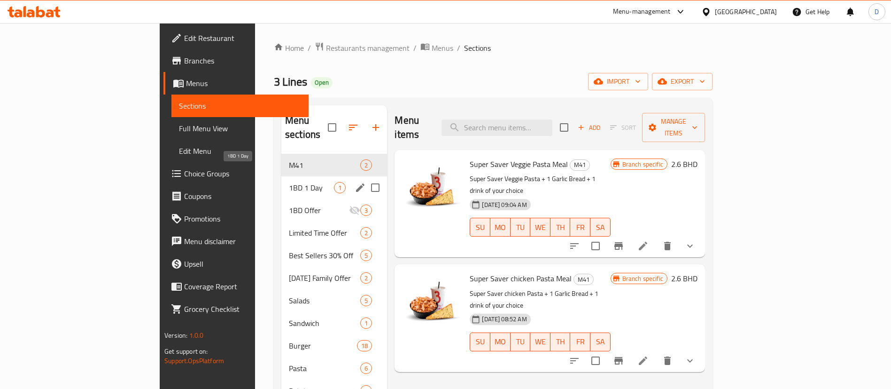
click at [289, 182] on span "1BD 1 Day" at bounding box center [311, 187] width 45 height 11
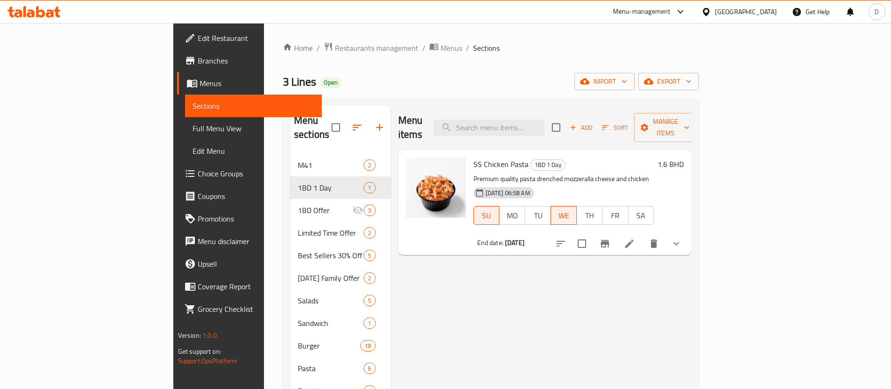
click at [643, 235] on li at bounding box center [629, 243] width 26 height 17
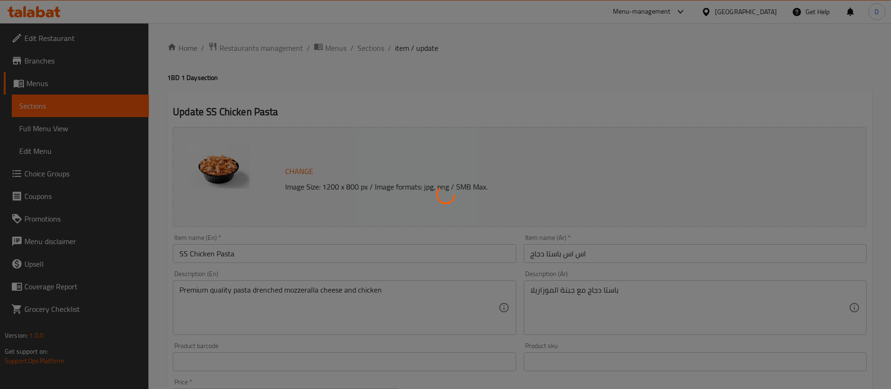
type input "اختيارك من الصوص"
type input "1"
type input "إختيارك من درجة الحرارة :"
type input "1"
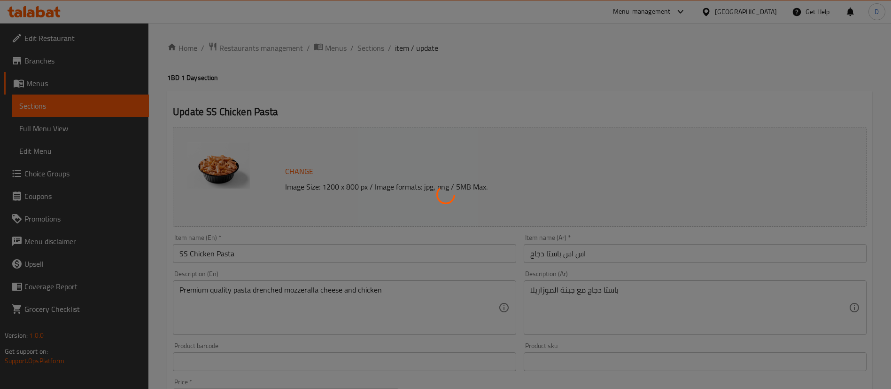
type input "1"
type input "Add On"
type input "0"
type input "1"
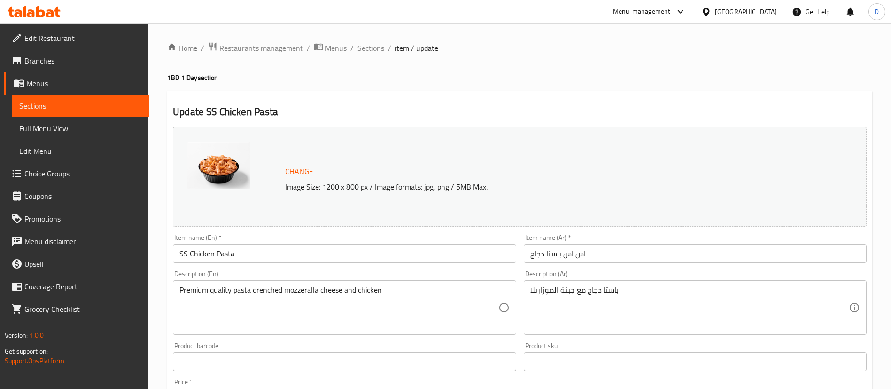
drag, startPoint x: 648, startPoint y: 64, endPoint x: 647, endPoint y: 42, distance: 22.1
click at [44, 55] on span "Branches" at bounding box center [82, 60] width 117 height 11
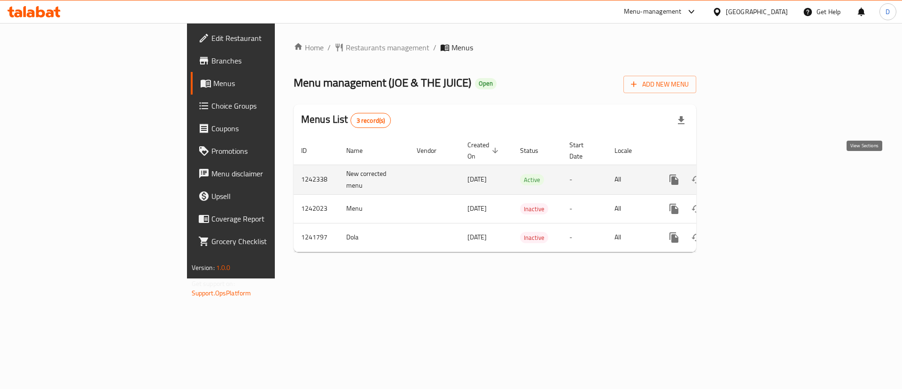
click at [761, 167] on td "enhanced table" at bounding box center [707, 179] width 105 height 30
click at [746, 175] on icon "enhanced table" at bounding box center [742, 179] width 8 height 8
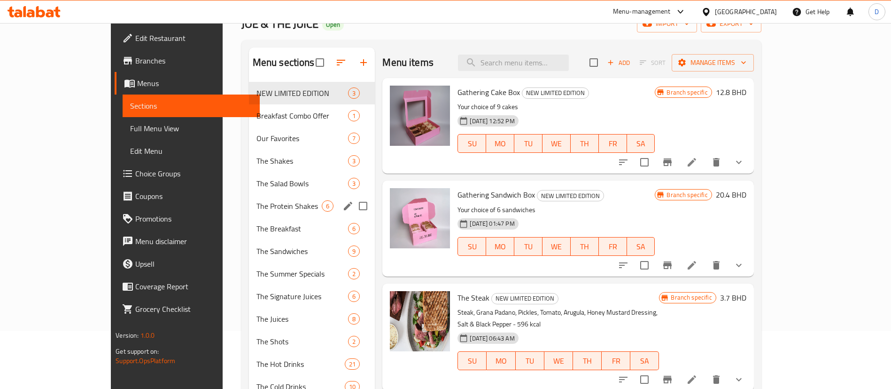
scroll to position [70, 0]
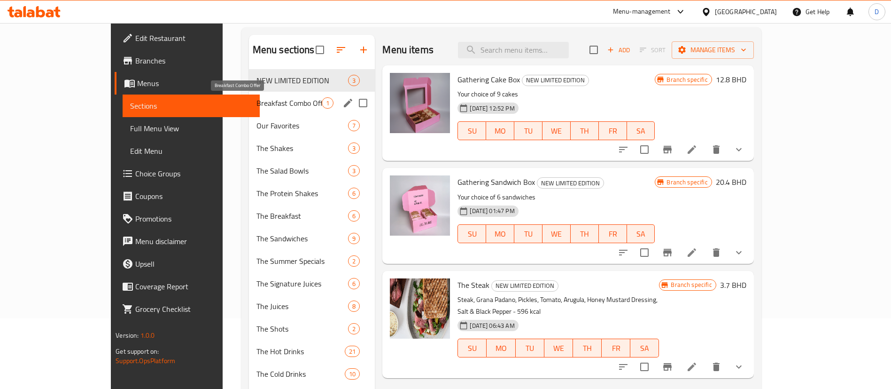
click at [257, 107] on span "Breakfast Combo Offer" at bounding box center [290, 102] width 66 height 11
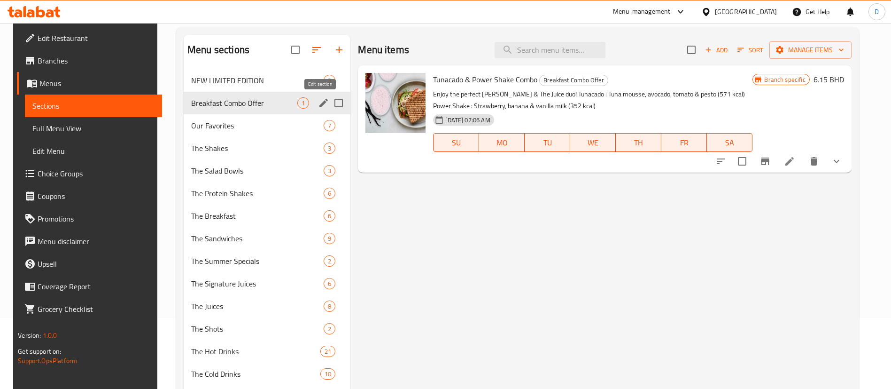
click at [319, 103] on icon "edit" at bounding box center [323, 103] width 8 height 8
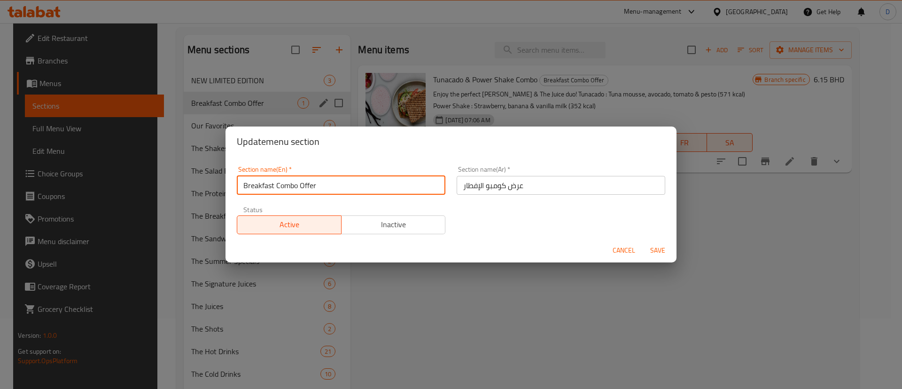
drag, startPoint x: 315, startPoint y: 192, endPoint x: 226, endPoint y: 189, distance: 89.8
click at [226, 189] on div "Section name(En)   * Breakfast Combo Offer Section name(En) * Section name(Ar) …" at bounding box center [451, 196] width 451 height 81
paste input "[PERSON_NAME] Offers"
type input "[PERSON_NAME] Offers"
click at [500, 222] on div "Section name(En)   * [PERSON_NAME] Offers Section name(En) * Section name(Ar)  …" at bounding box center [451, 199] width 440 height 79
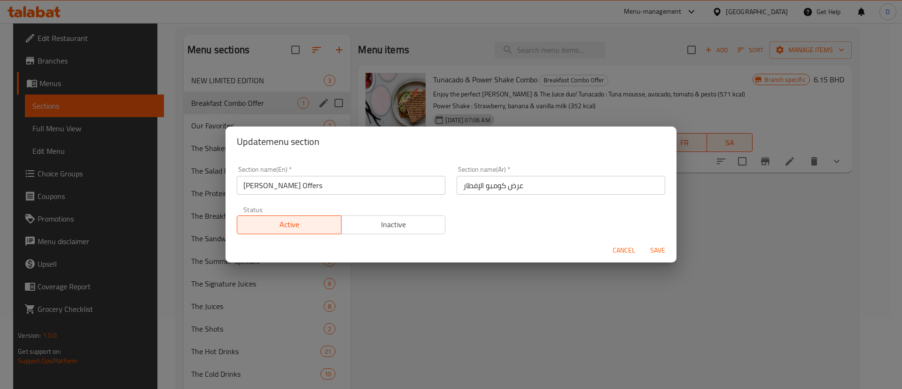
click at [661, 250] on span "Save" at bounding box center [657, 250] width 23 height 12
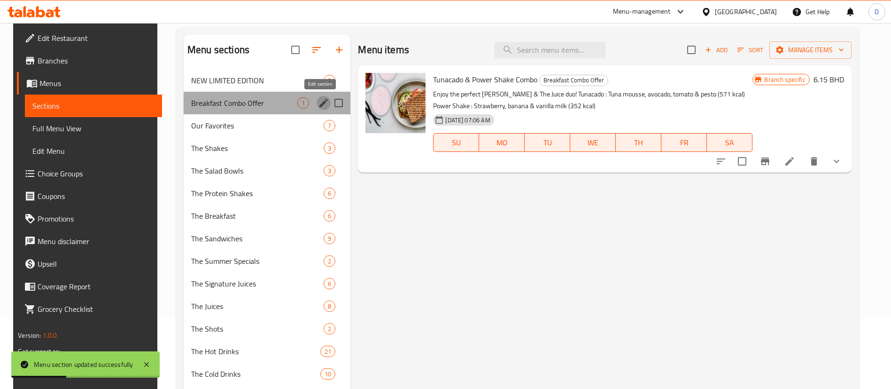
click at [320, 101] on icon "edit" at bounding box center [323, 103] width 8 height 8
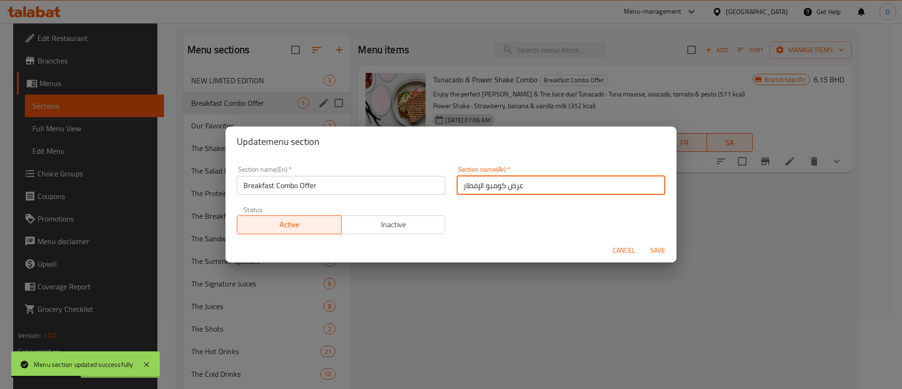
drag, startPoint x: 558, startPoint y: 180, endPoint x: 414, endPoint y: 178, distance: 143.3
click at [414, 178] on div "Section name(En)   * Breakfast Combo Offer Section name(En) * Section name(Ar) …" at bounding box center [451, 199] width 440 height 79
paste input "وض جو"
type input "عروض جو"
click at [603, 214] on div "Section name(En)   * Breakfast Combo Offer Section name(En) * Section name(Ar) …" at bounding box center [451, 199] width 440 height 79
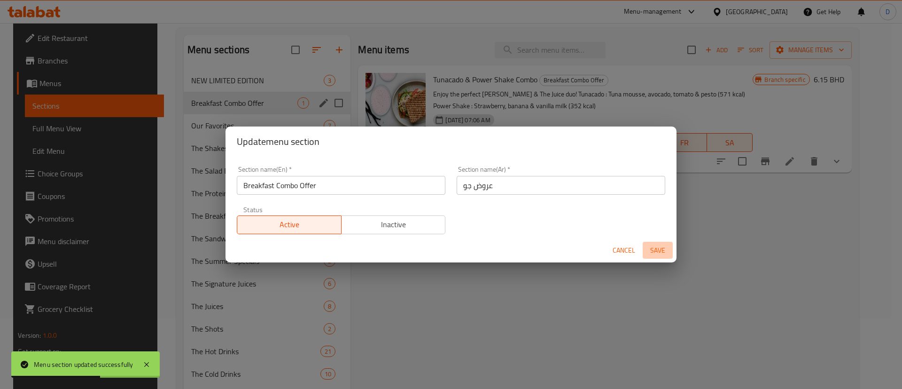
click at [662, 246] on span "Save" at bounding box center [657, 250] width 23 height 12
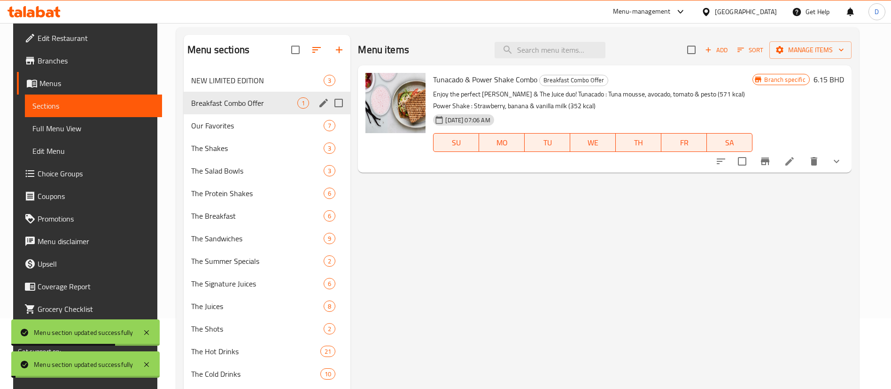
drag, startPoint x: 511, startPoint y: 237, endPoint x: 479, endPoint y: 212, distance: 40.4
click at [509, 236] on div "Menu items Add Sort Manage items Tunacado & Power Shake Combo Breakfast Combo O…" at bounding box center [600, 245] width 501 height 421
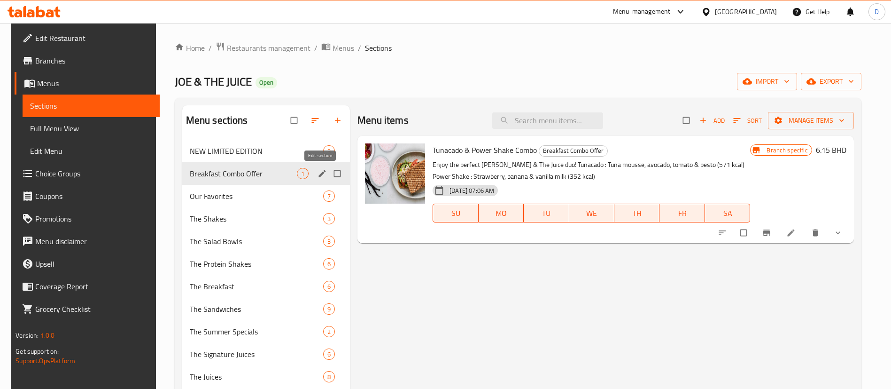
click at [322, 174] on icon "edit" at bounding box center [322, 173] width 9 height 9
click at [319, 174] on icon "edit" at bounding box center [322, 173] width 7 height 7
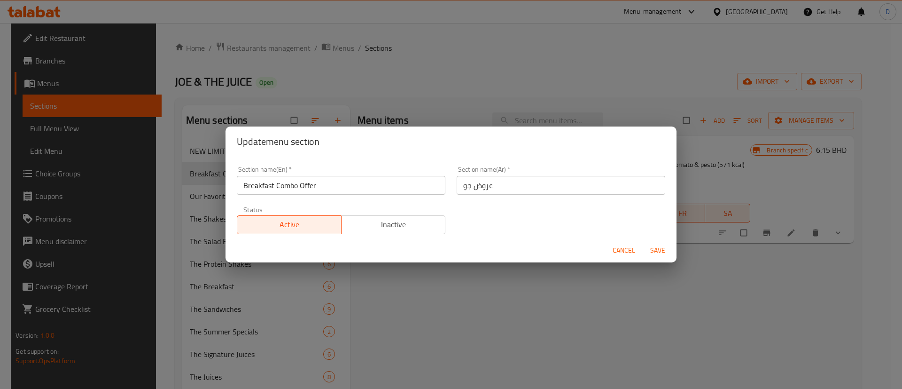
click at [245, 197] on div "Section name(En)   * Breakfast Combo Offer Section name(En) *" at bounding box center [341, 180] width 220 height 40
click at [273, 187] on input "Breakfast Combo Offer" at bounding box center [341, 185] width 209 height 19
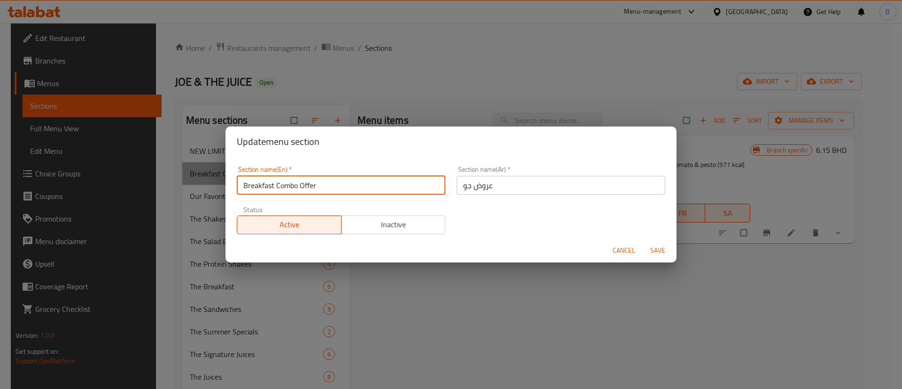
click at [273, 187] on input "Breakfast Combo Offer" at bounding box center [341, 185] width 209 height 19
paste input "[PERSON_NAME] Offers"
type input "[PERSON_NAME] Offers"
click at [356, 199] on div "Section name(En)   * [PERSON_NAME] Offers Section name(En) *" at bounding box center [341, 180] width 220 height 40
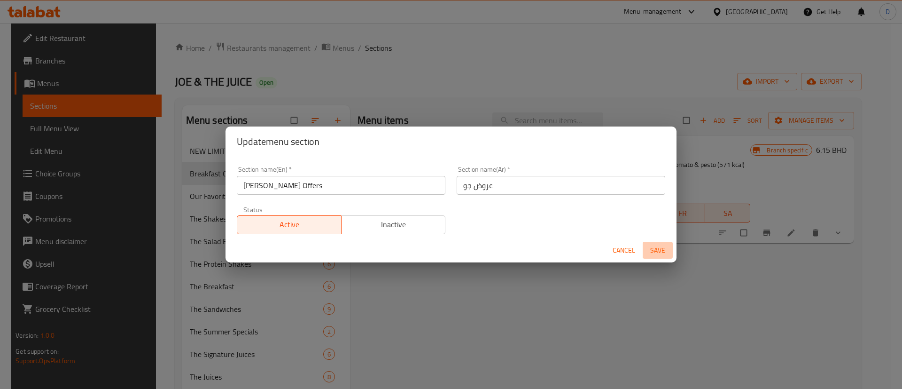
click at [659, 251] on span "Save" at bounding box center [657, 250] width 23 height 12
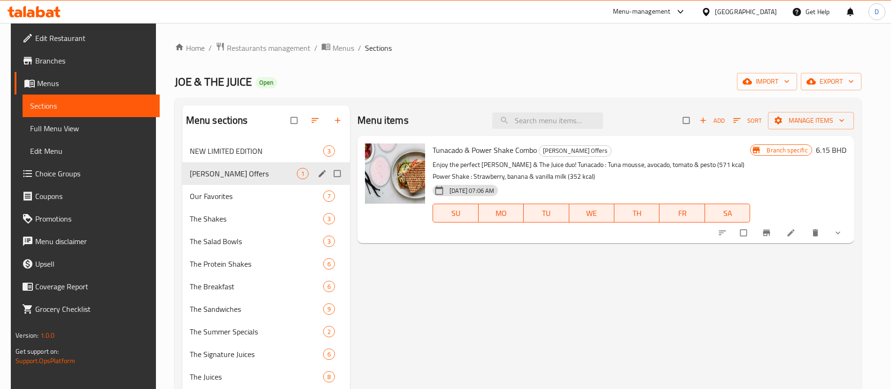
click at [486, 75] on div "[PERSON_NAME] & THE JUICE Open import export" at bounding box center [518, 81] width 687 height 17
